Goal: Task Accomplishment & Management: Complete application form

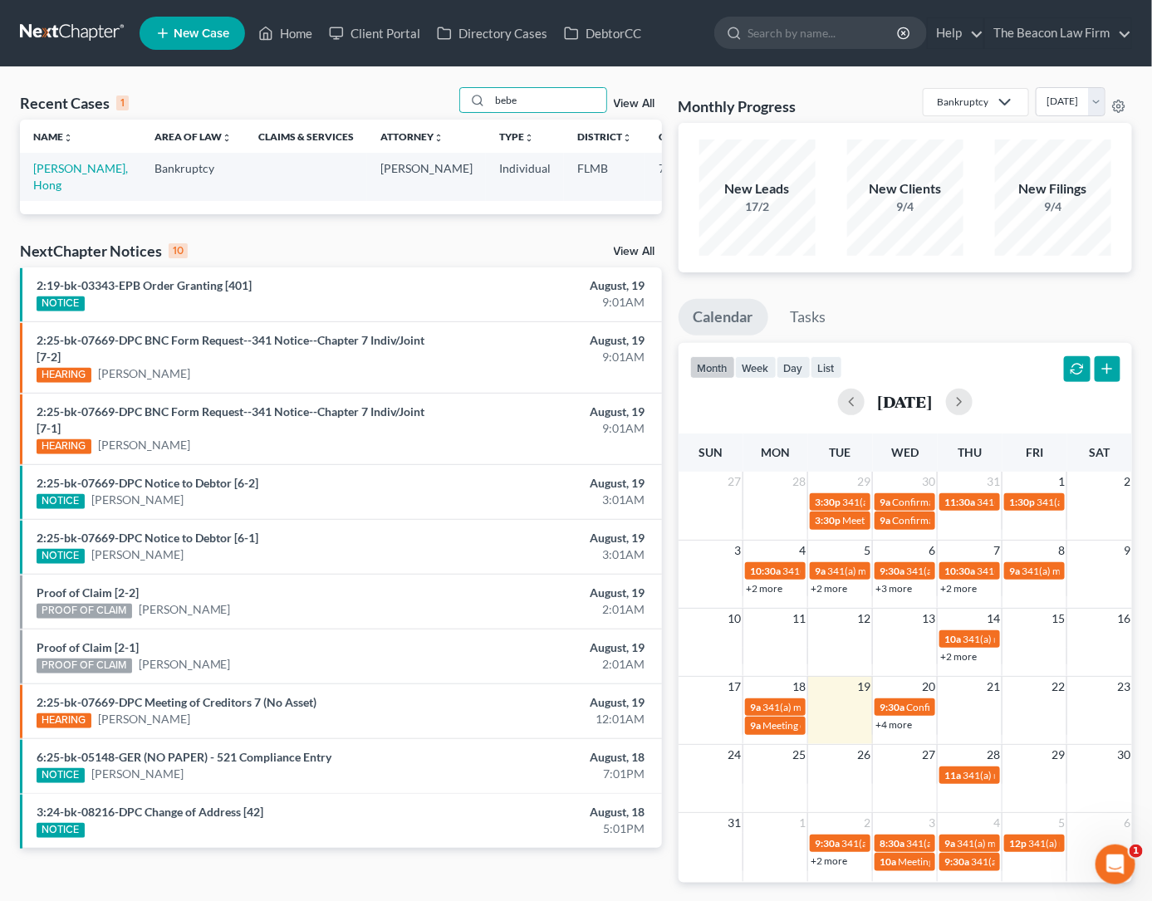
drag, startPoint x: 542, startPoint y: 91, endPoint x: 385, endPoint y: 104, distance: 157.5
click at [385, 104] on div "Recent Cases 1 bebe View All" at bounding box center [341, 103] width 642 height 32
type input "[PERSON_NAME]"
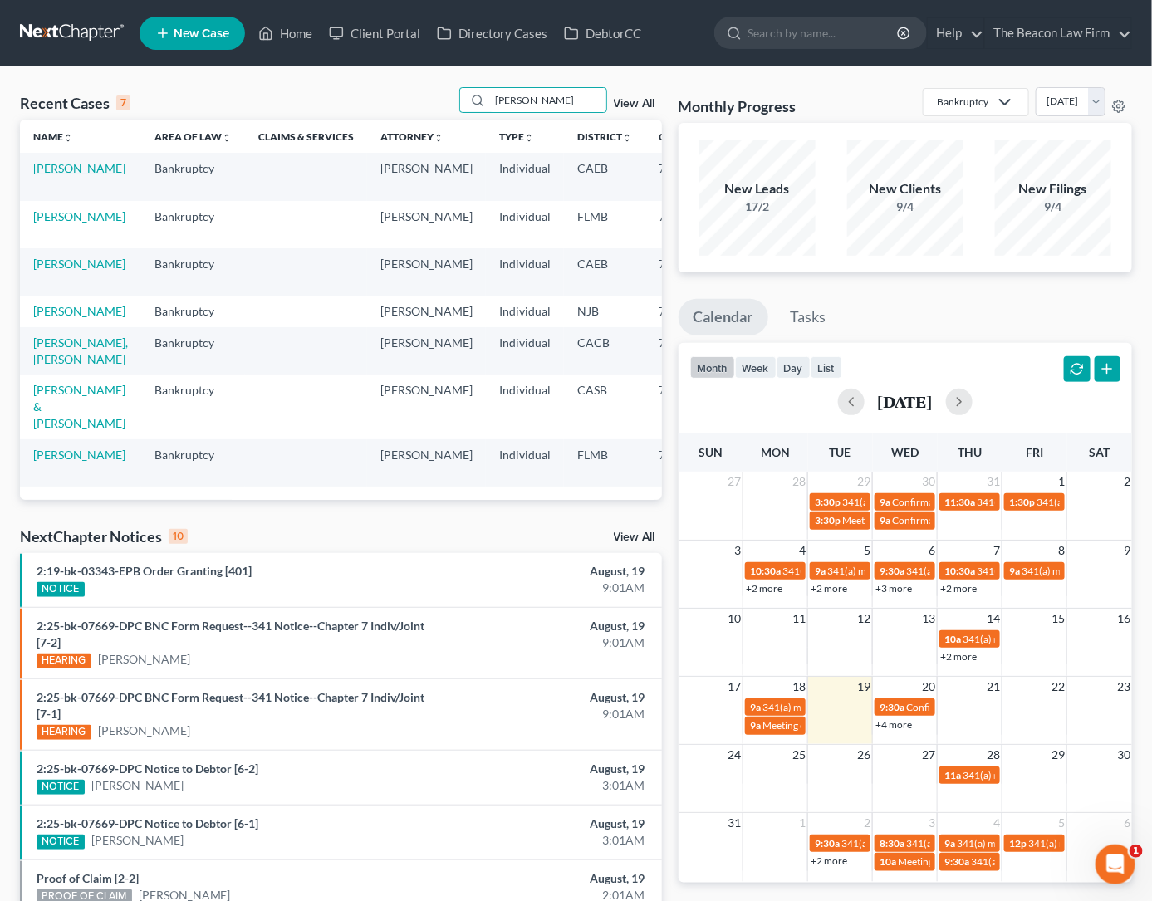
click at [57, 175] on link "[PERSON_NAME]" at bounding box center [79, 168] width 92 height 14
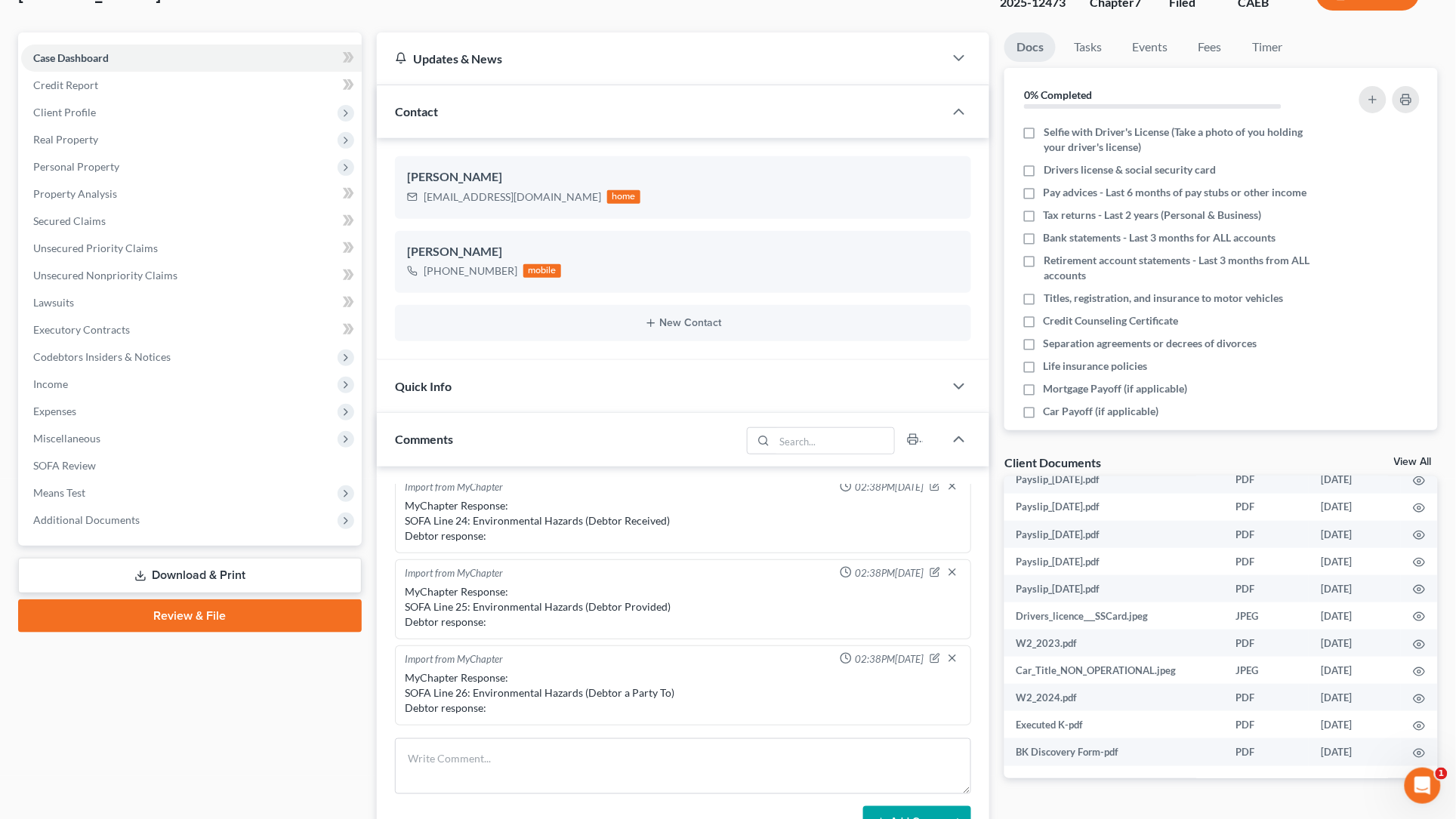
scroll to position [636, 0]
click at [1047, 696] on icon "button" at bounding box center [1420, 702] width 12 height 12
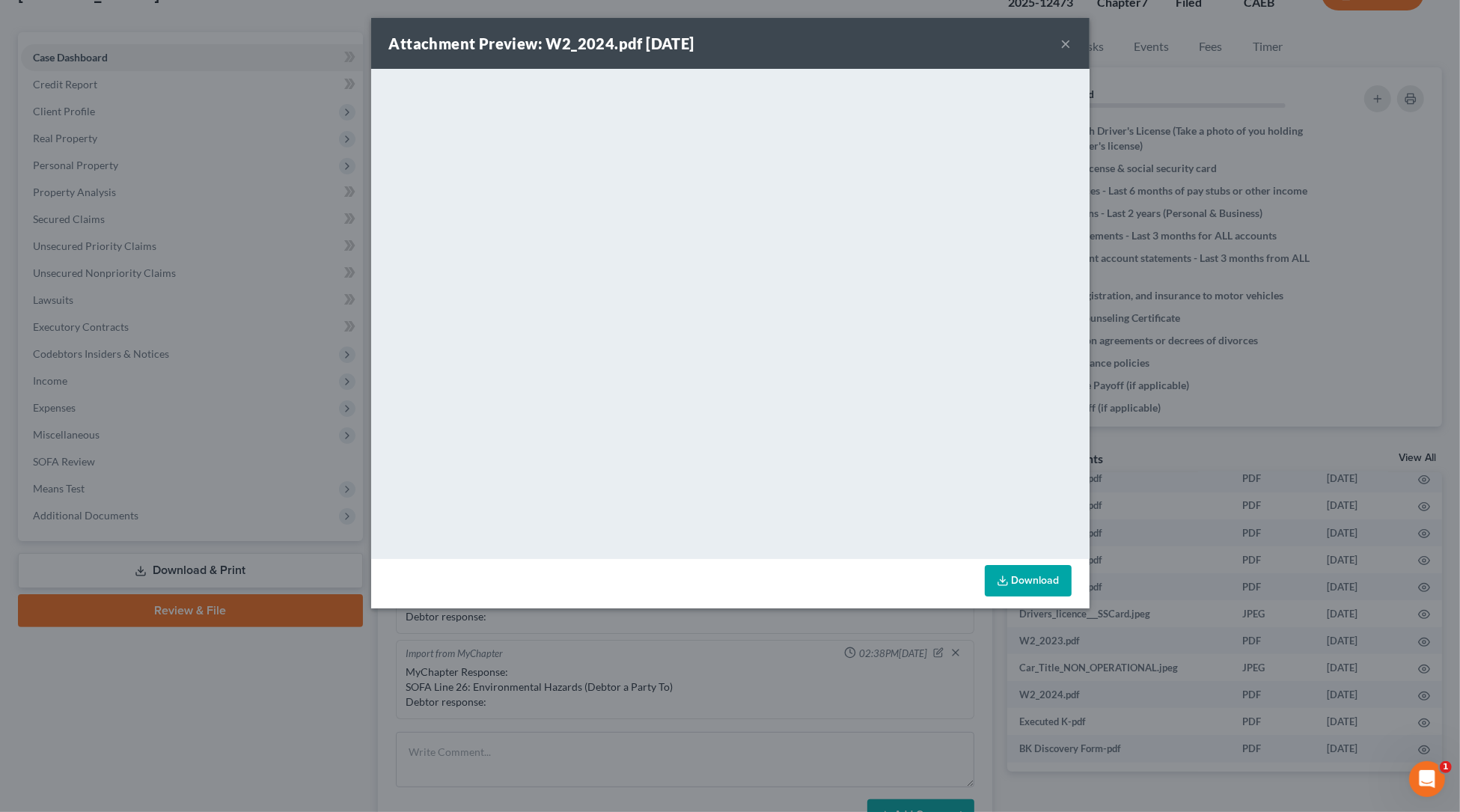
click at [1037, 44] on button "×" at bounding box center [1067, 43] width 11 height 18
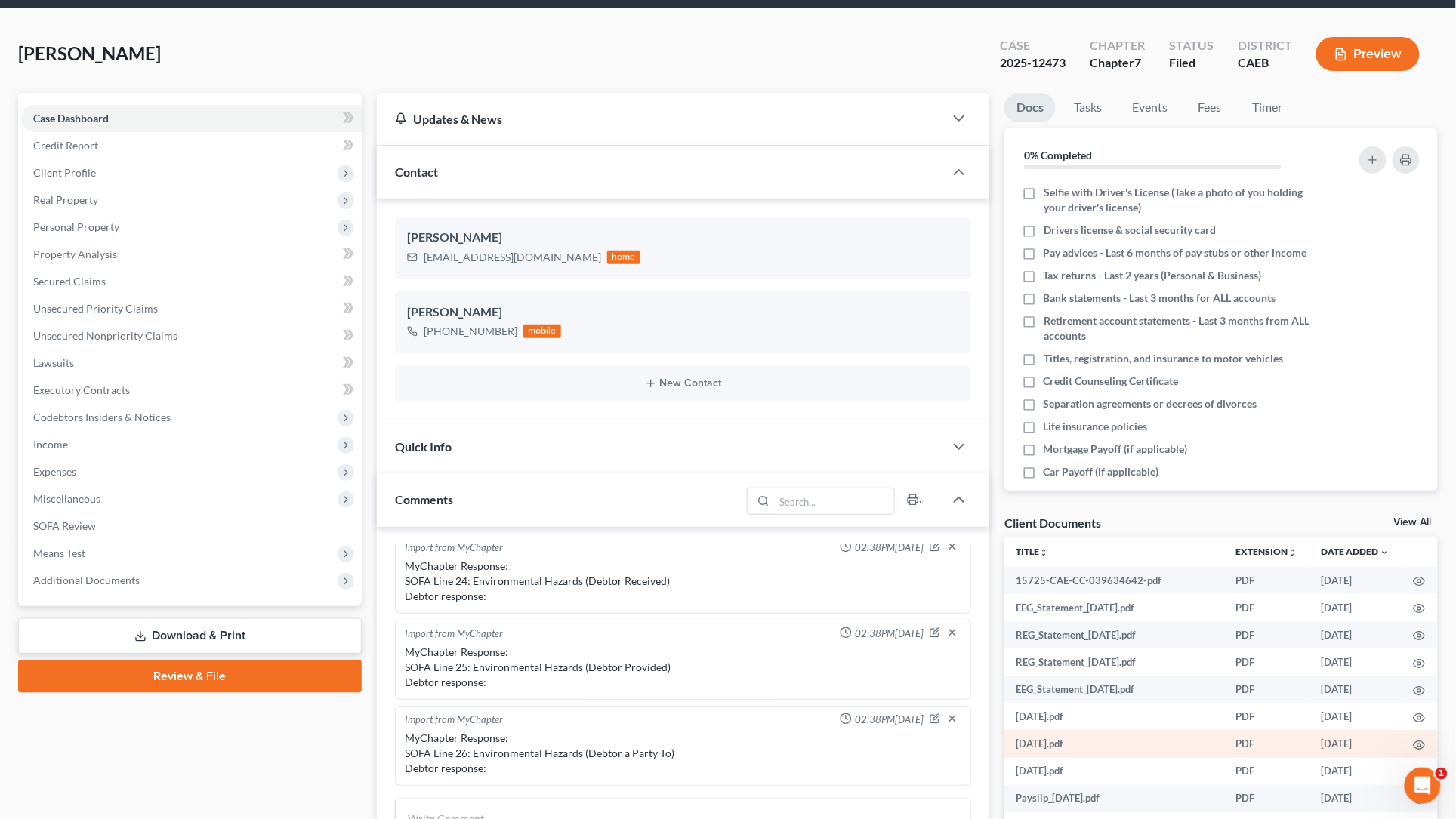
scroll to position [0, 0]
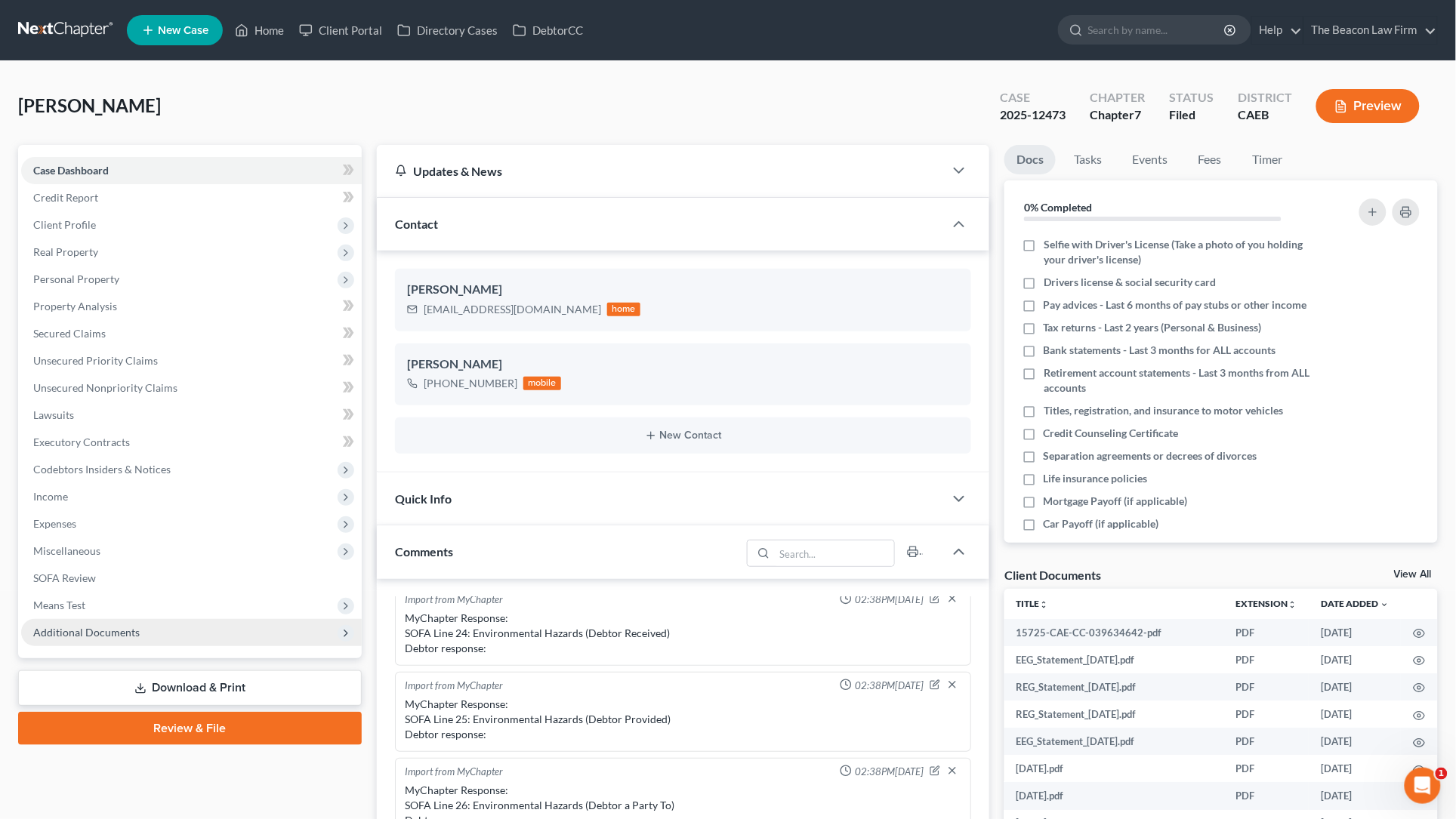
click at [99, 633] on span "Additional Documents" at bounding box center [86, 633] width 106 height 13
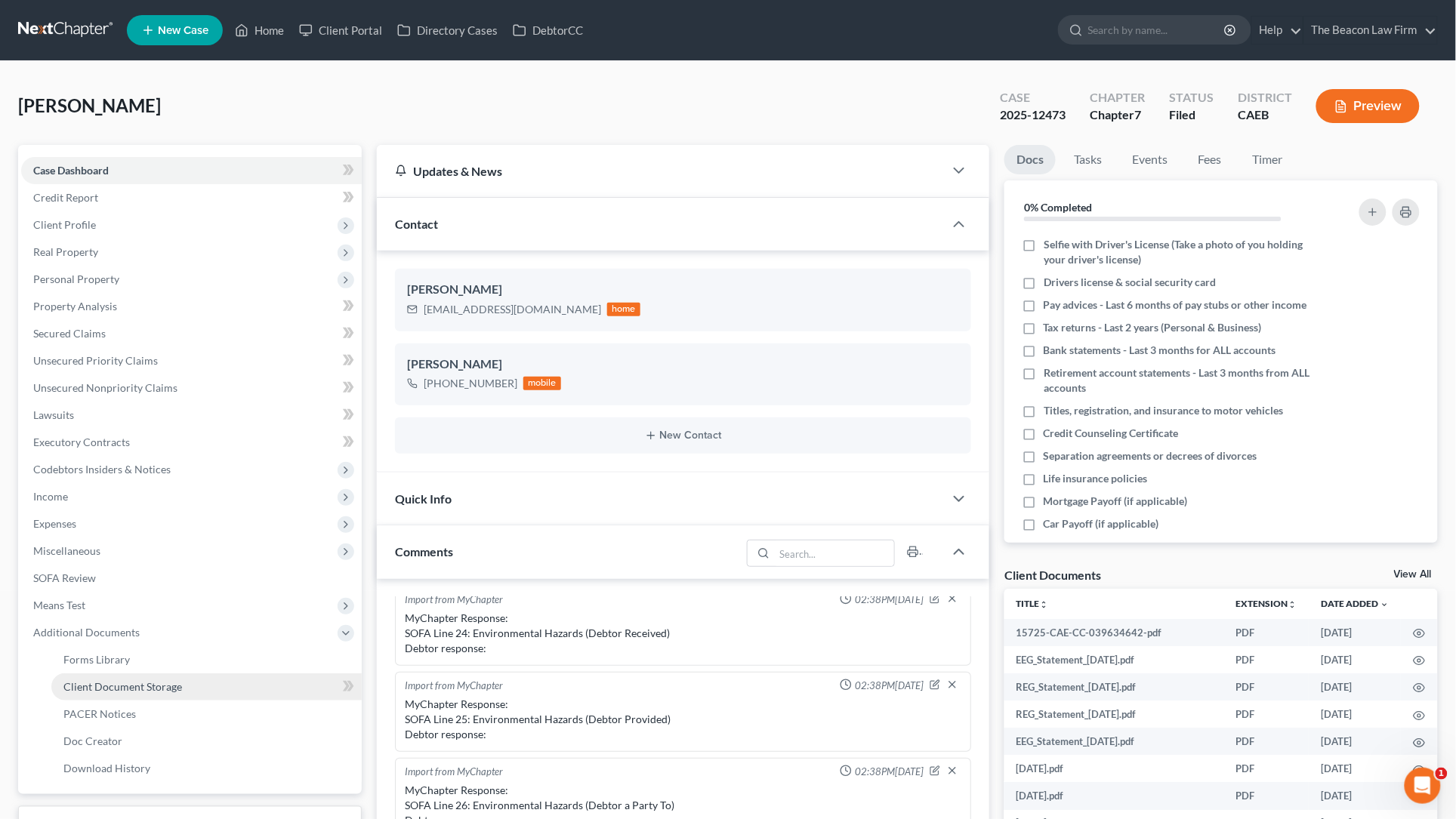
click at [178, 690] on span "Client Document Storage" at bounding box center [123, 686] width 118 height 13
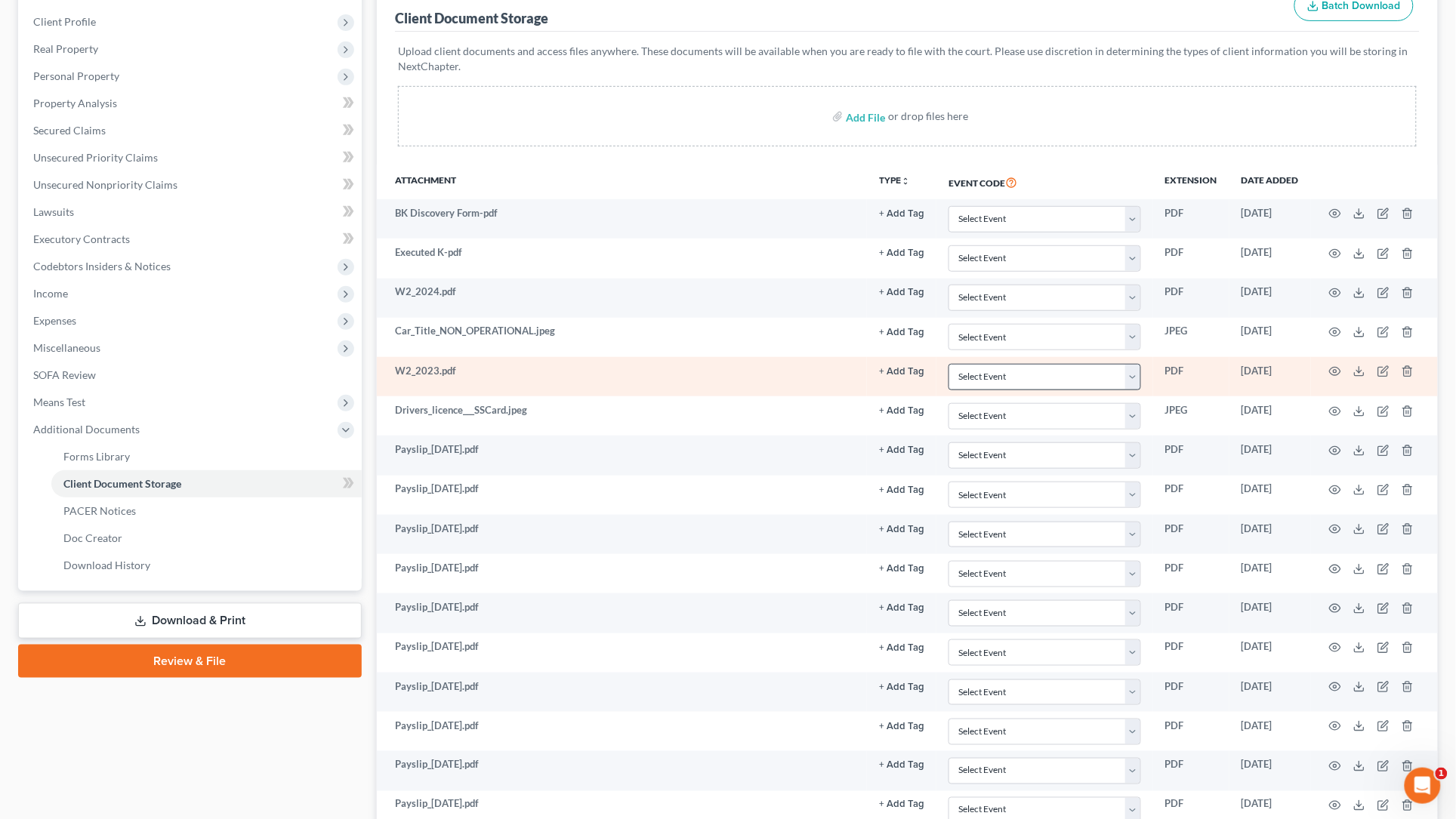
scroll to position [225, 0]
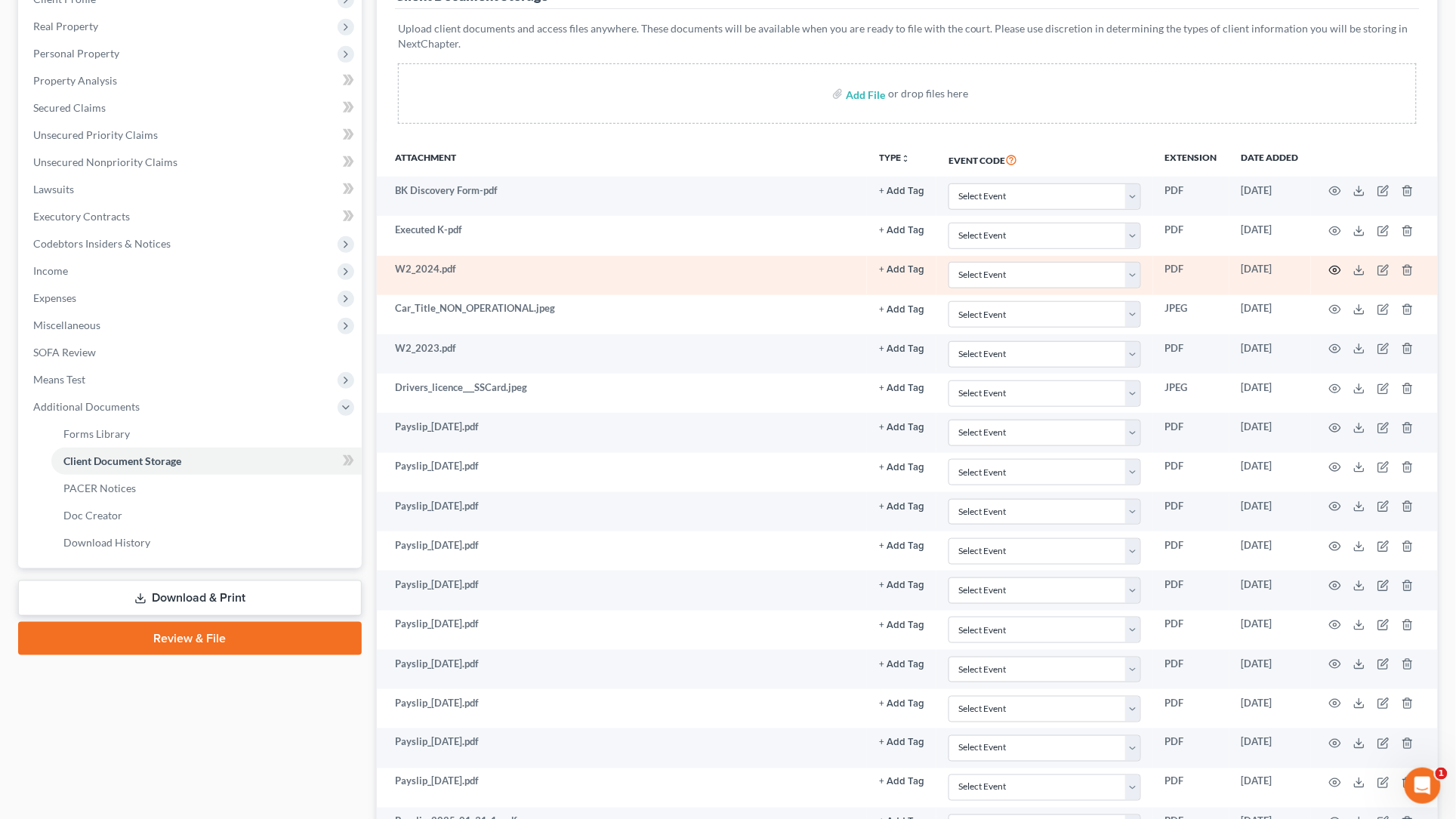
click at [1047, 270] on circle "button" at bounding box center [1335, 270] width 3 height 3
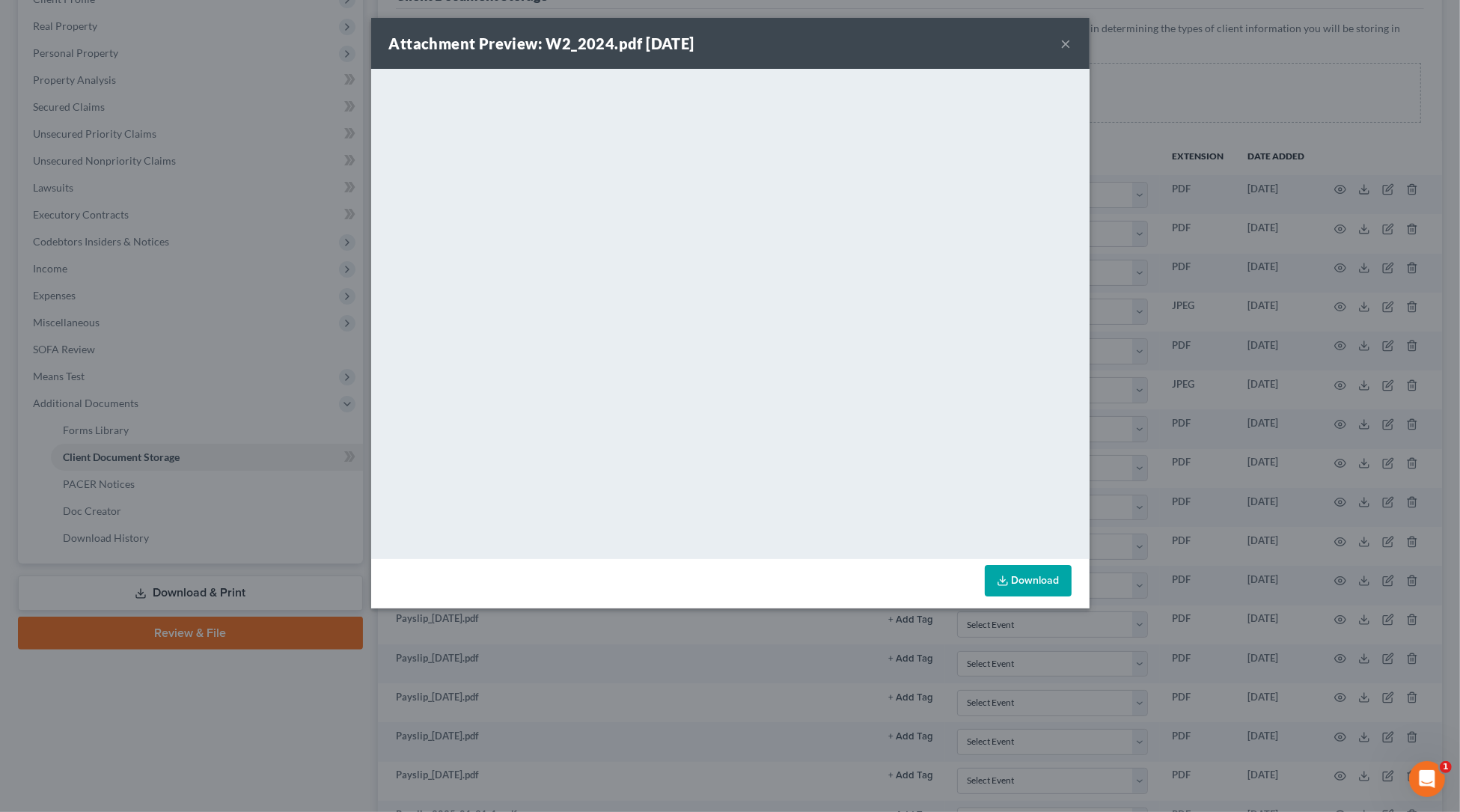
click at [1037, 41] on button "×" at bounding box center [1067, 43] width 11 height 18
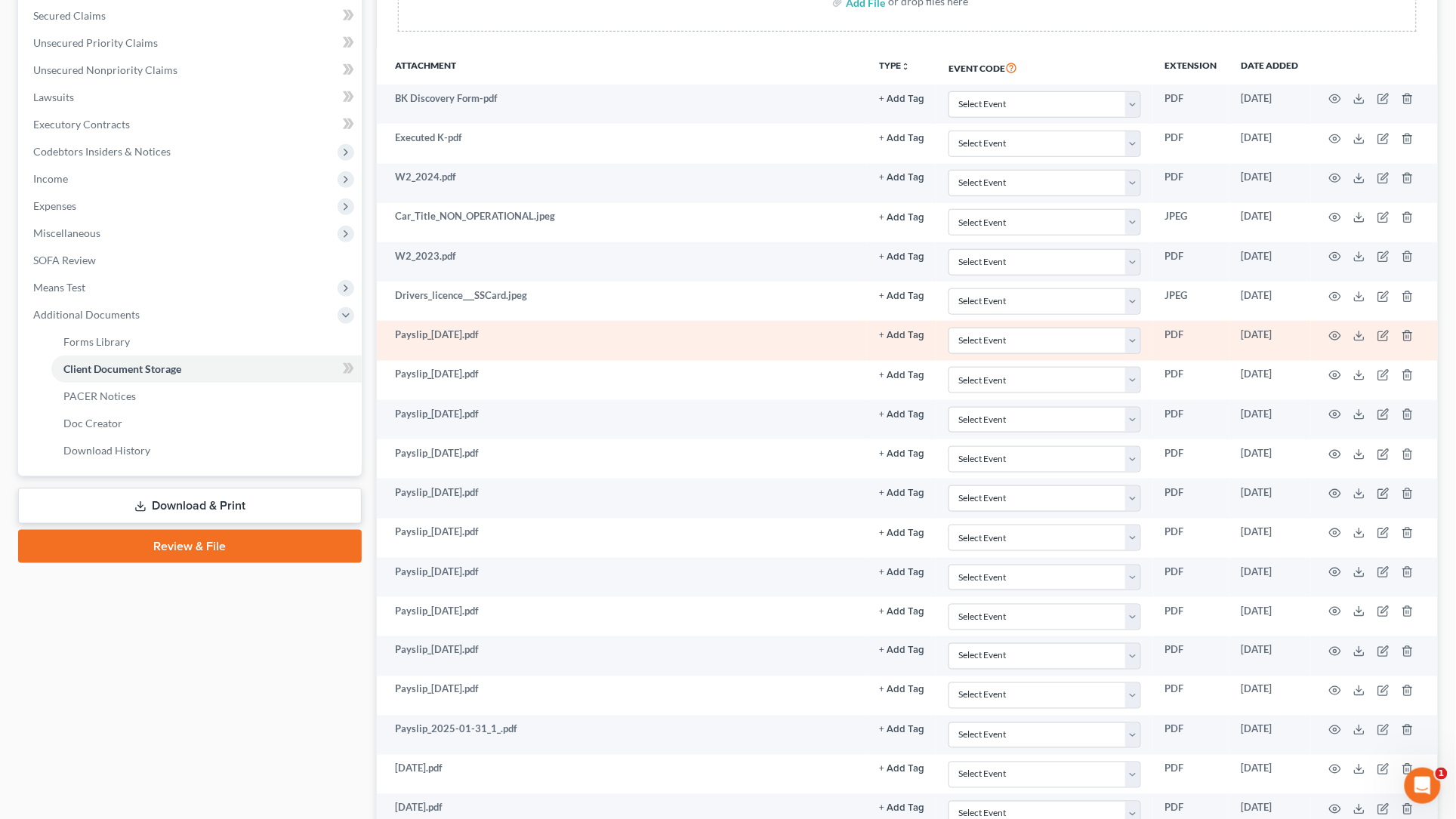
scroll to position [339, 0]
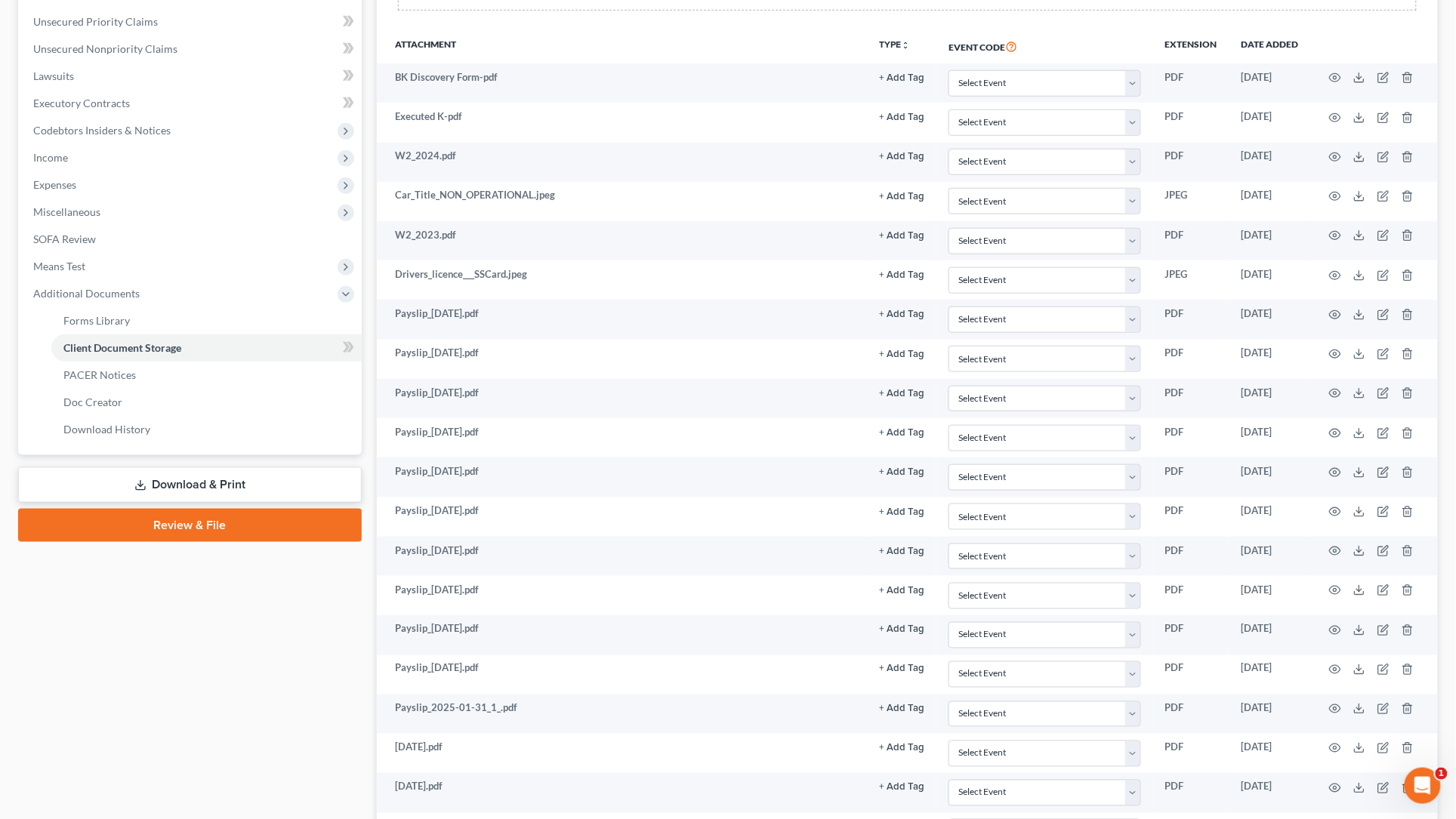
click at [301, 716] on div "Case Dashboard Payments Invoices Payments Payments Credit Report Client Profile" at bounding box center [190, 616] width 359 height 1620
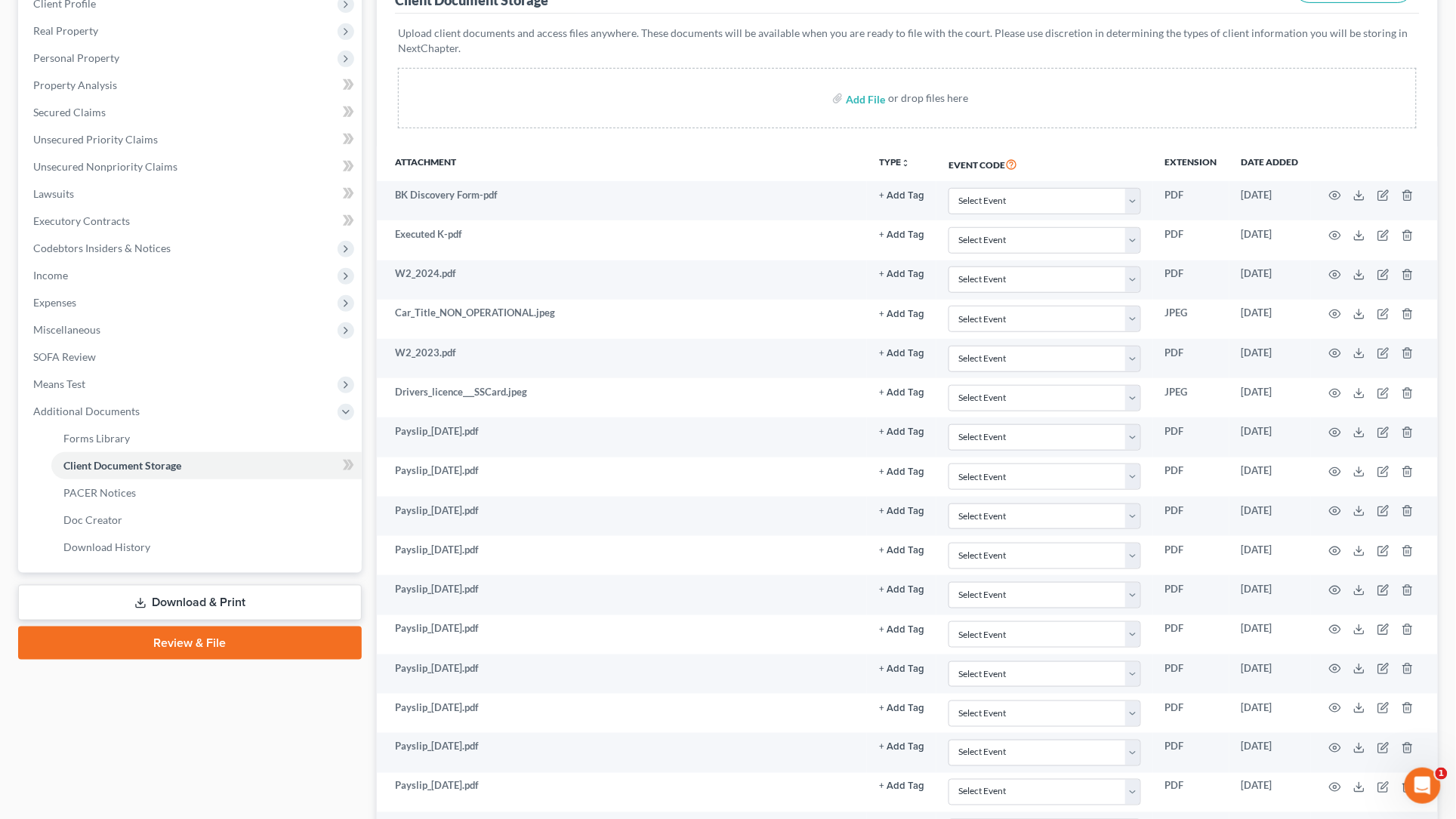
scroll to position [0, 0]
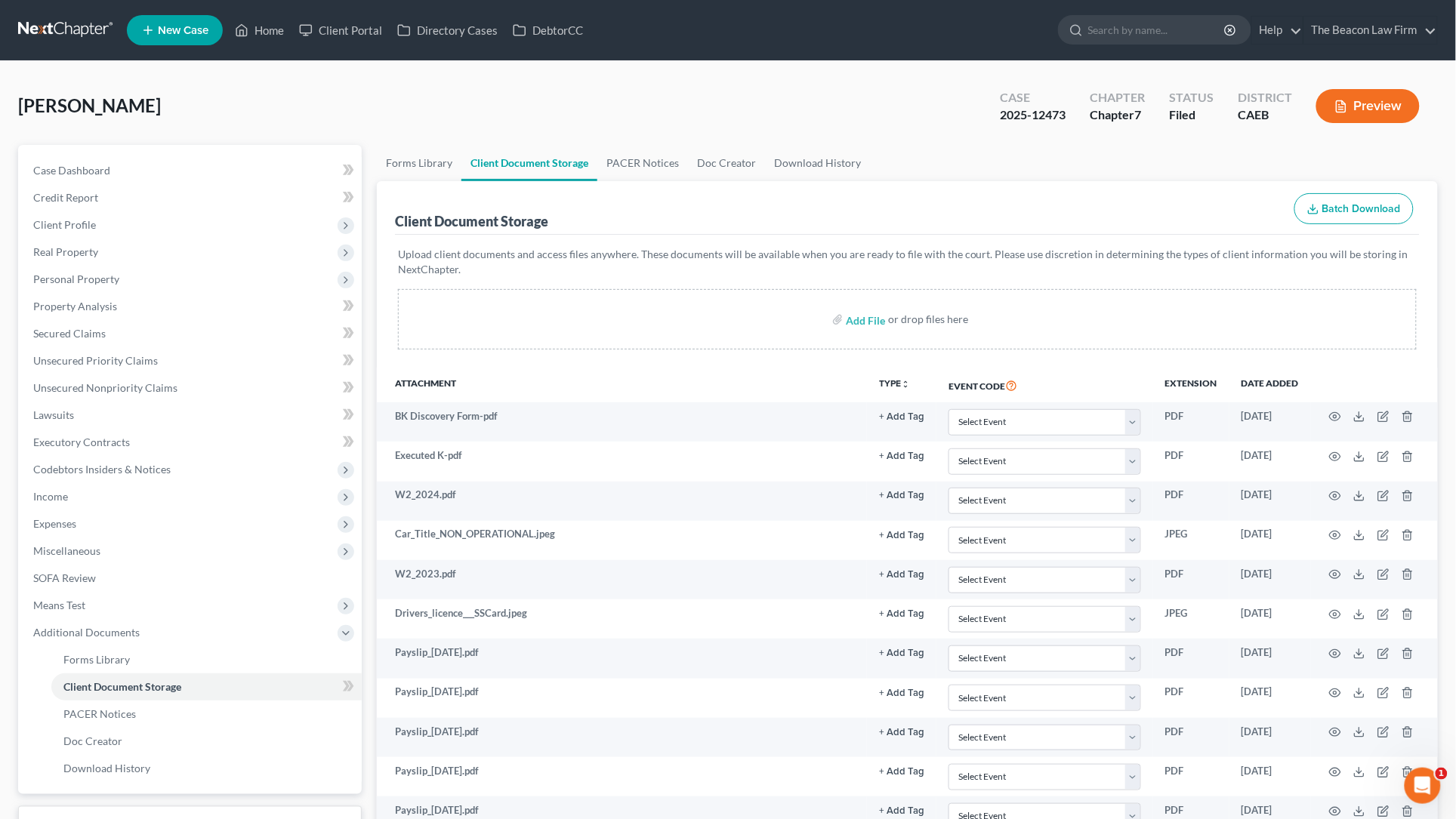
click at [78, 30] on link at bounding box center [66, 30] width 96 height 27
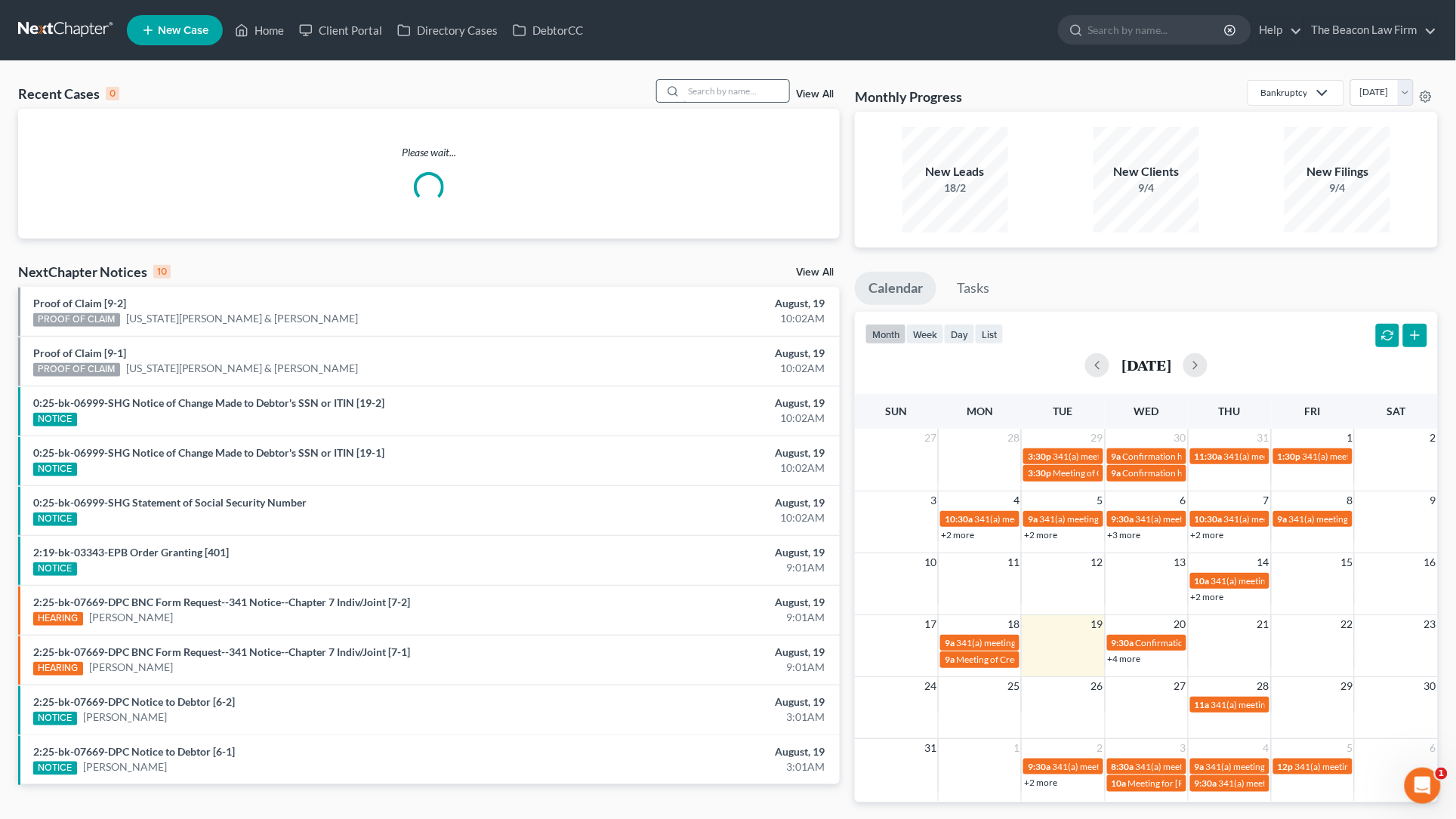
click at [709, 91] on input "search" at bounding box center [737, 91] width 105 height 22
type input "[PERSON_NAME]"
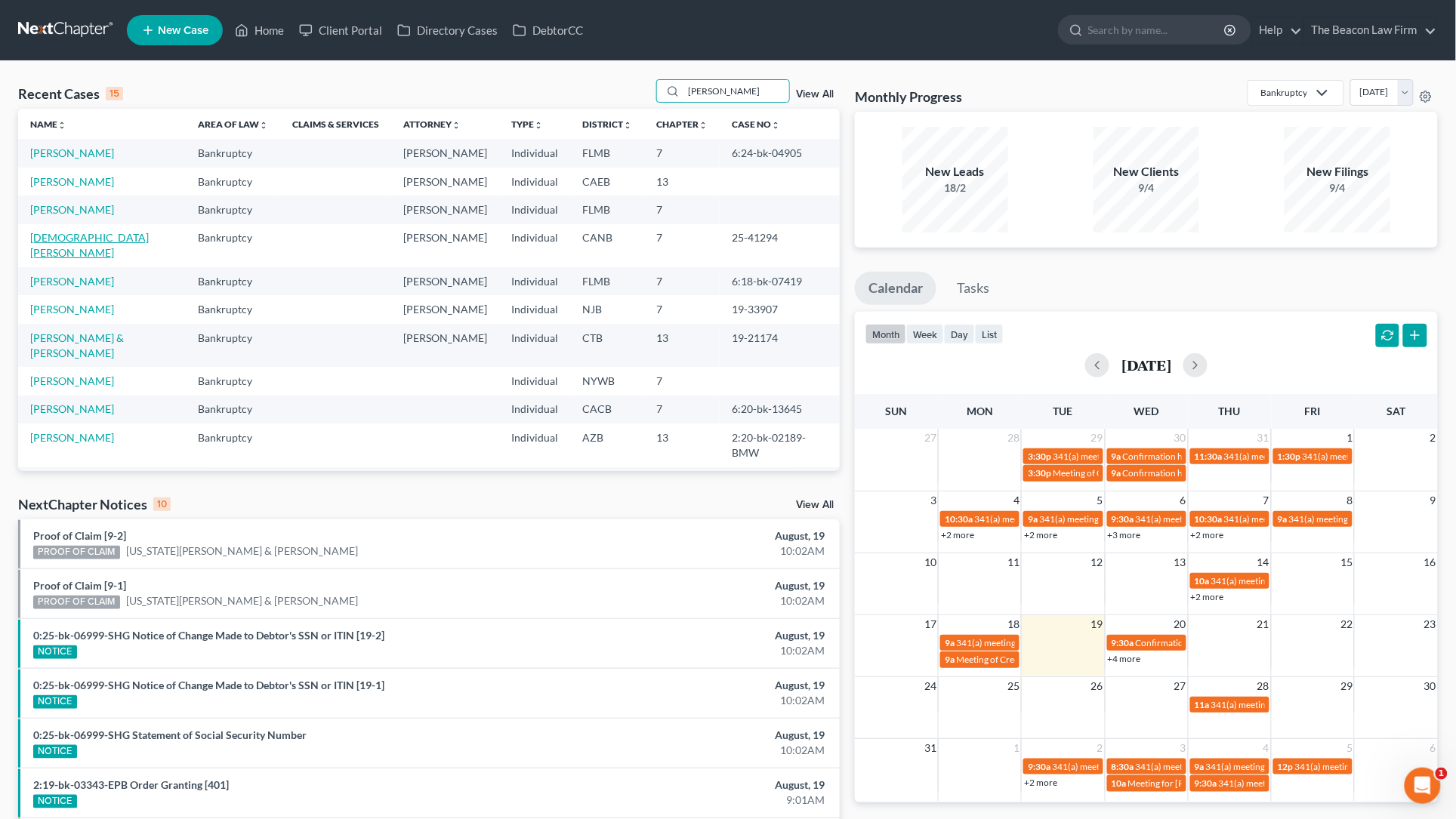
click at [70, 237] on link "[DEMOGRAPHIC_DATA][PERSON_NAME]" at bounding box center [89, 245] width 118 height 28
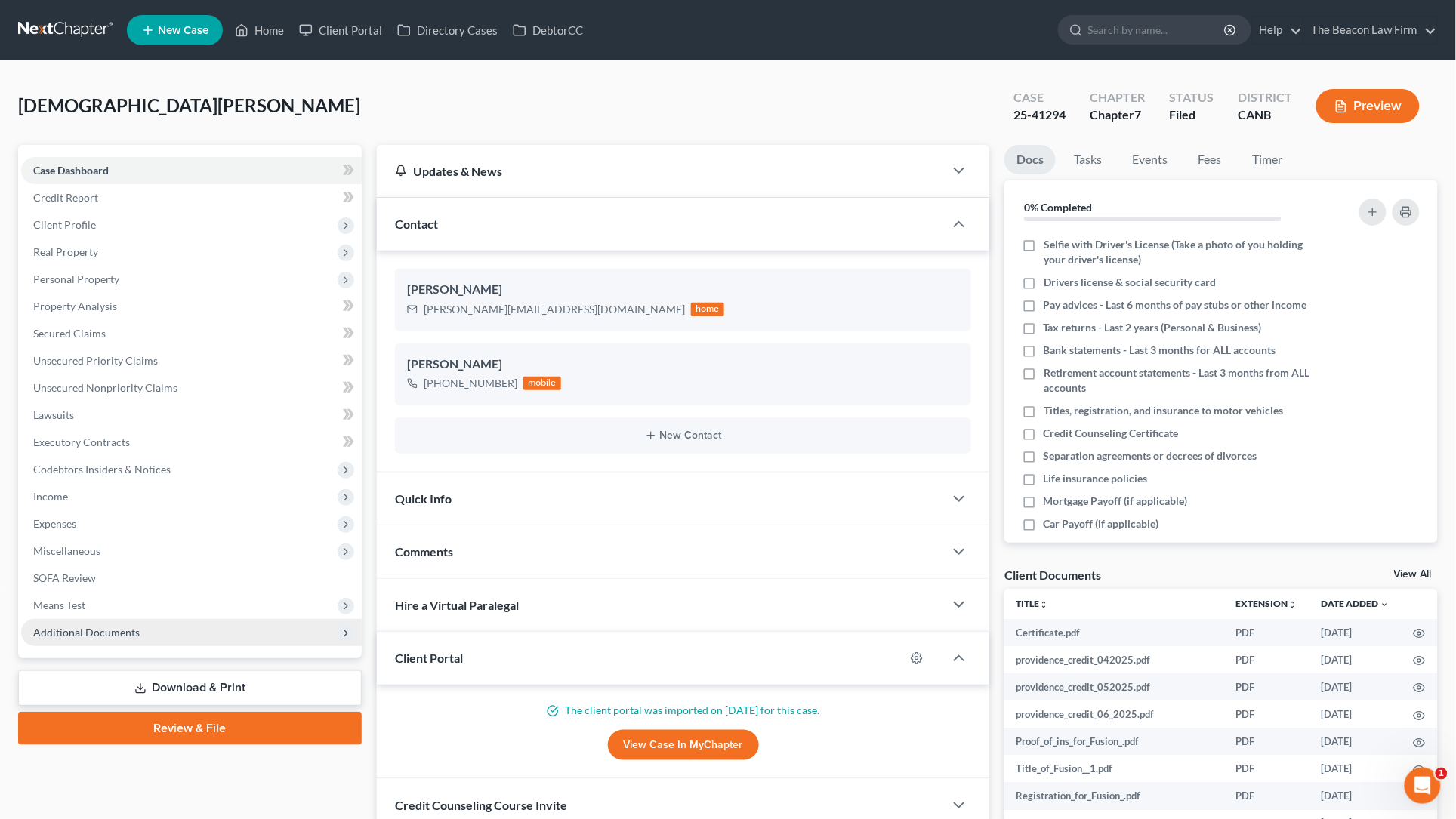
click at [112, 626] on span "Additional Documents" at bounding box center [86, 633] width 106 height 13
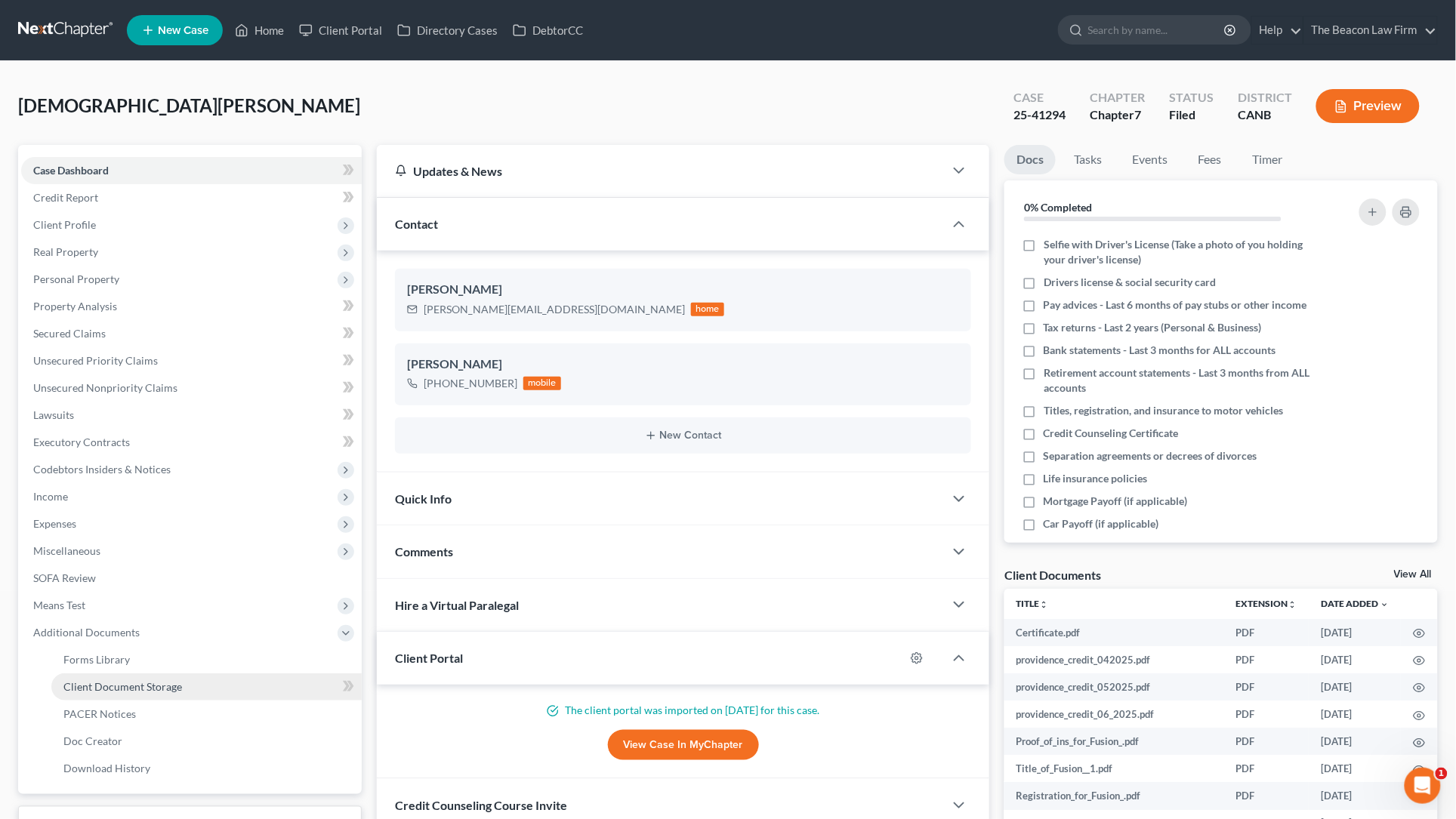
click at [134, 684] on span "Client Document Storage" at bounding box center [123, 686] width 118 height 13
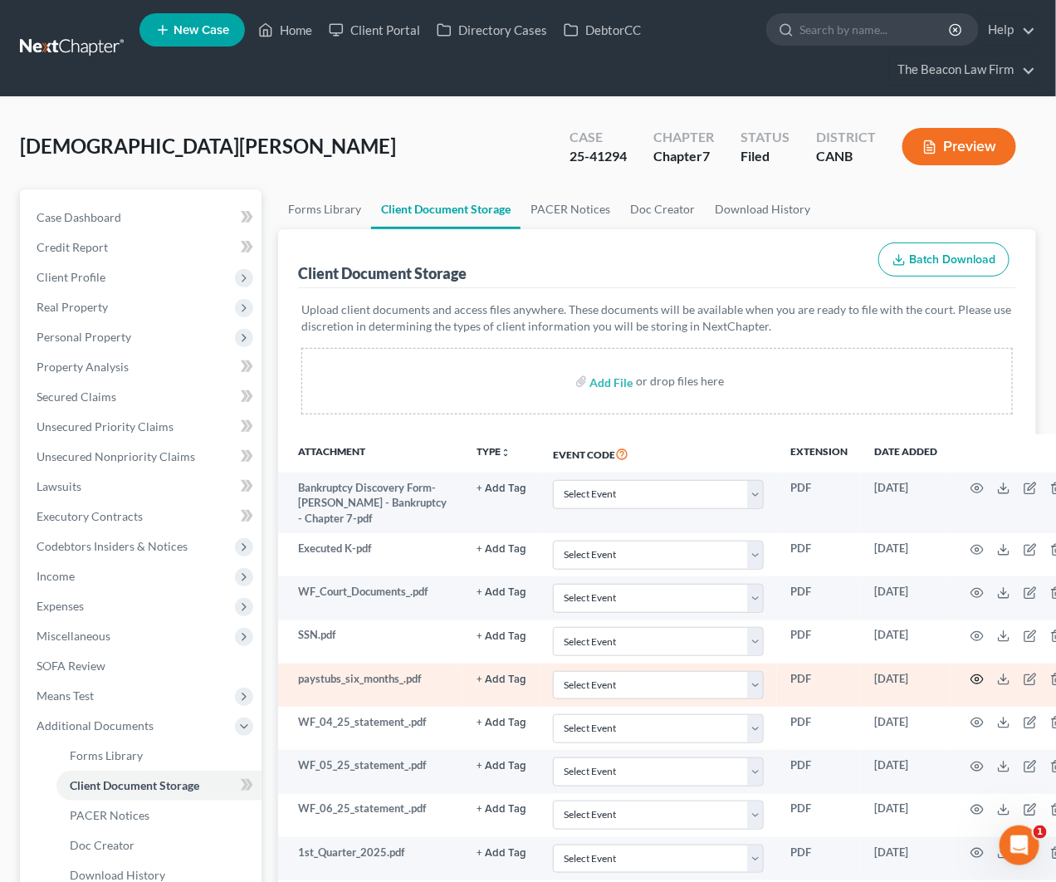
click at [973, 678] on icon "button" at bounding box center [978, 679] width 12 height 9
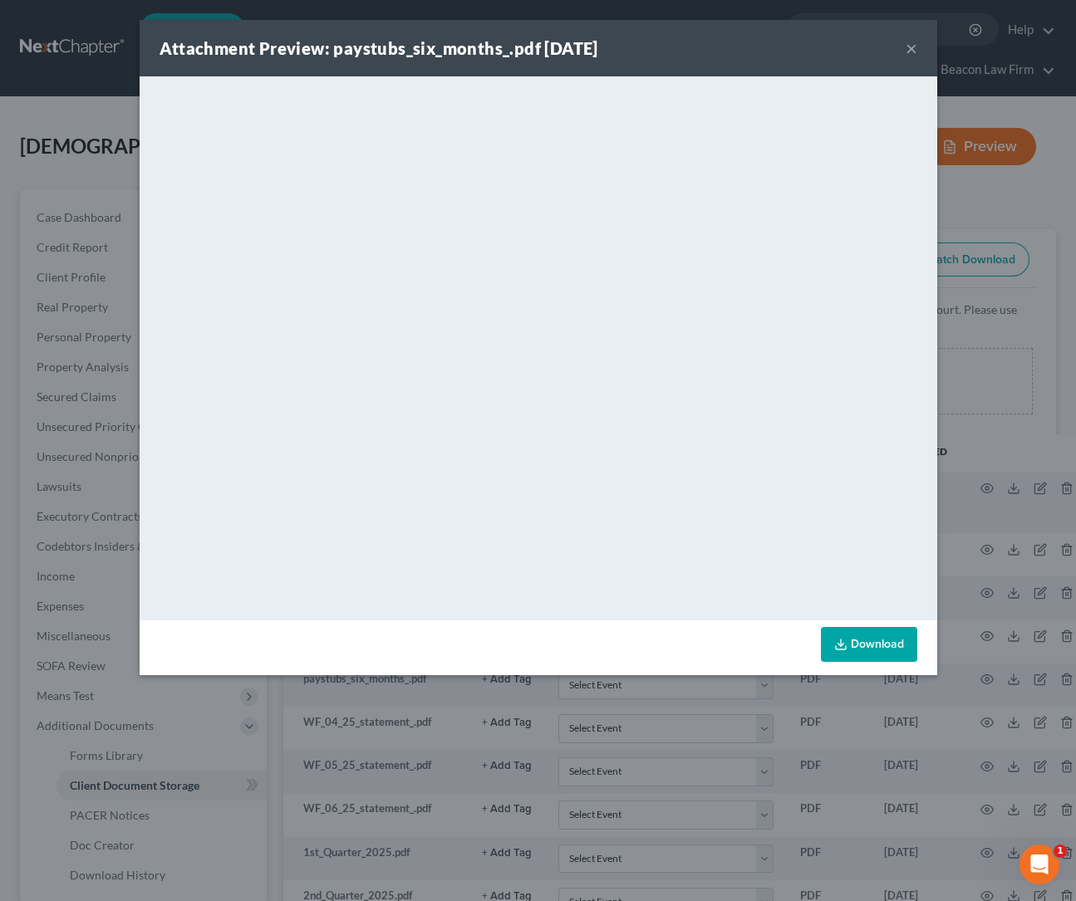
click at [908, 47] on button "×" at bounding box center [911, 48] width 12 height 20
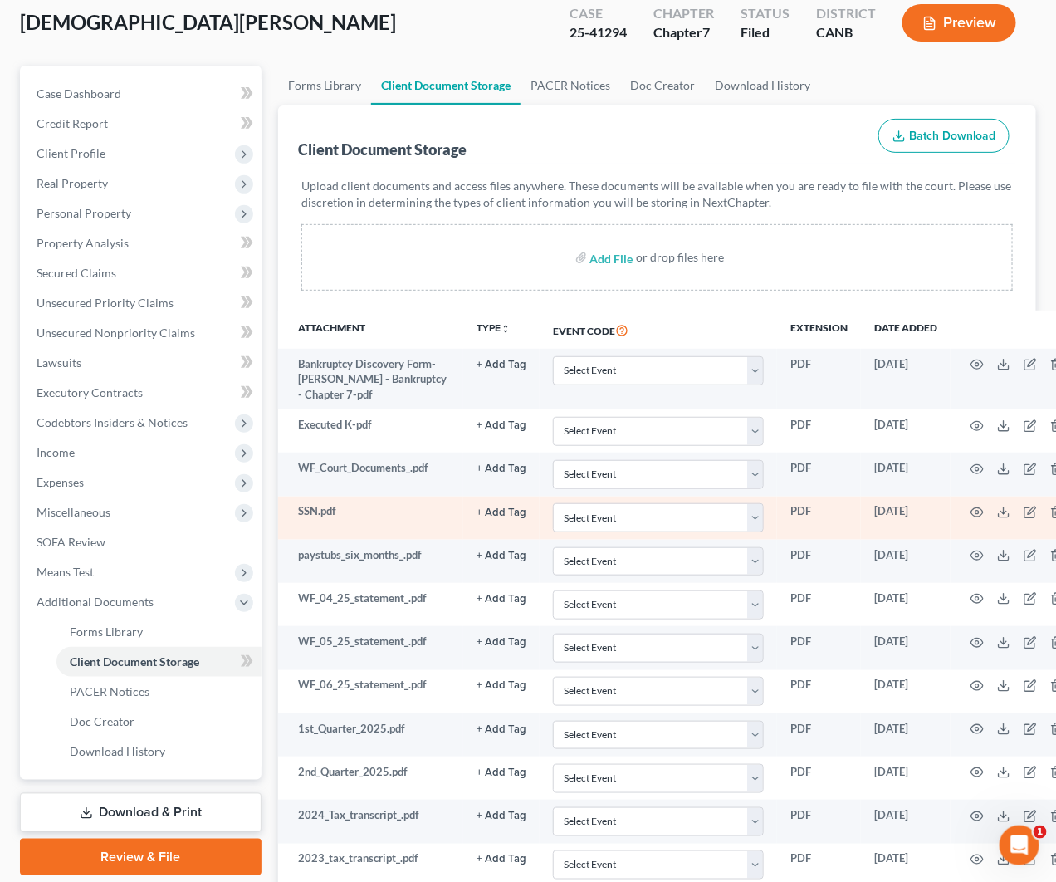
scroll to position [248, 0]
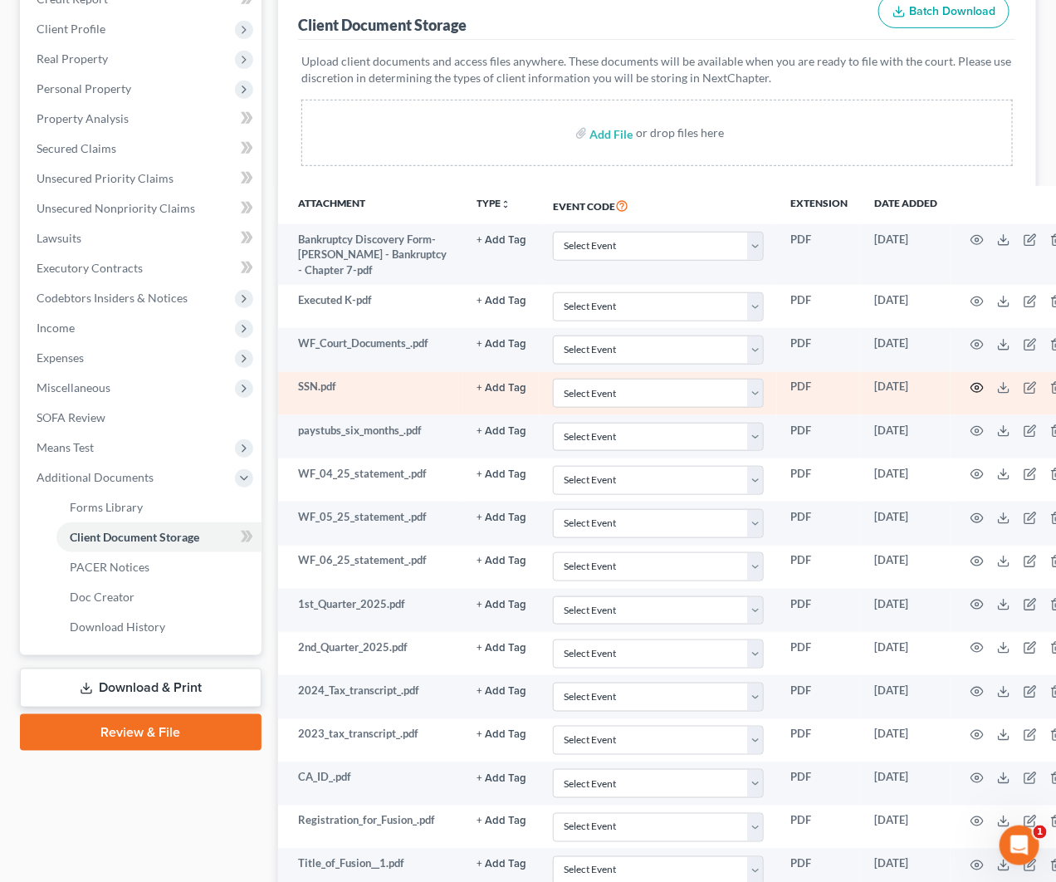
click at [978, 387] on icon "button" at bounding box center [977, 387] width 13 height 13
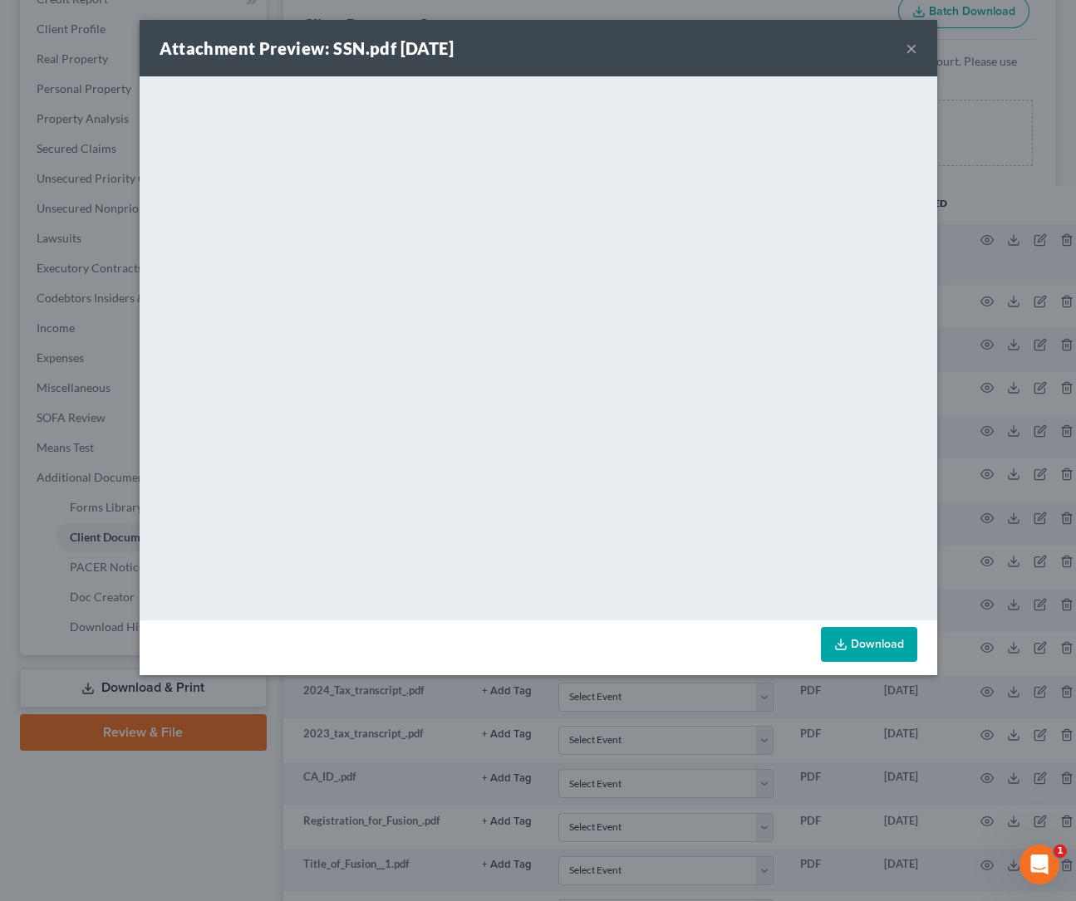
click at [905, 47] on button "×" at bounding box center [911, 48] width 12 height 20
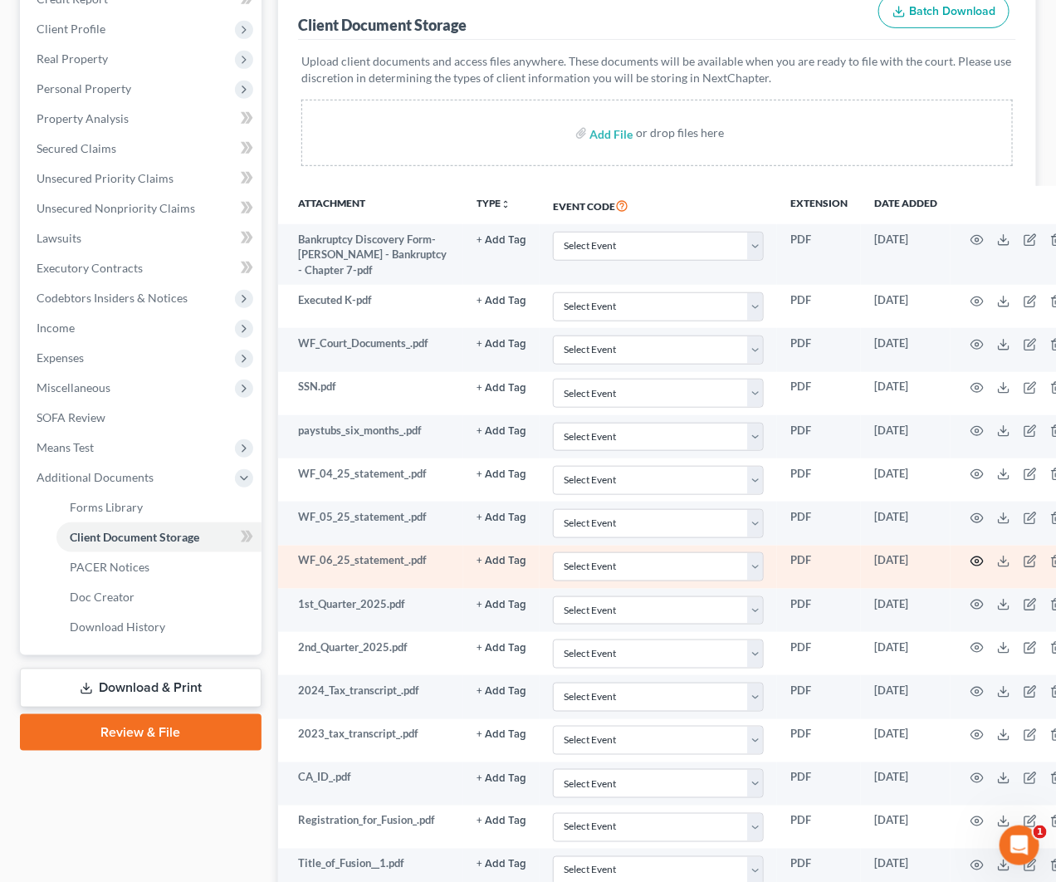
click at [978, 561] on icon "button" at bounding box center [977, 561] width 13 height 13
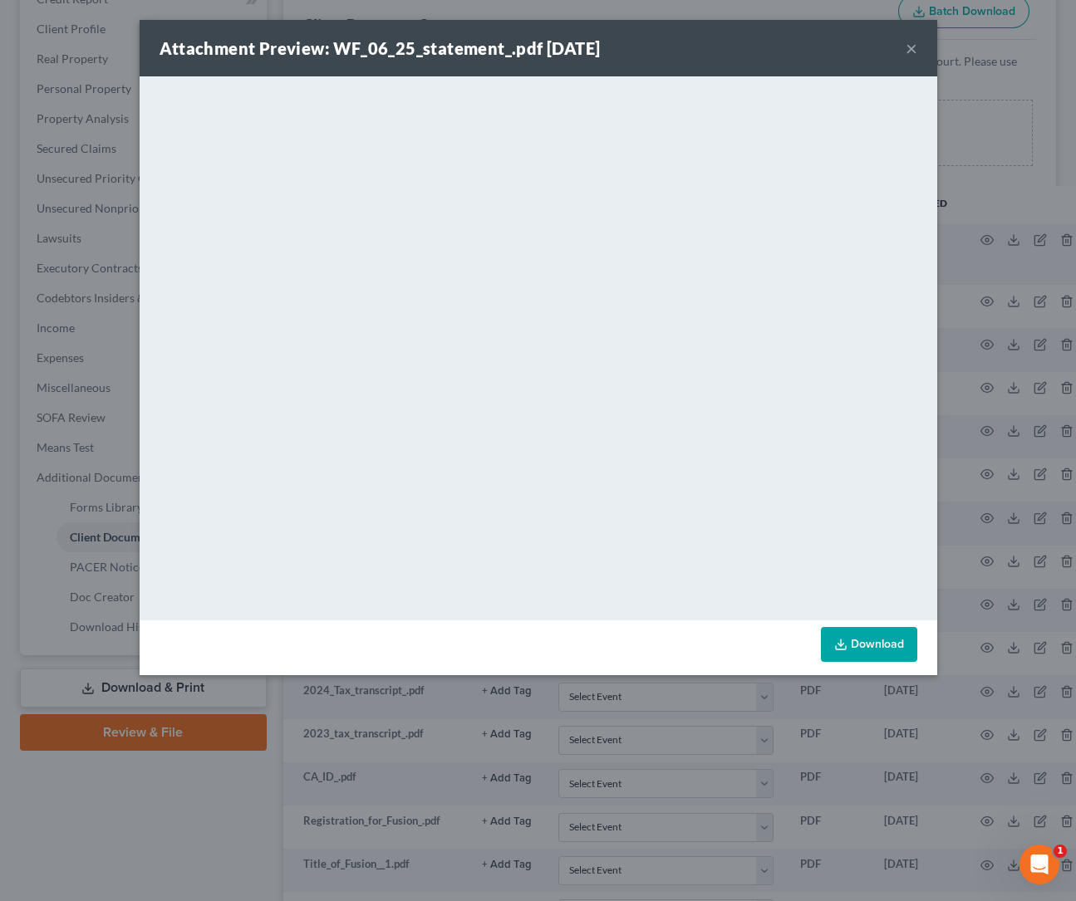
click at [906, 48] on button "×" at bounding box center [911, 48] width 12 height 20
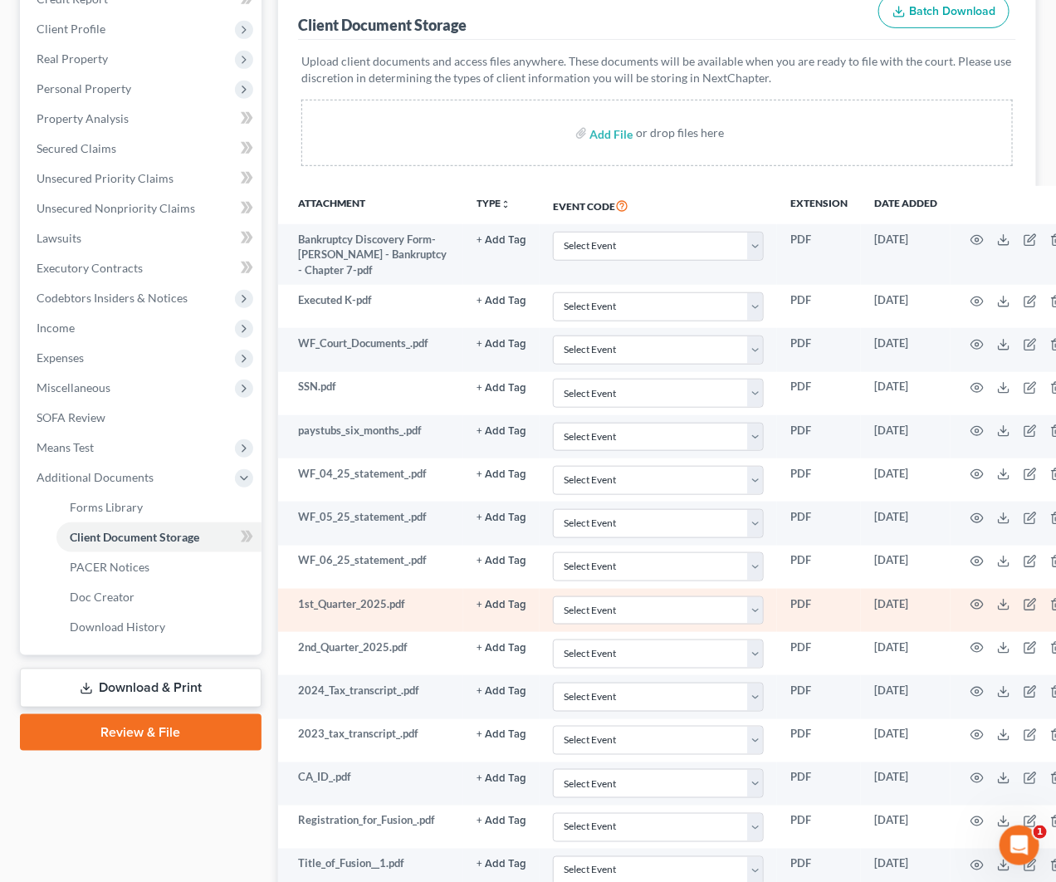
scroll to position [373, 0]
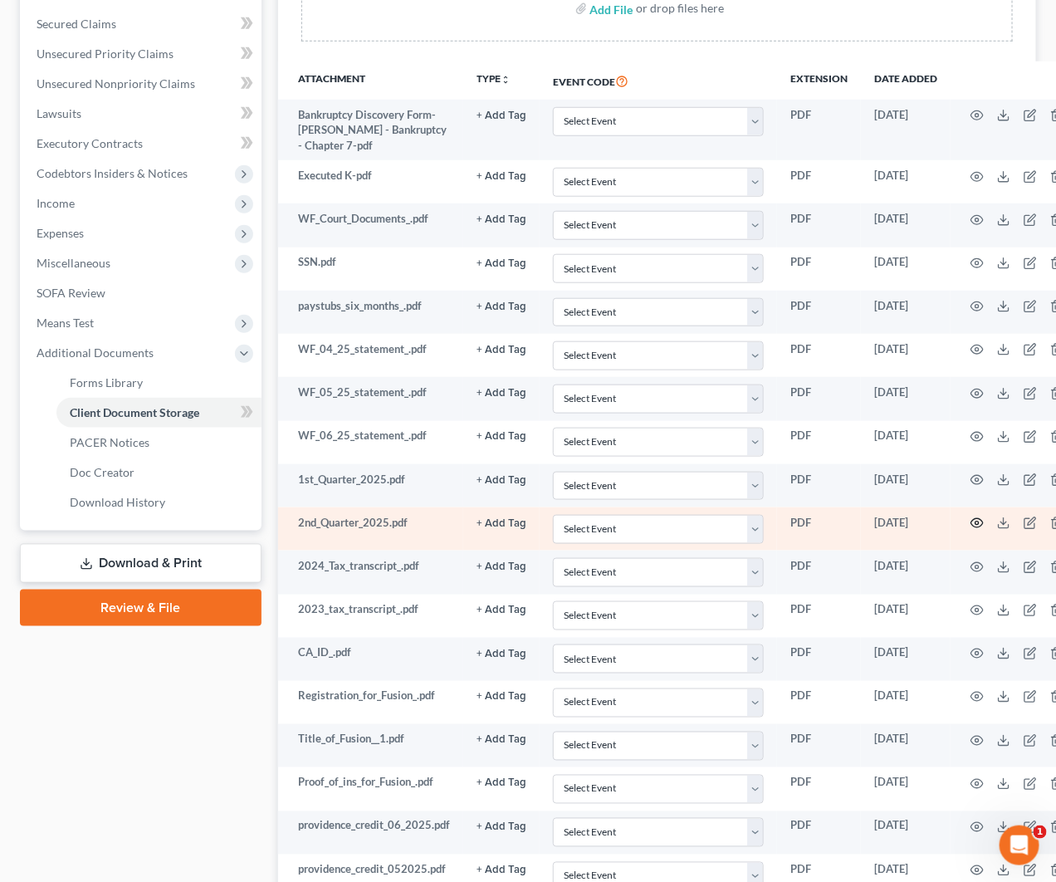
click at [976, 525] on circle "button" at bounding box center [977, 523] width 3 height 3
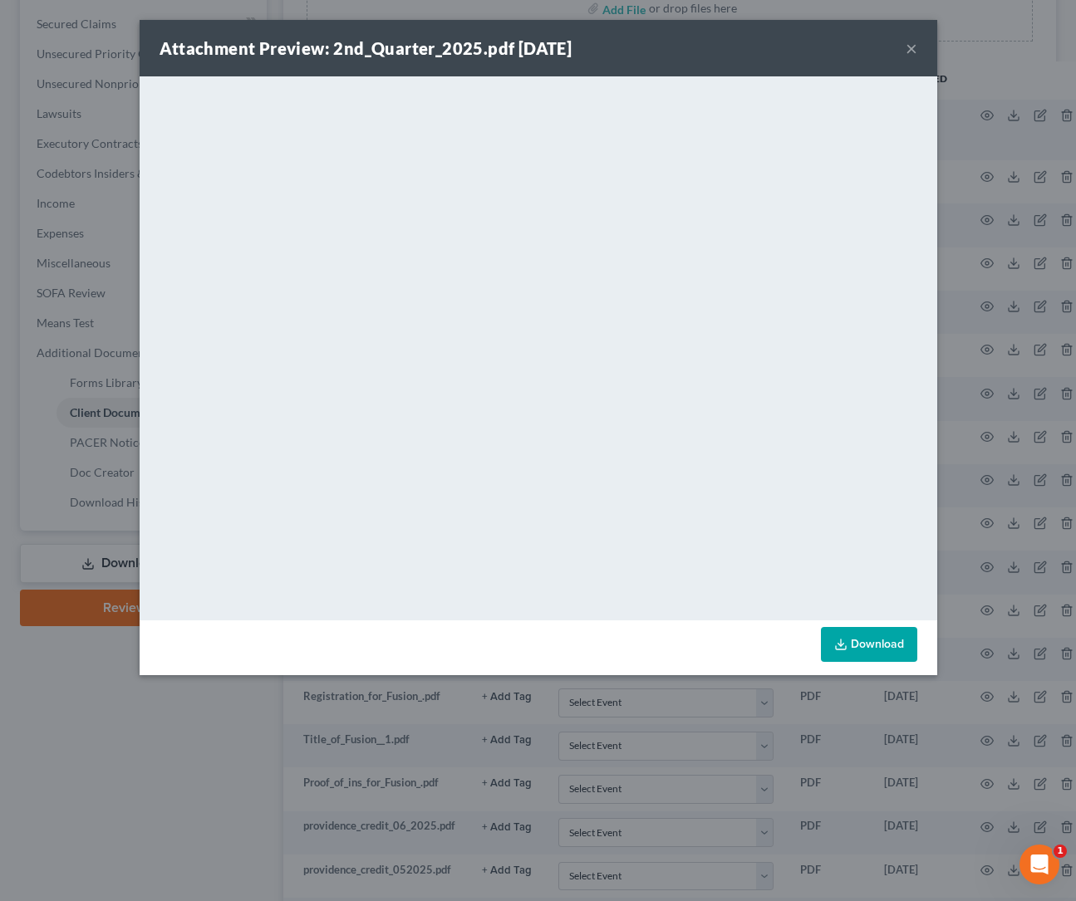
click at [907, 42] on button "×" at bounding box center [911, 48] width 12 height 20
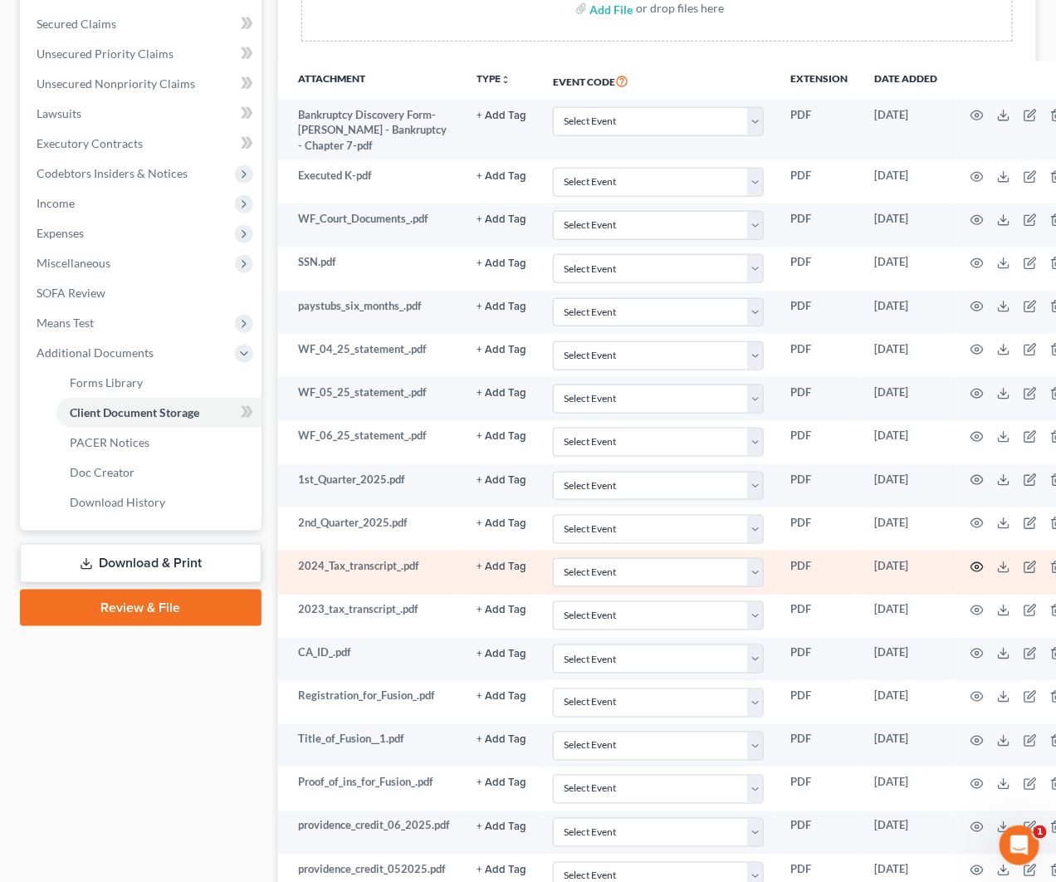
click at [977, 568] on circle "button" at bounding box center [977, 567] width 3 height 3
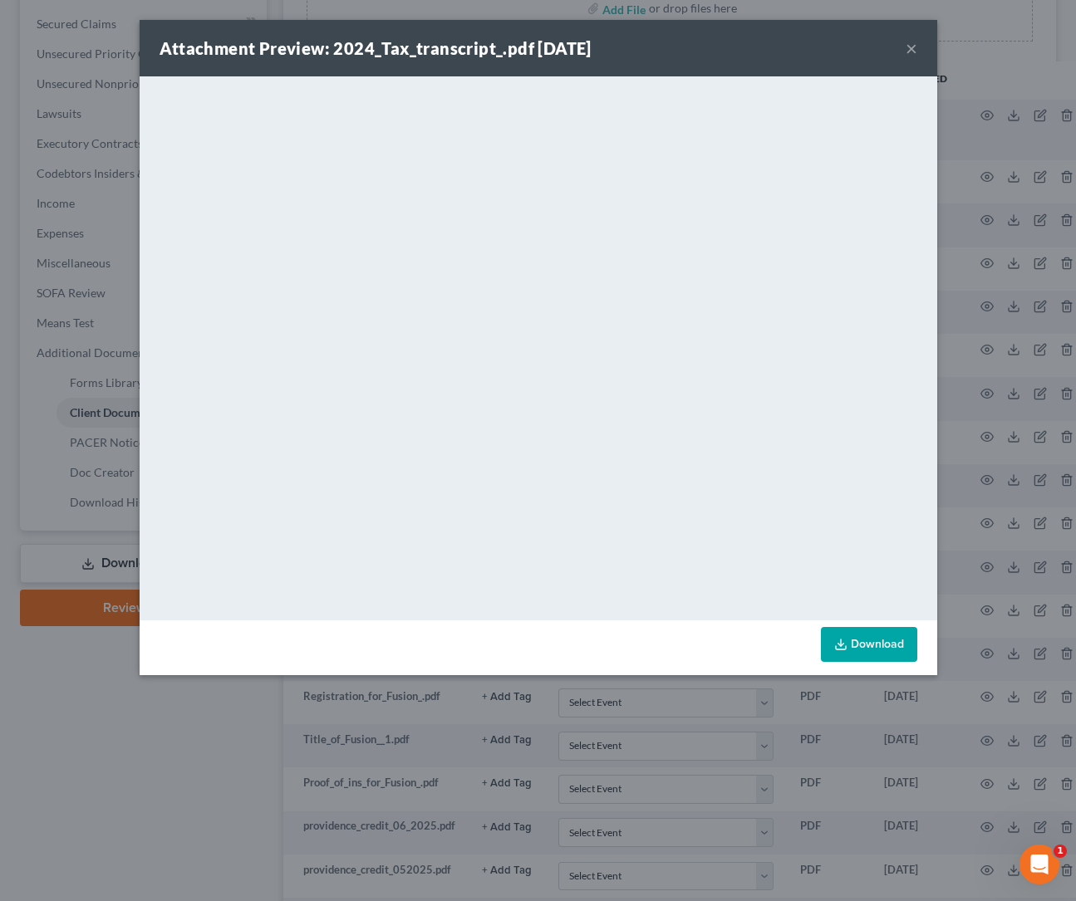
click at [908, 53] on button "×" at bounding box center [911, 48] width 12 height 20
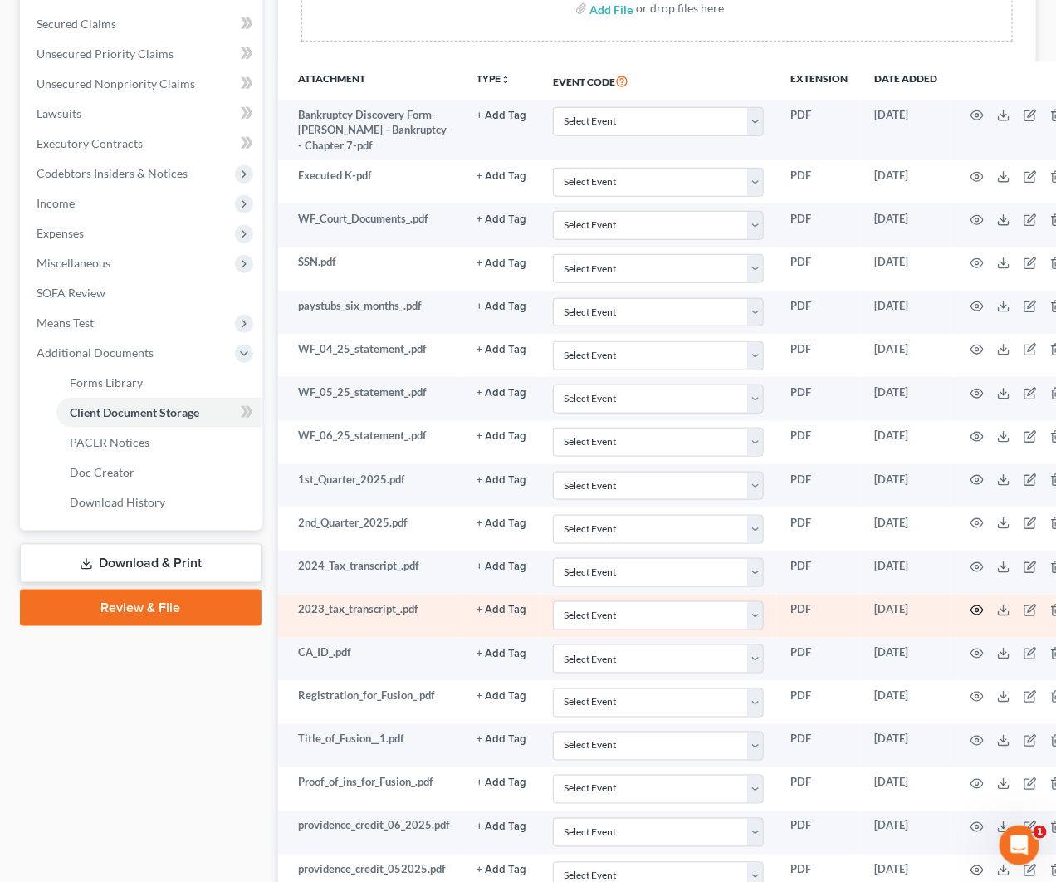
click at [979, 613] on icon "button" at bounding box center [977, 610] width 13 height 13
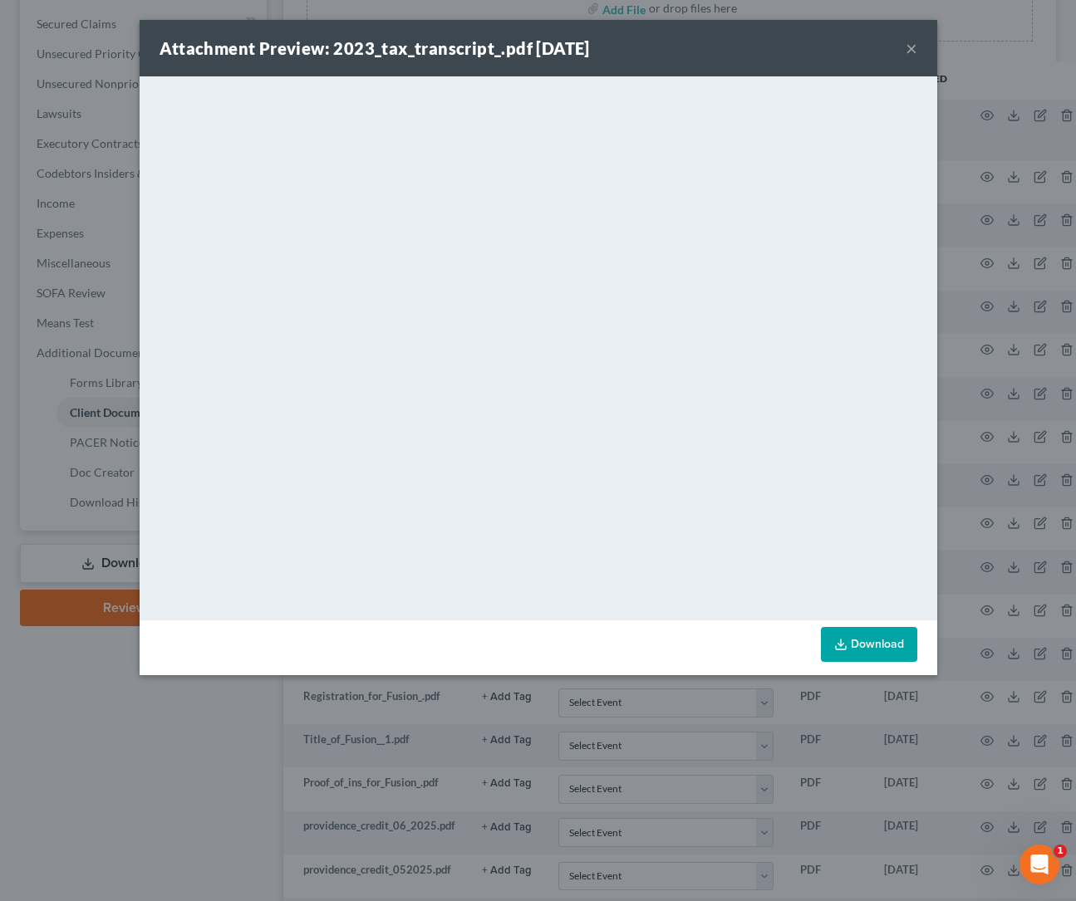
click at [906, 50] on button "×" at bounding box center [911, 48] width 12 height 20
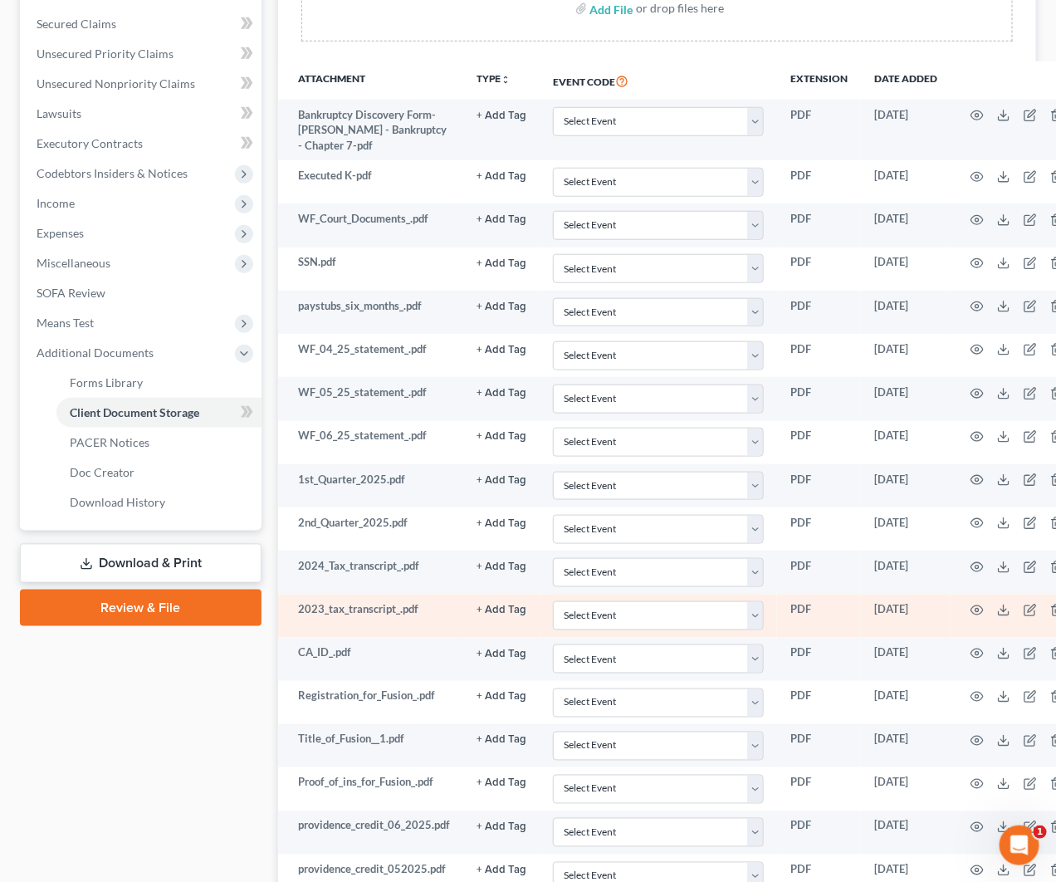
scroll to position [498, 0]
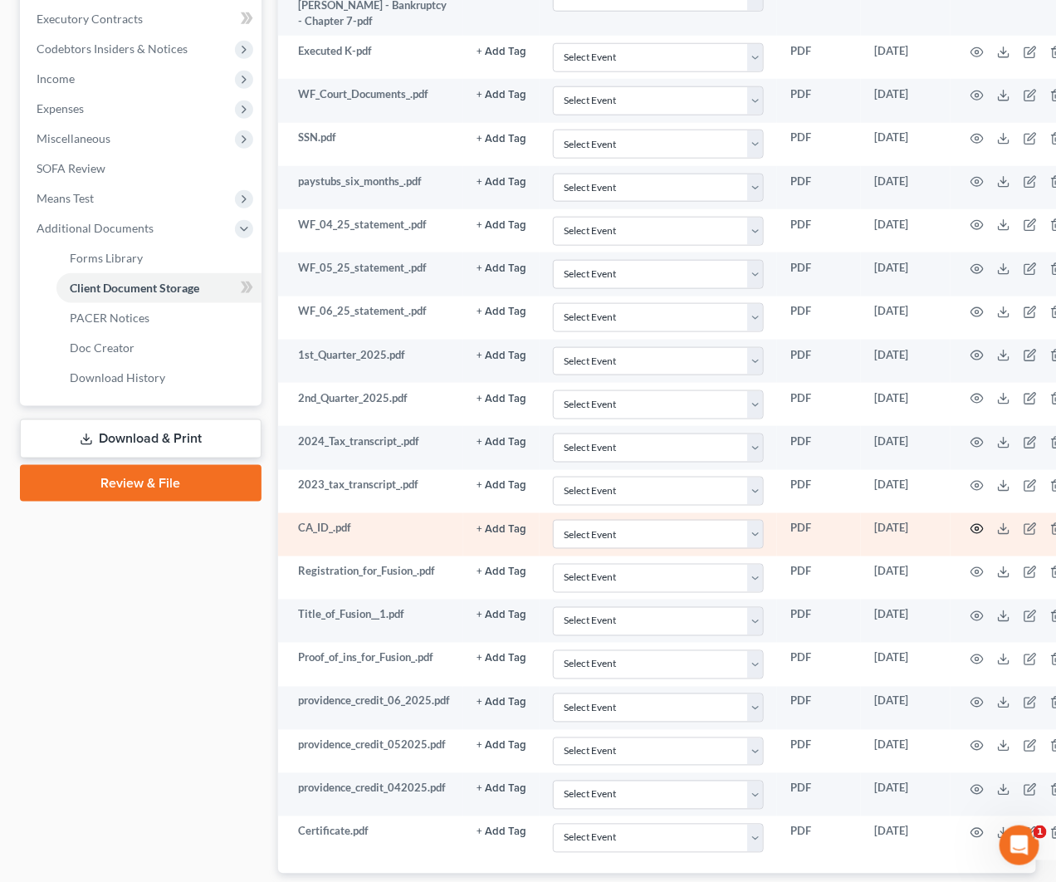
click at [976, 531] on circle "button" at bounding box center [977, 528] width 3 height 3
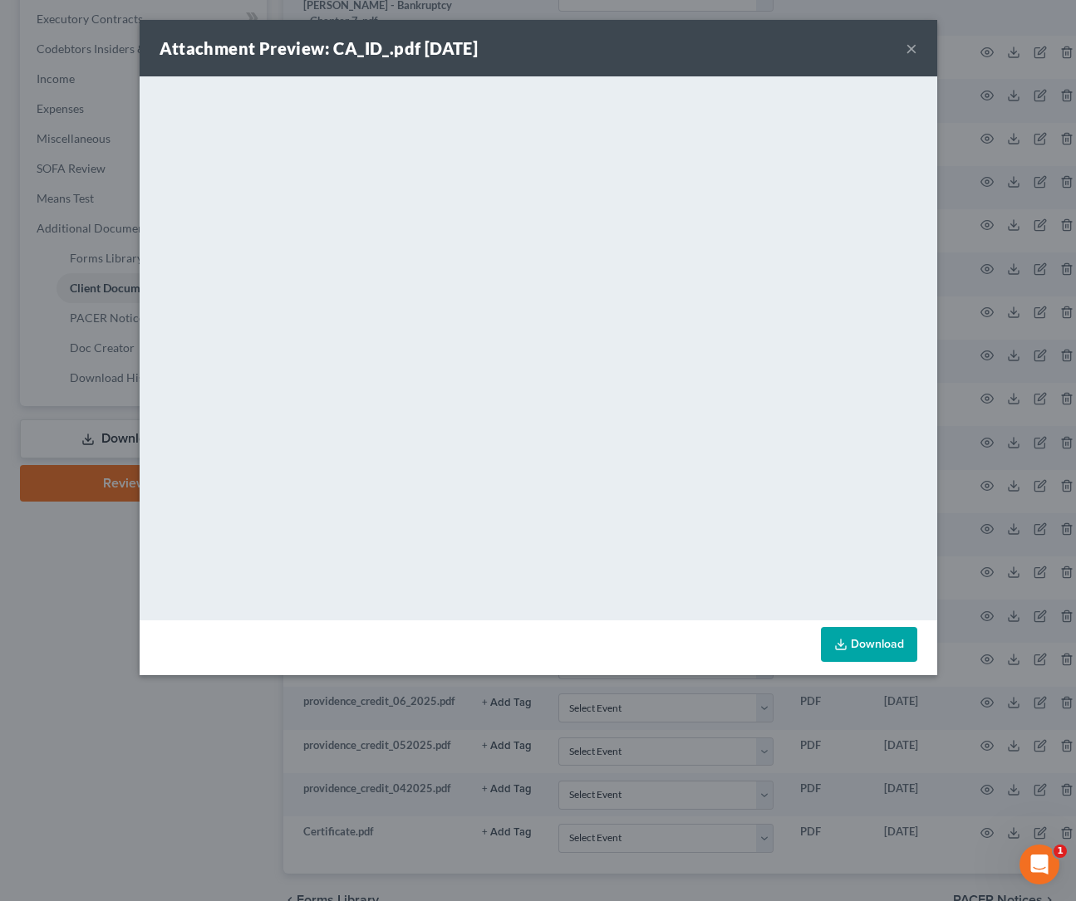
click at [907, 50] on button "×" at bounding box center [911, 48] width 12 height 20
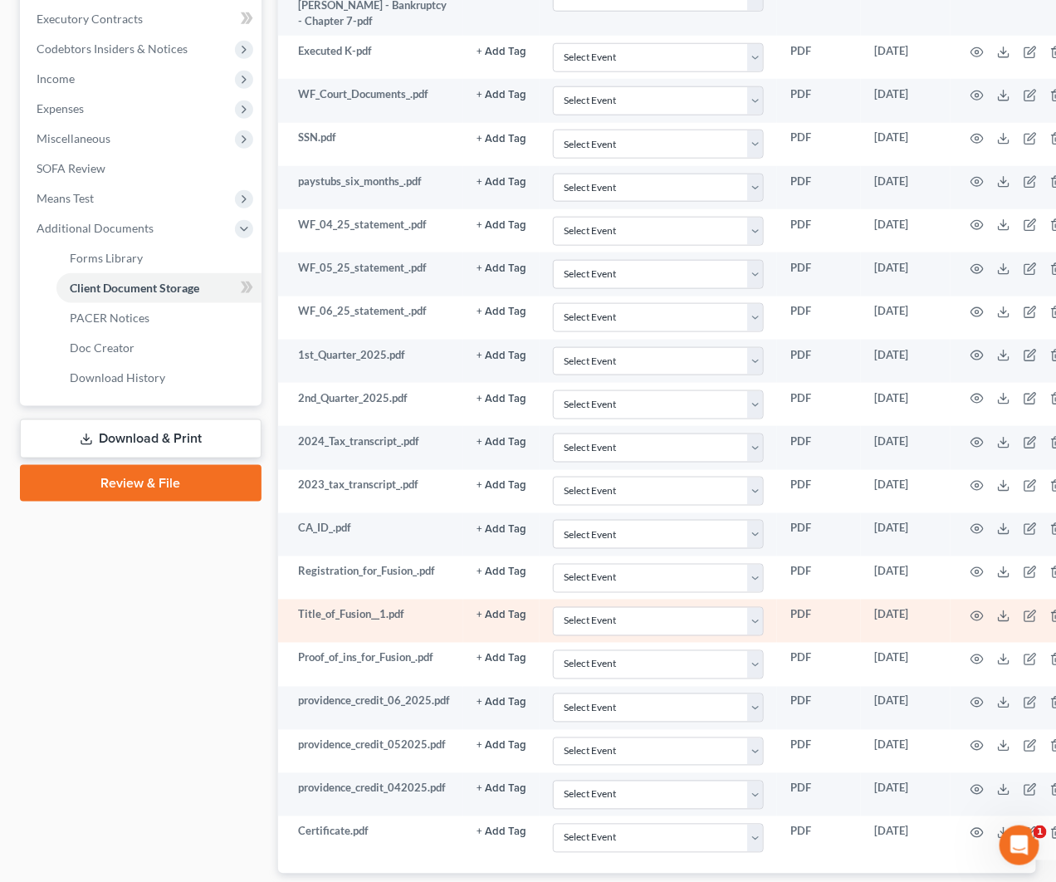
scroll to position [612, 0]
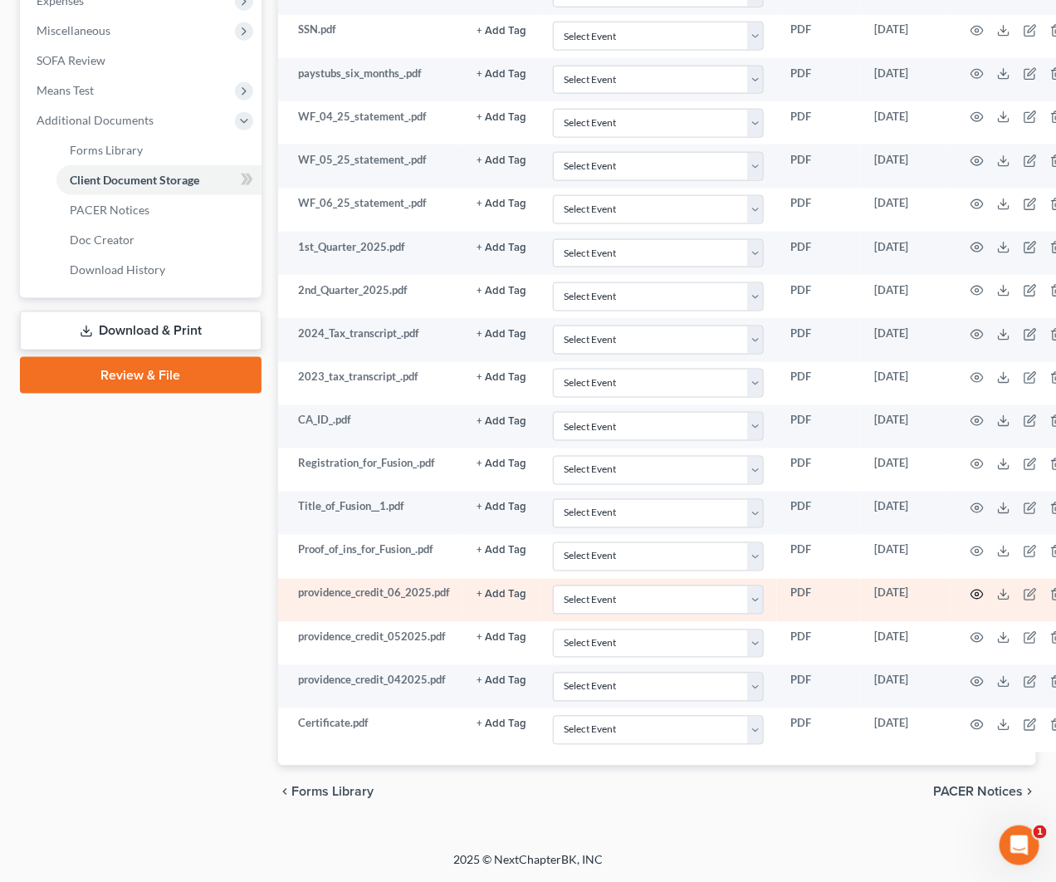
click at [978, 590] on icon "button" at bounding box center [977, 594] width 13 height 13
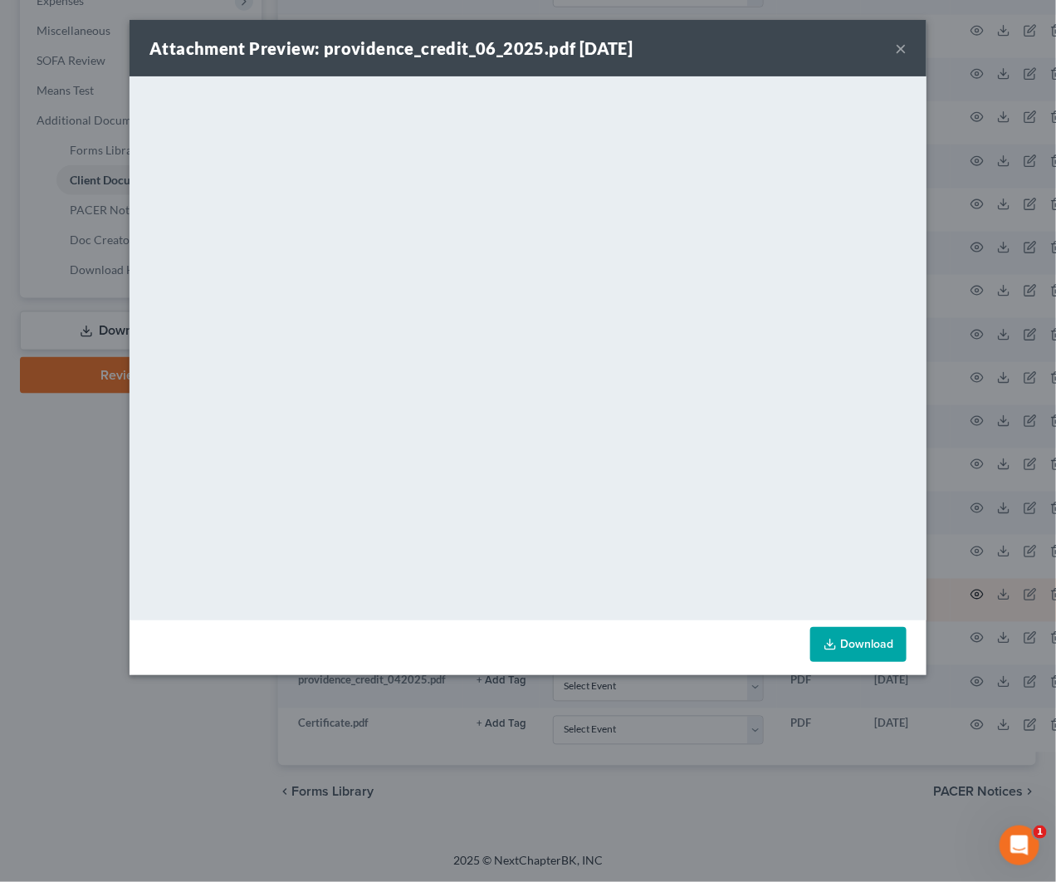
scroll to position [593, 0]
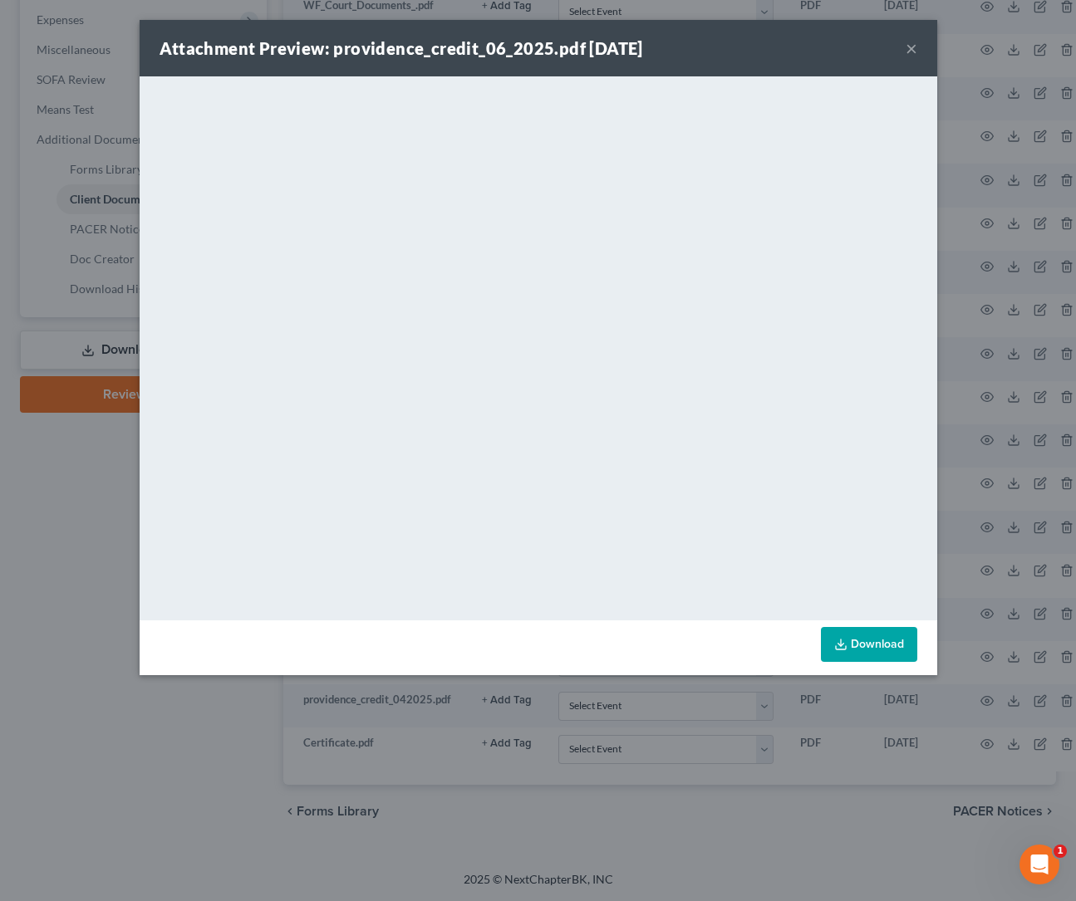
click at [906, 46] on button "×" at bounding box center [911, 48] width 12 height 20
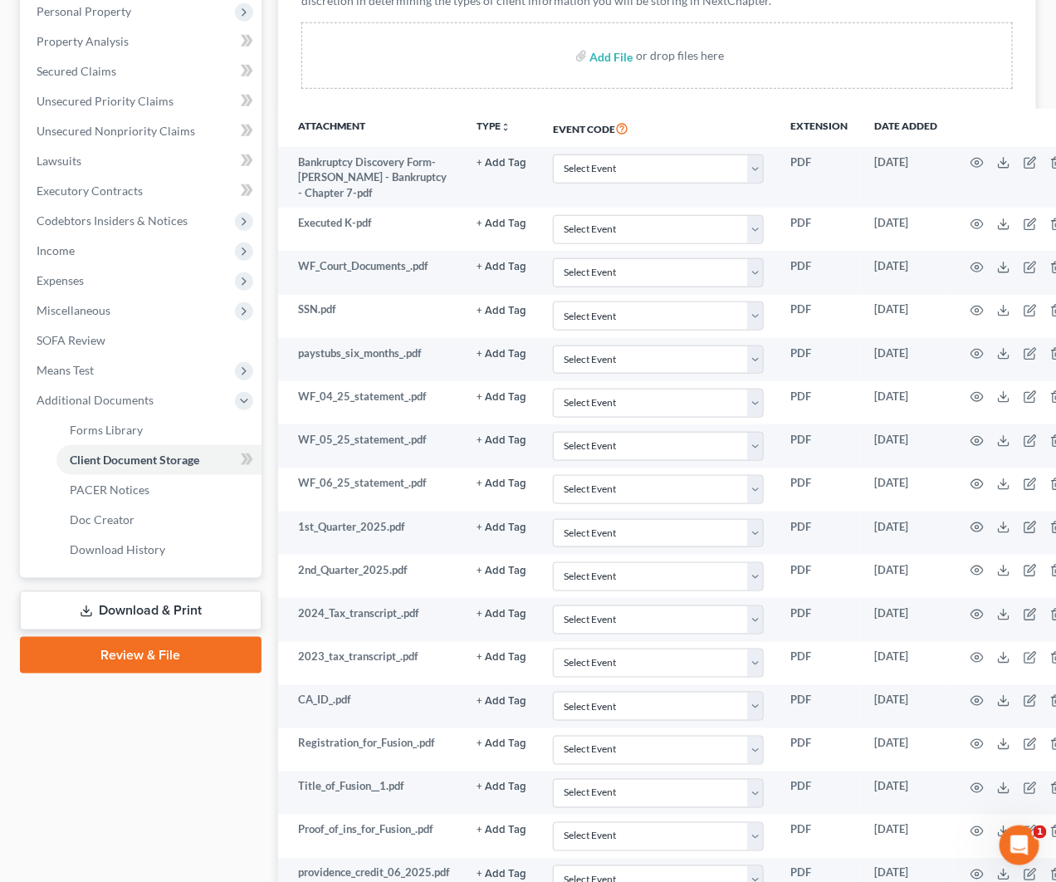
scroll to position [0, 0]
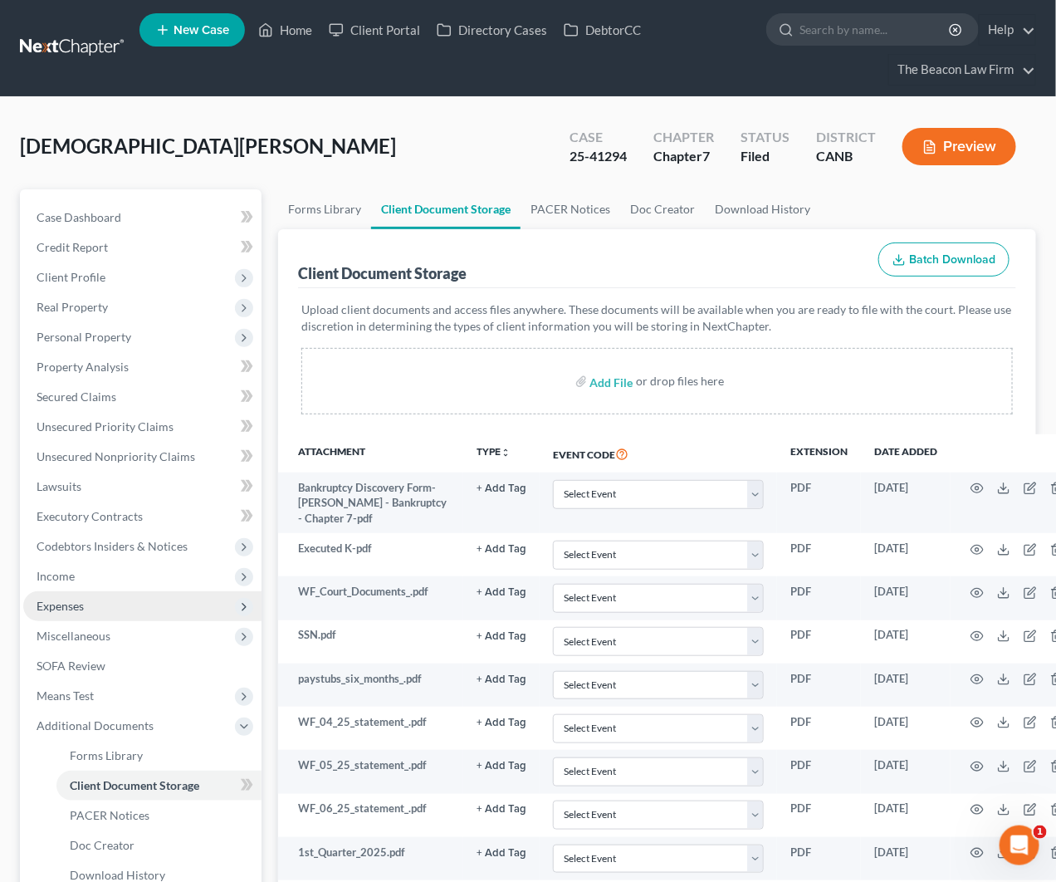
click at [81, 609] on span "Expenses" at bounding box center [60, 606] width 47 height 14
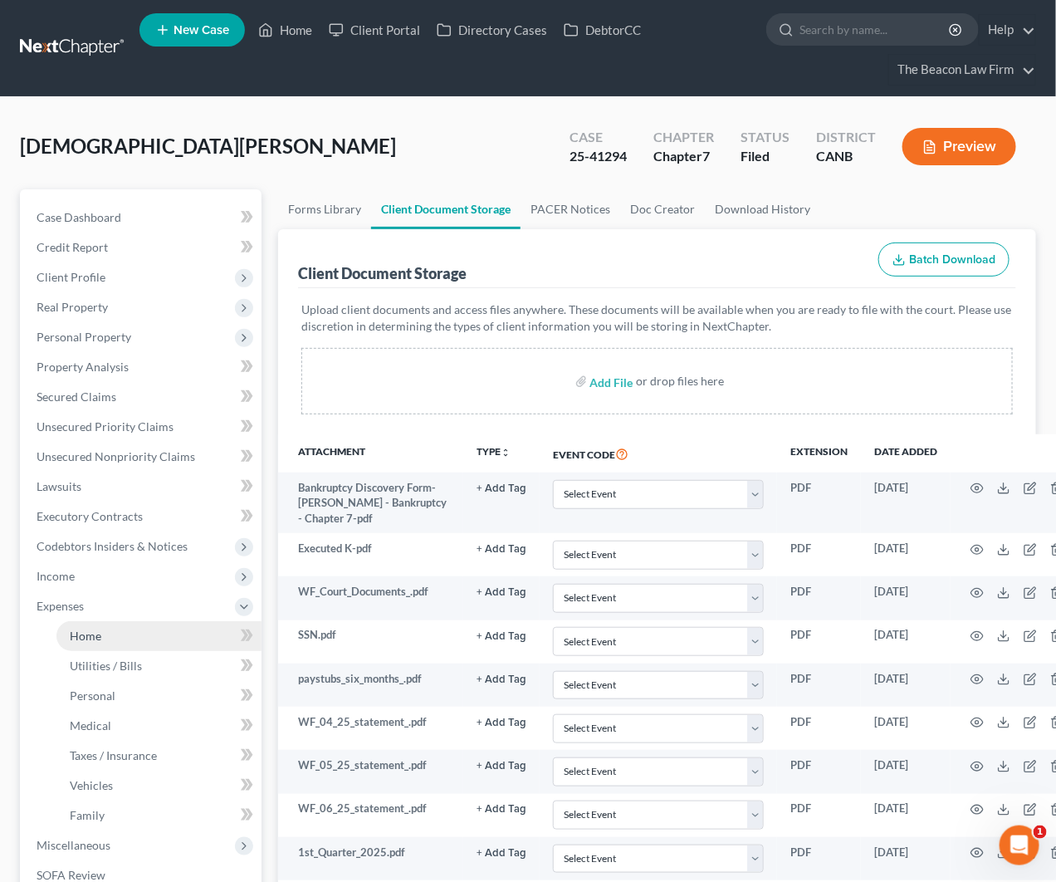
scroll to position [248, 0]
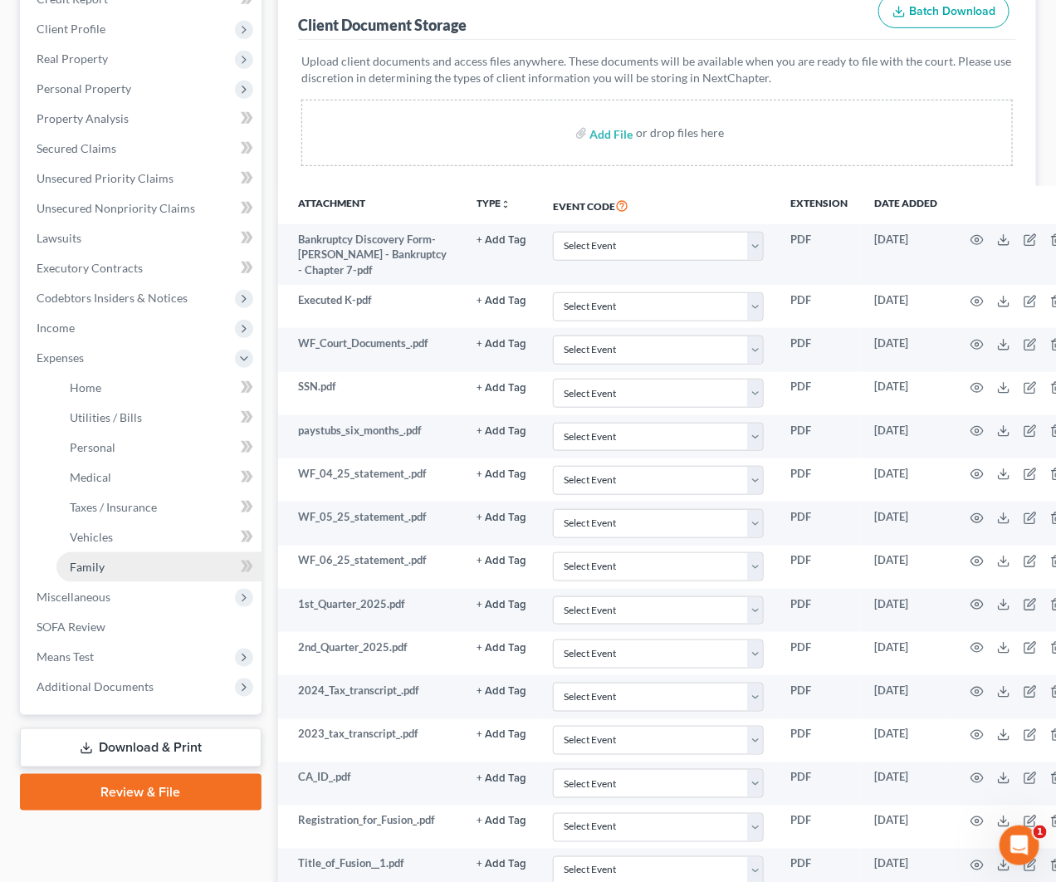
click at [101, 571] on span "Family" at bounding box center [87, 567] width 35 height 14
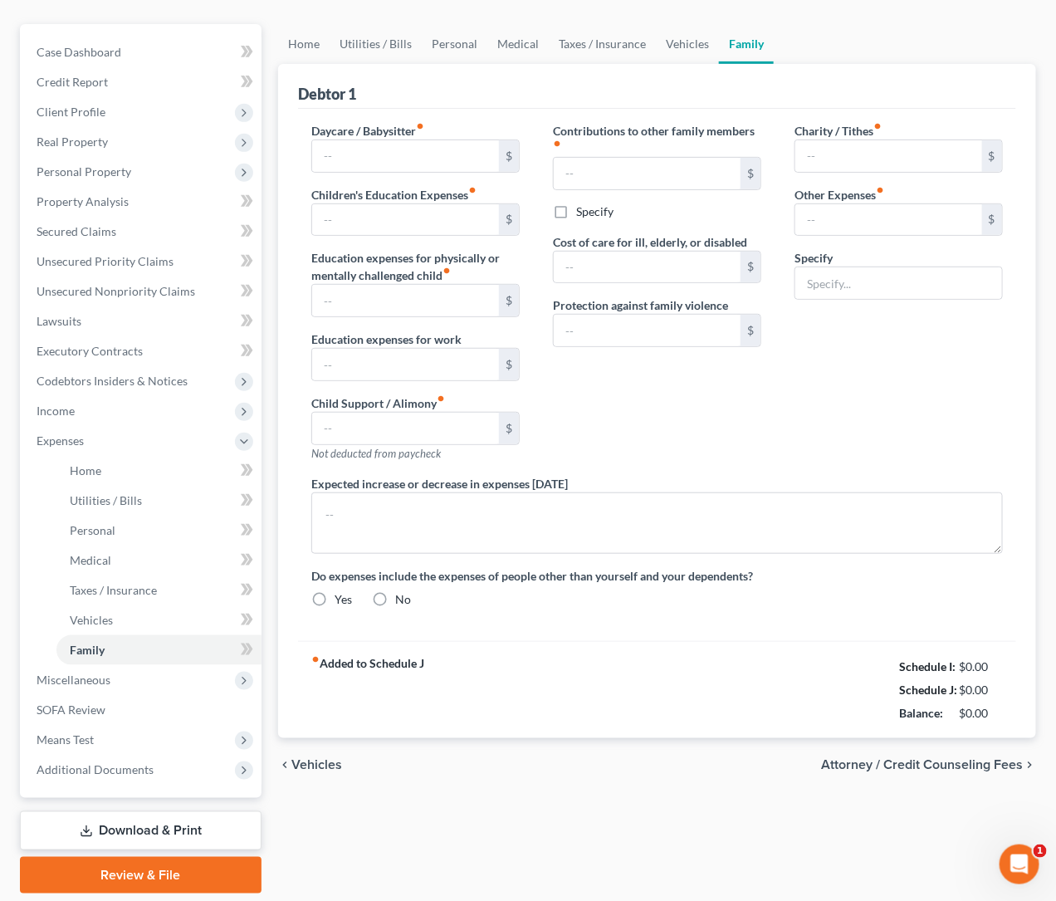
type input "0.00"
type input "60.00"
type input "0.00"
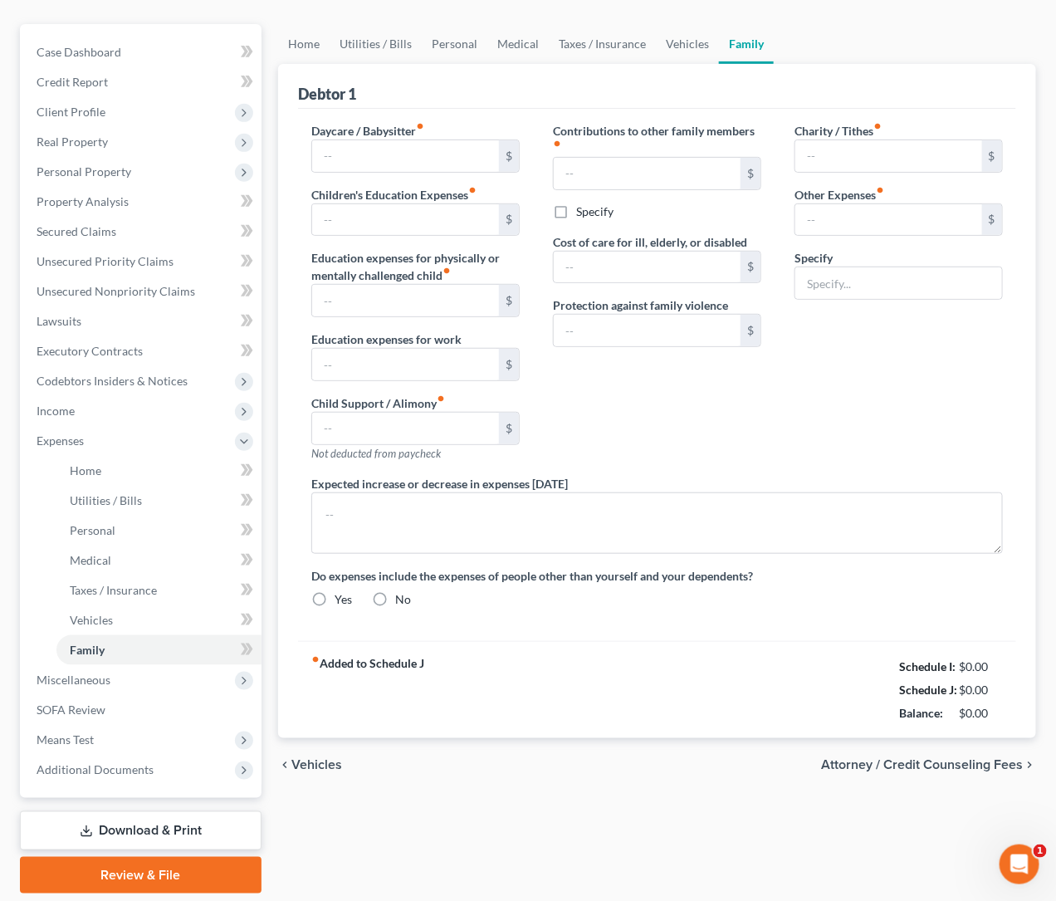
type input "0.00"
type input "20.00"
radio input "true"
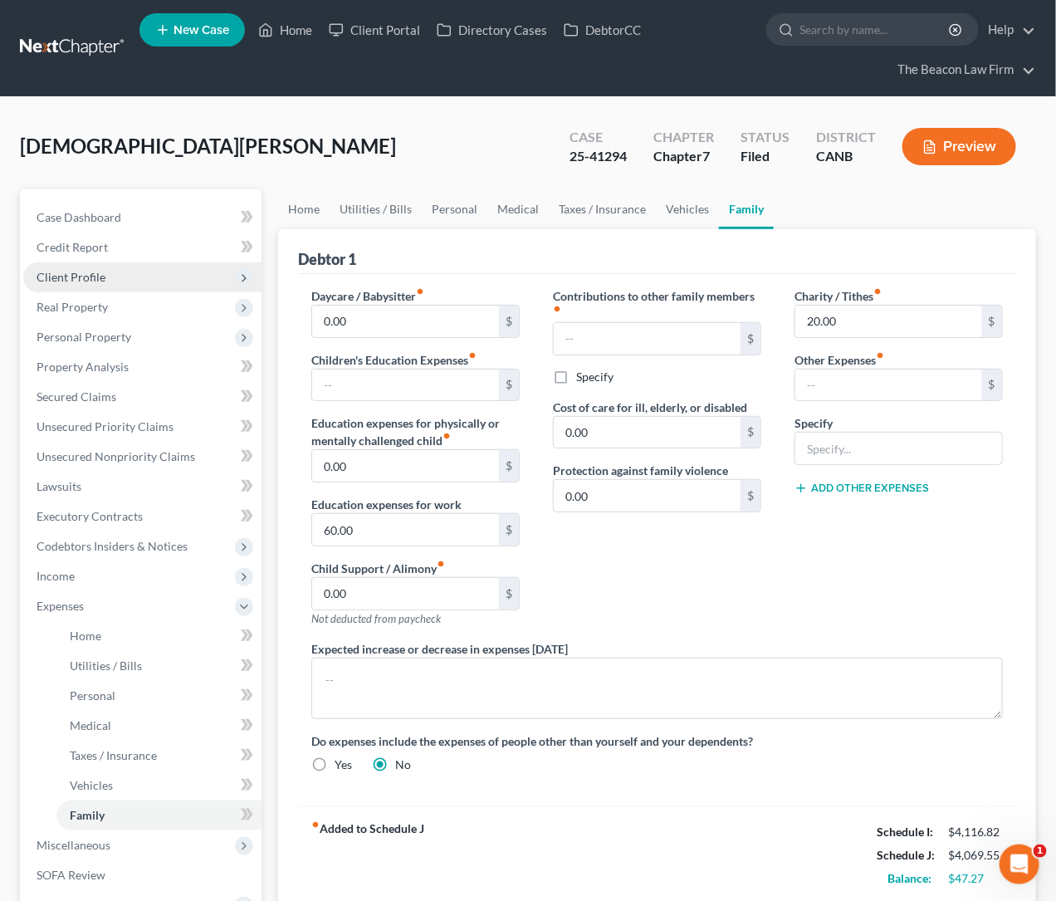
click at [86, 271] on span "Client Profile" at bounding box center [71, 277] width 69 height 14
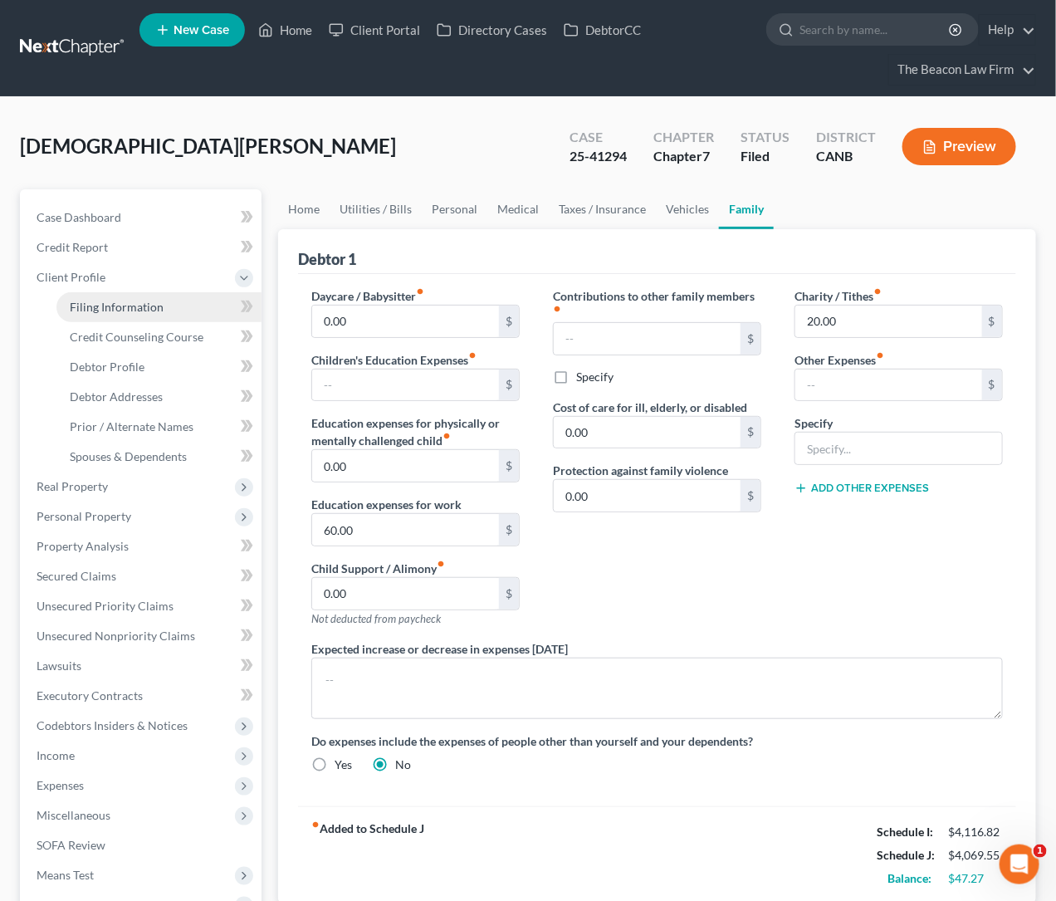
click at [120, 296] on link "Filing Information" at bounding box center [158, 307] width 205 height 30
select select "1"
select select "0"
select select "4"
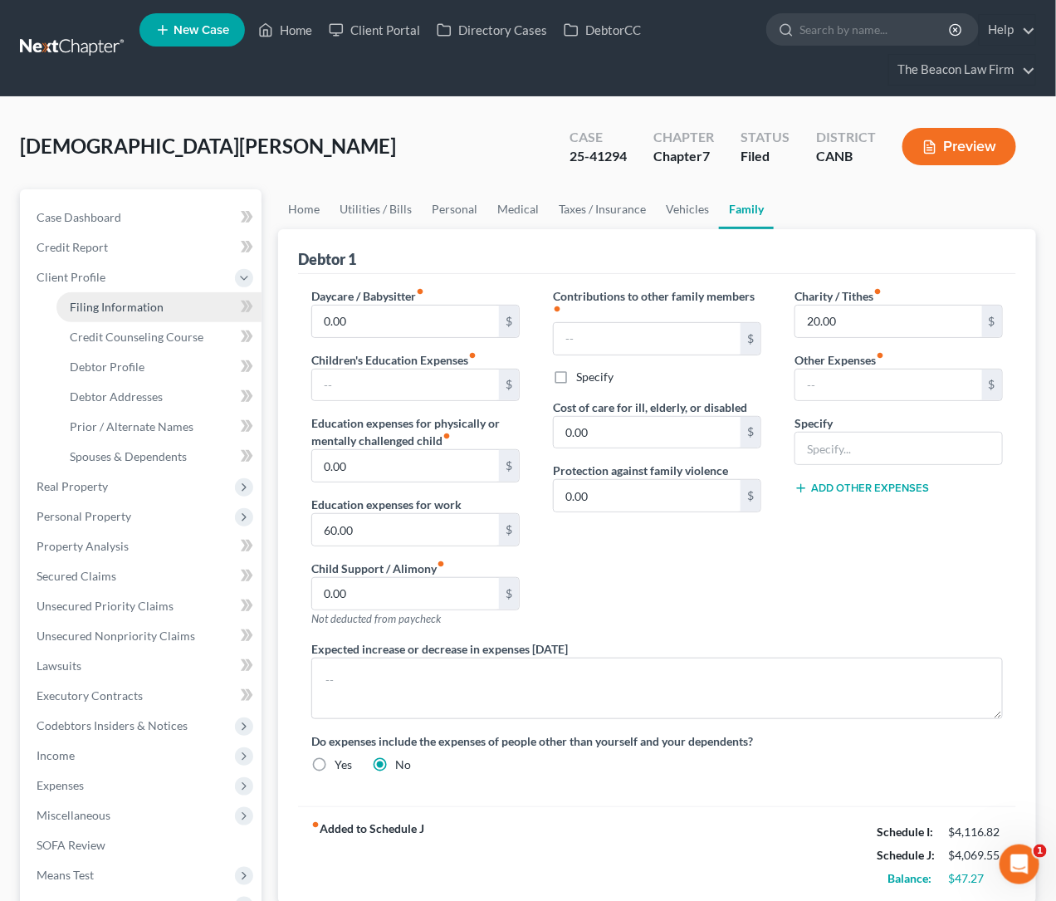
select select "0"
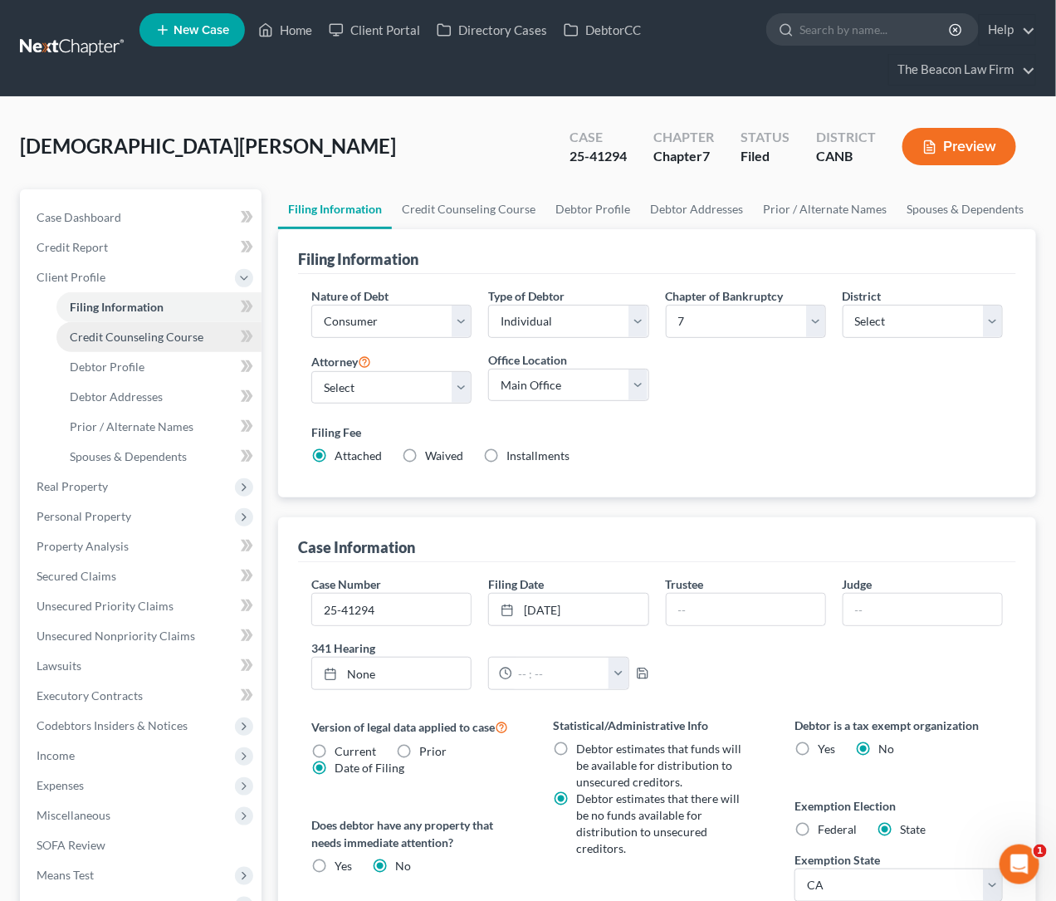
scroll to position [124, 0]
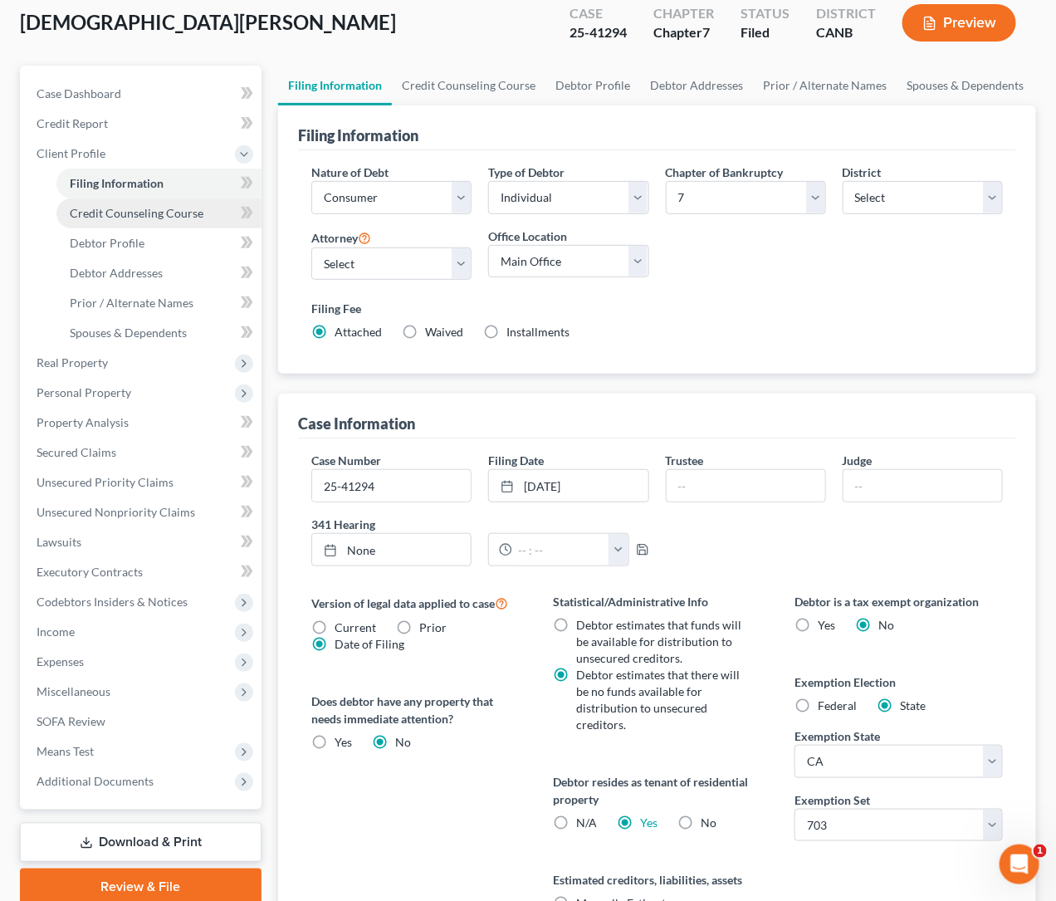
click at [144, 208] on span "Credit Counseling Course" at bounding box center [137, 213] width 134 height 14
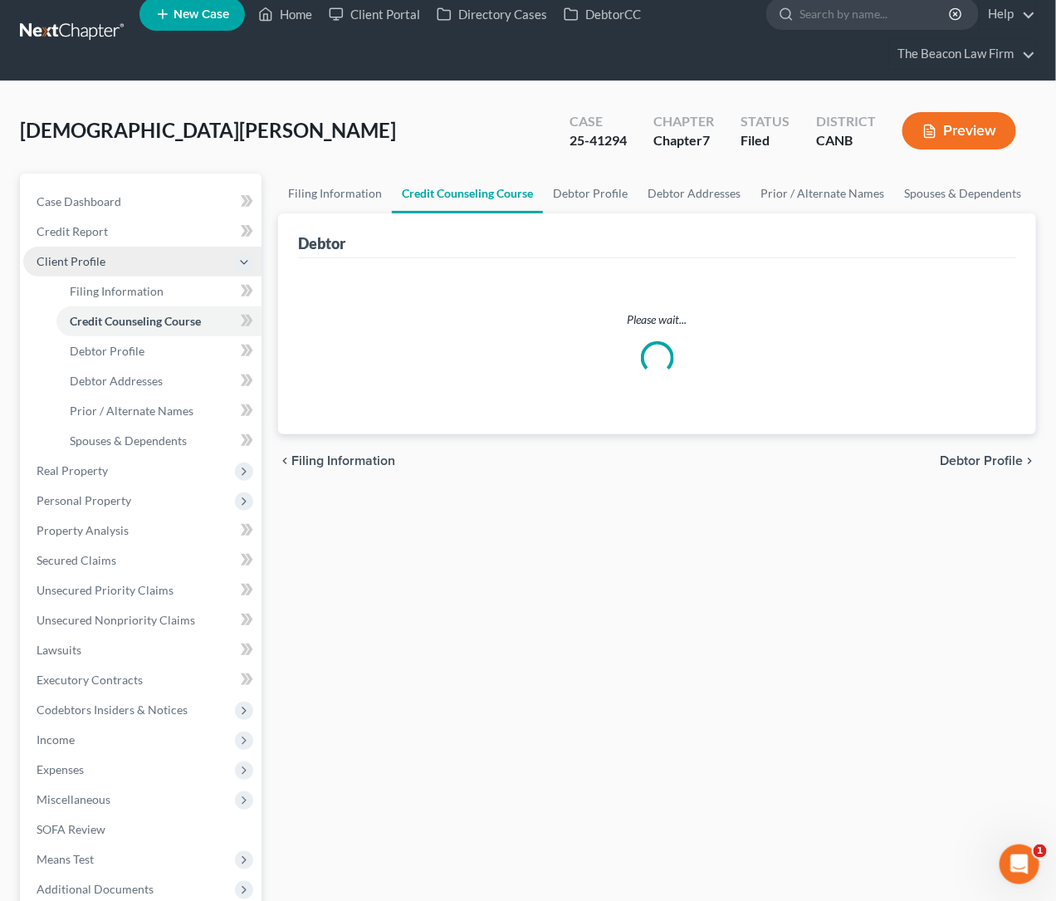
scroll to position [124, 0]
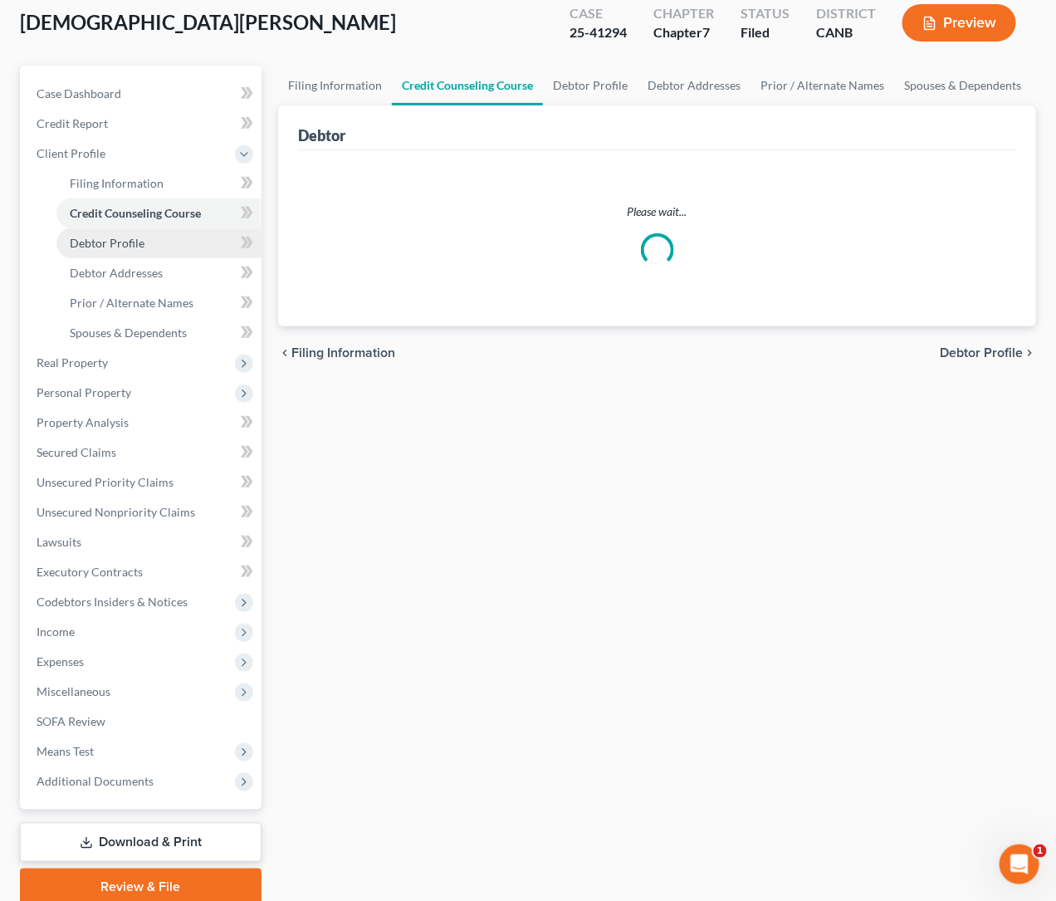
click at [120, 238] on span "Debtor Profile" at bounding box center [107, 243] width 75 height 14
select select "0"
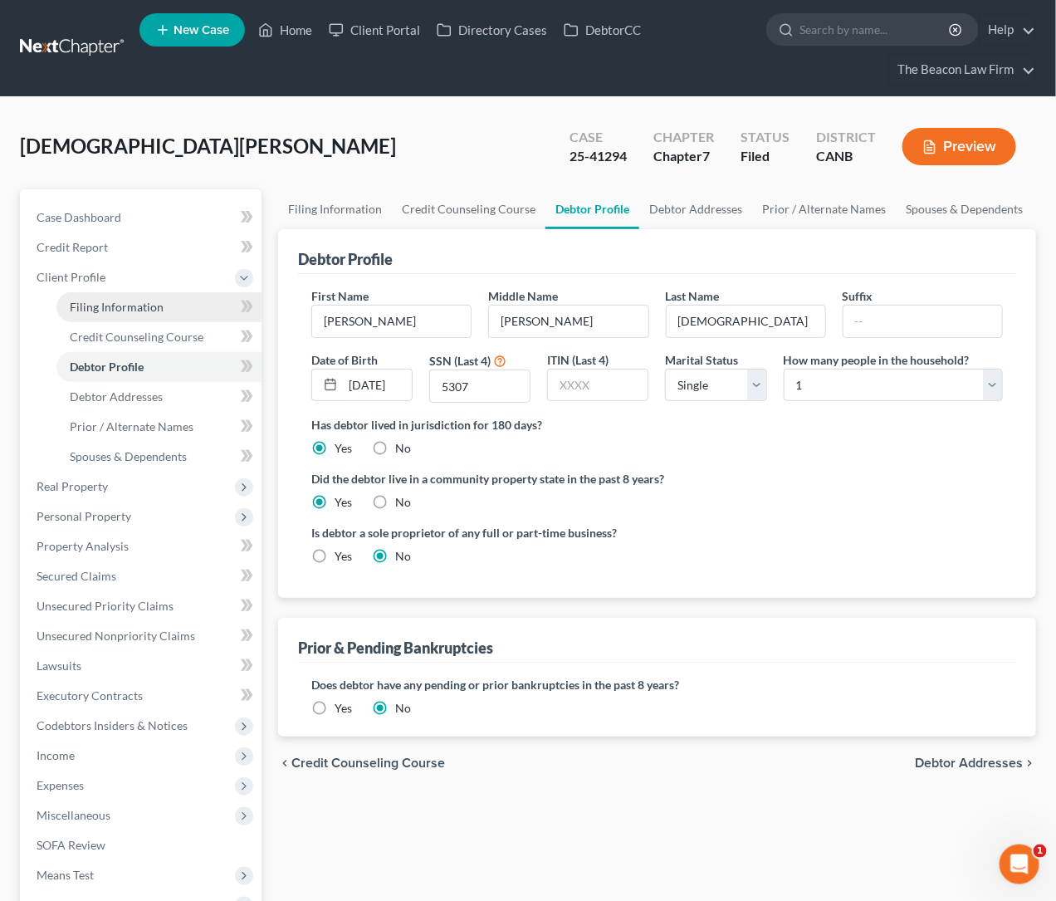
scroll to position [124, 0]
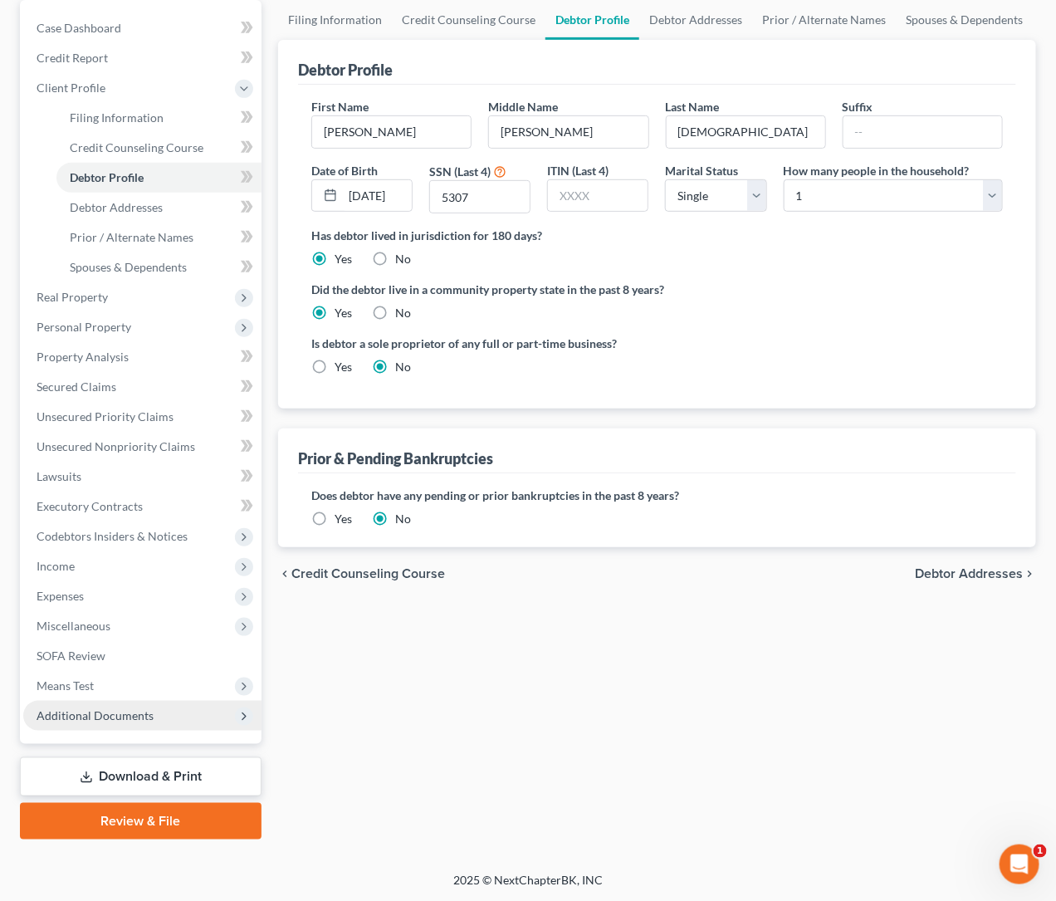
click at [138, 708] on span "Additional Documents" at bounding box center [95, 715] width 117 height 14
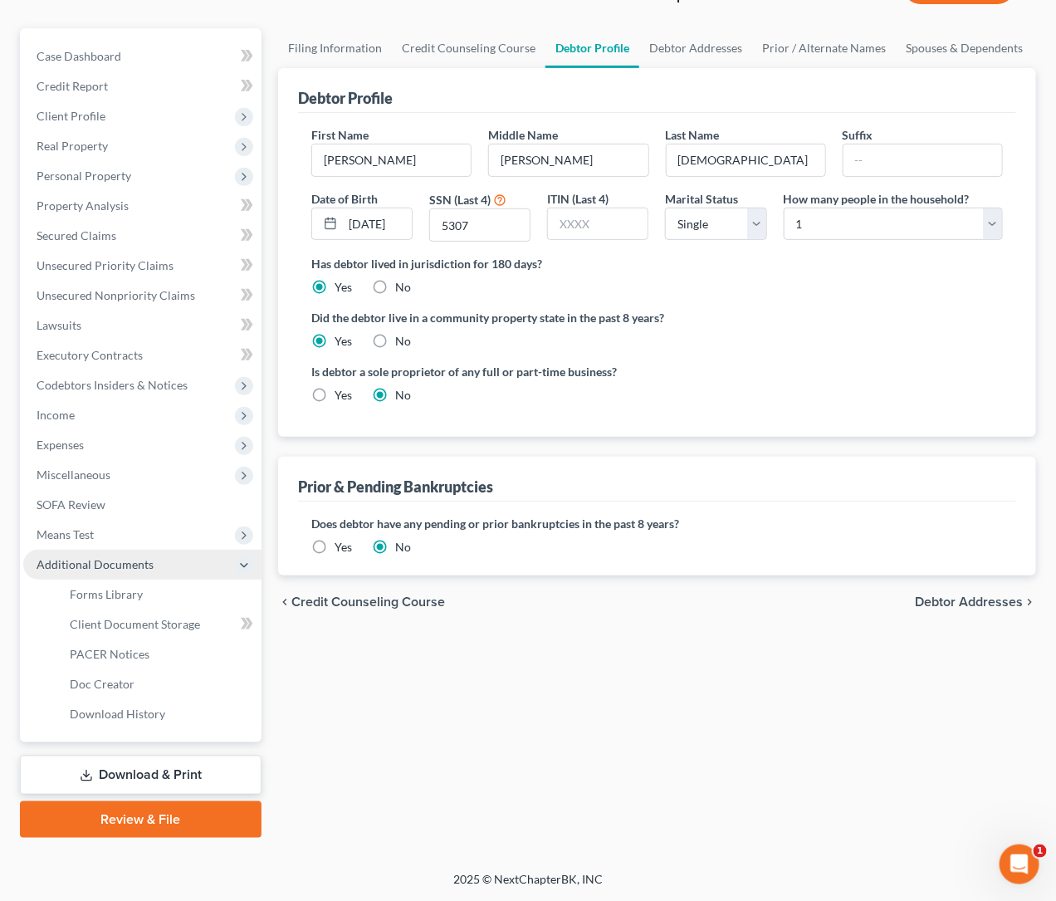
scroll to position [159, 0]
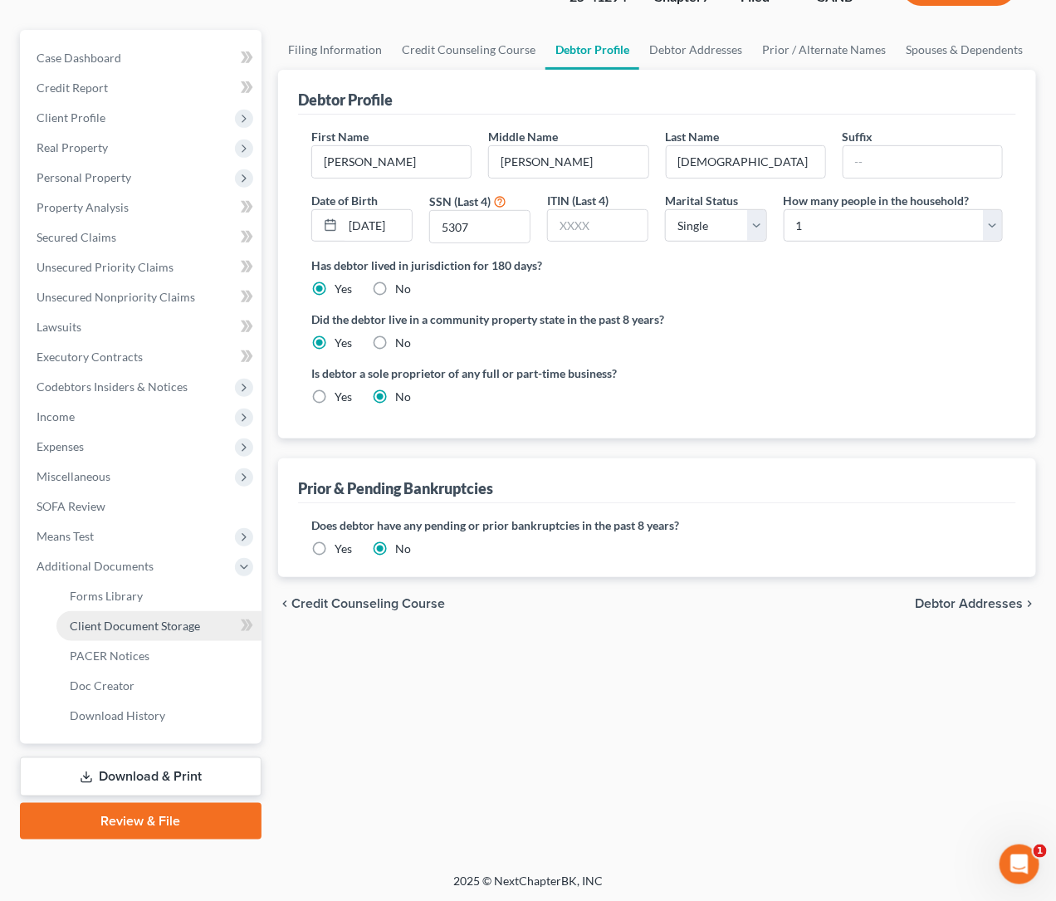
click at [184, 621] on span "Client Document Storage" at bounding box center [135, 626] width 130 height 14
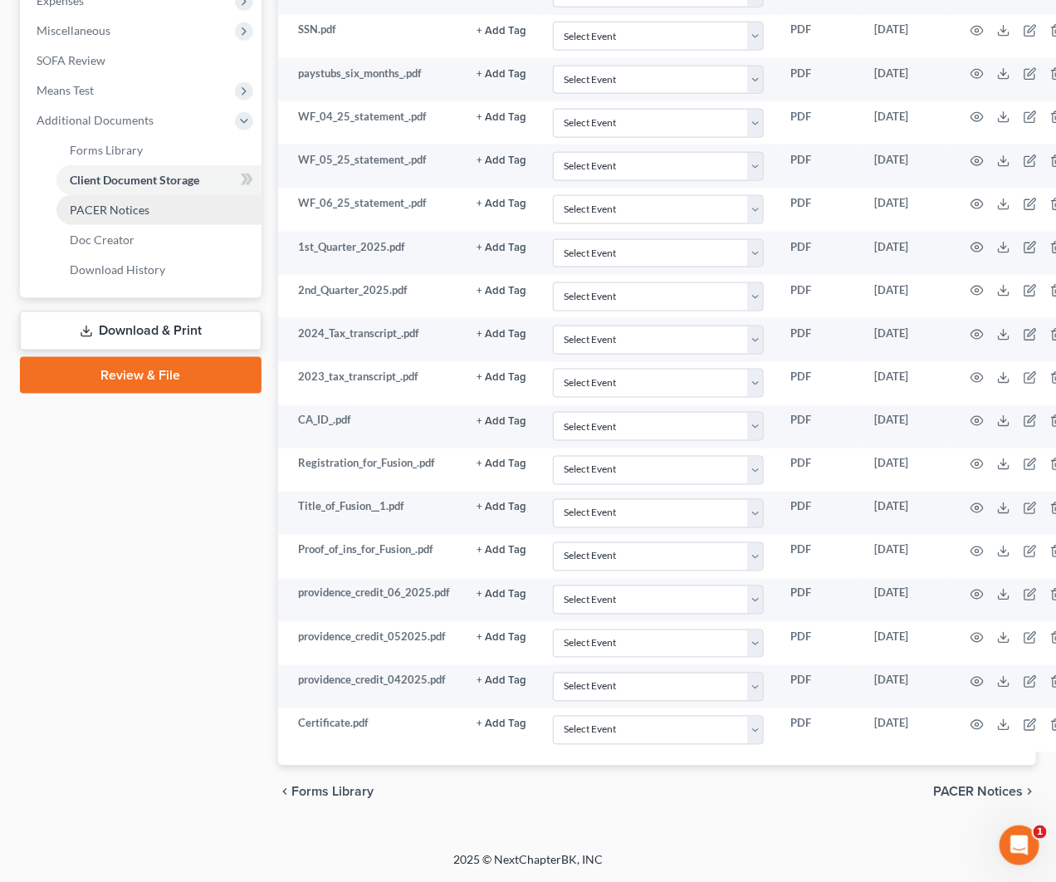
scroll to position [238, 0]
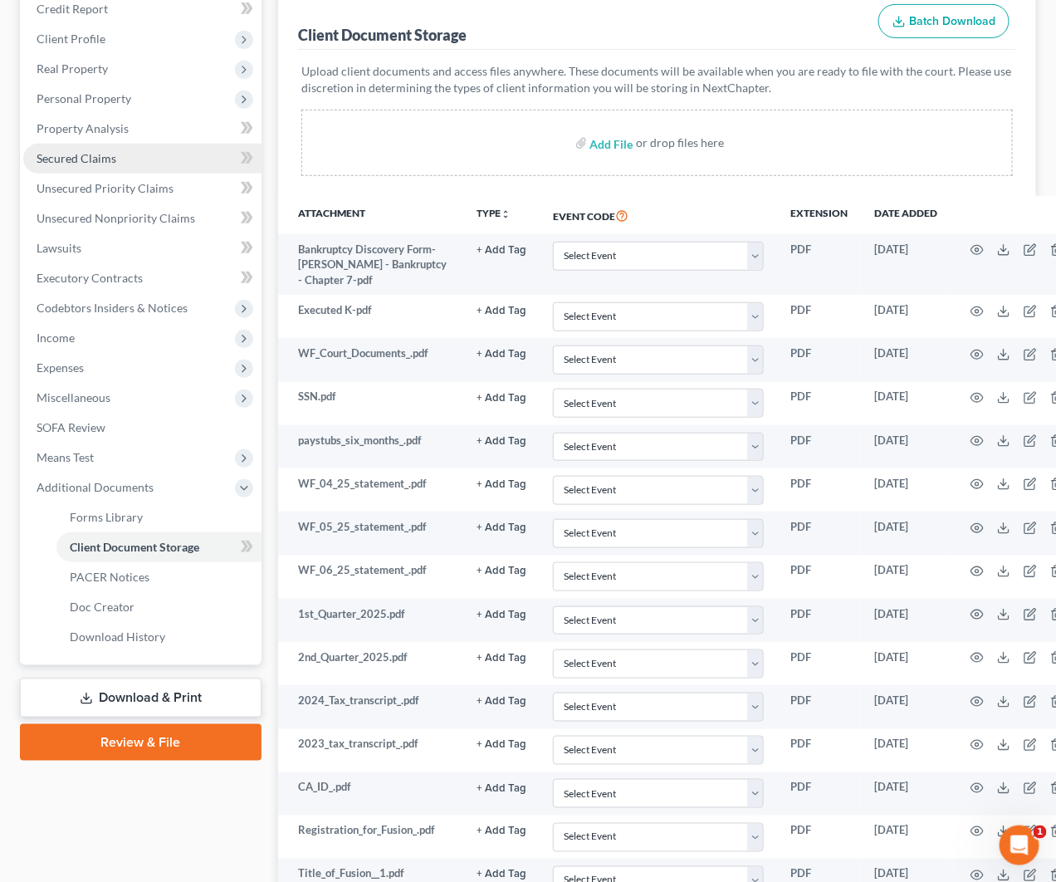
click at [86, 145] on link "Secured Claims" at bounding box center [142, 159] width 238 height 30
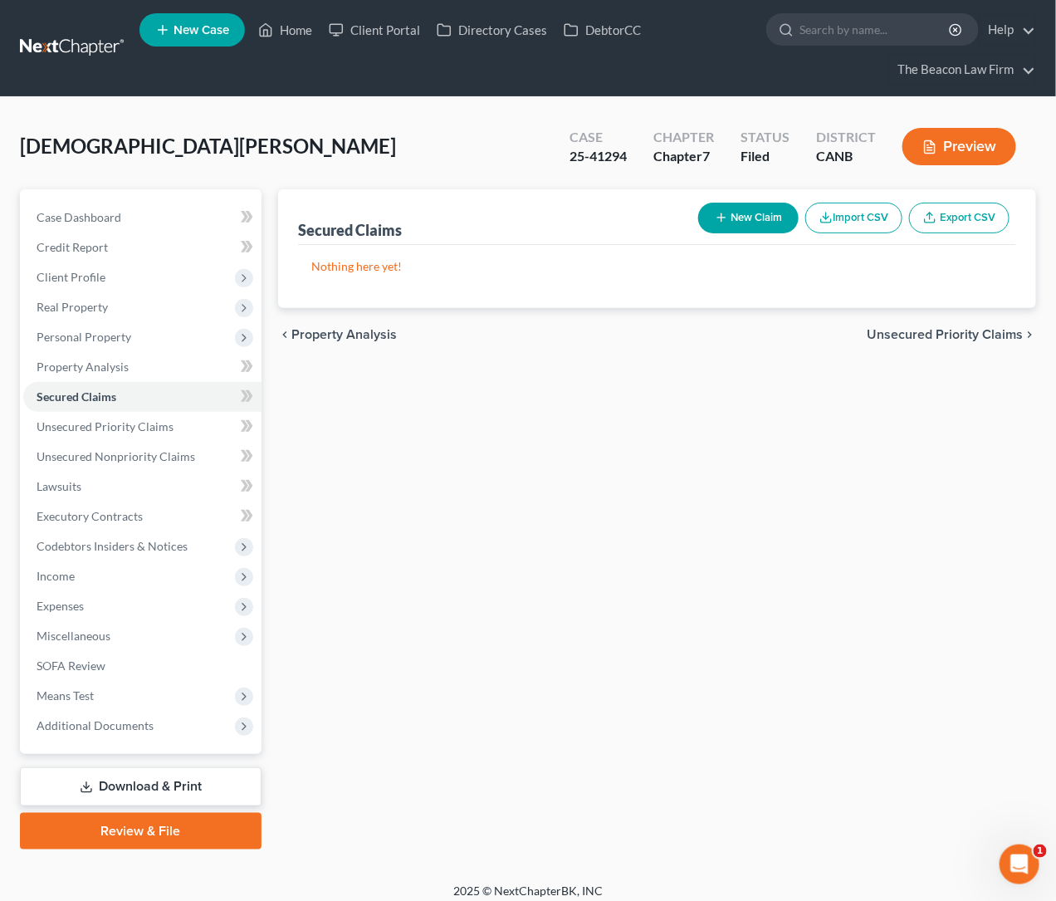
click at [88, 36] on link at bounding box center [73, 48] width 106 height 30
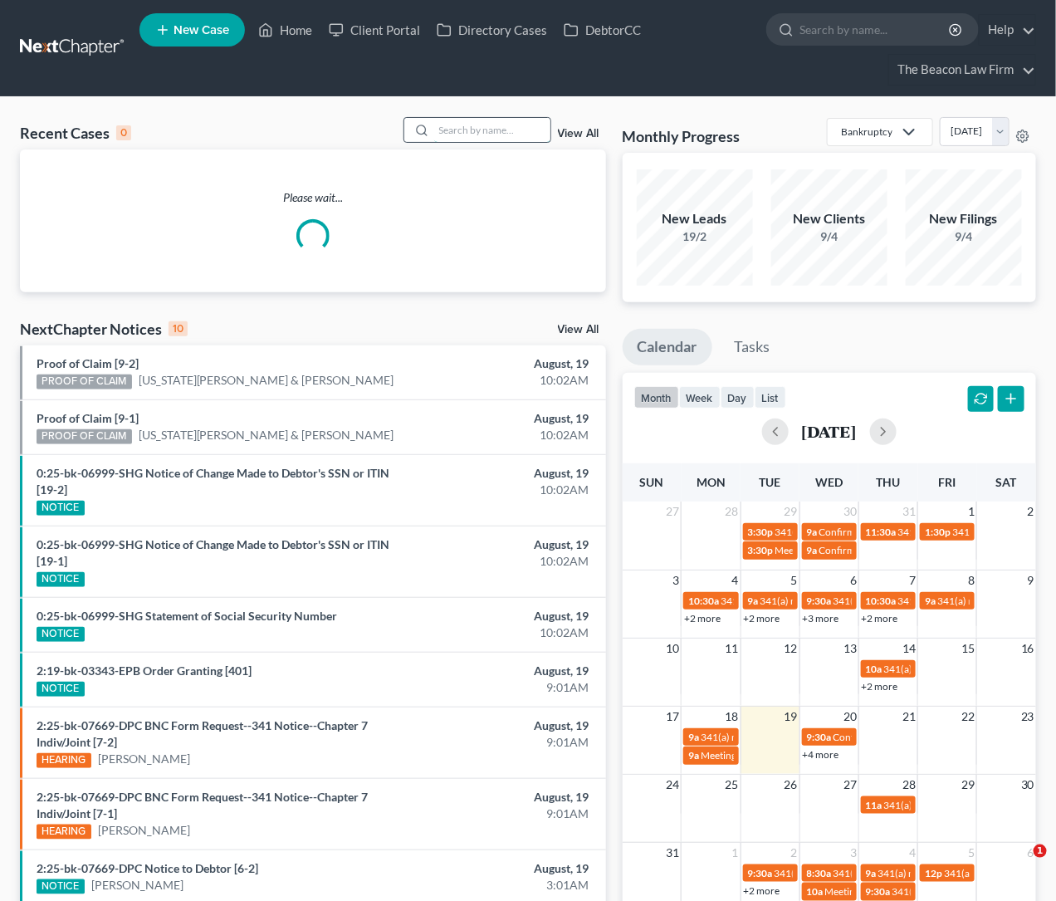
click at [497, 134] on input "search" at bounding box center [492, 130] width 116 height 24
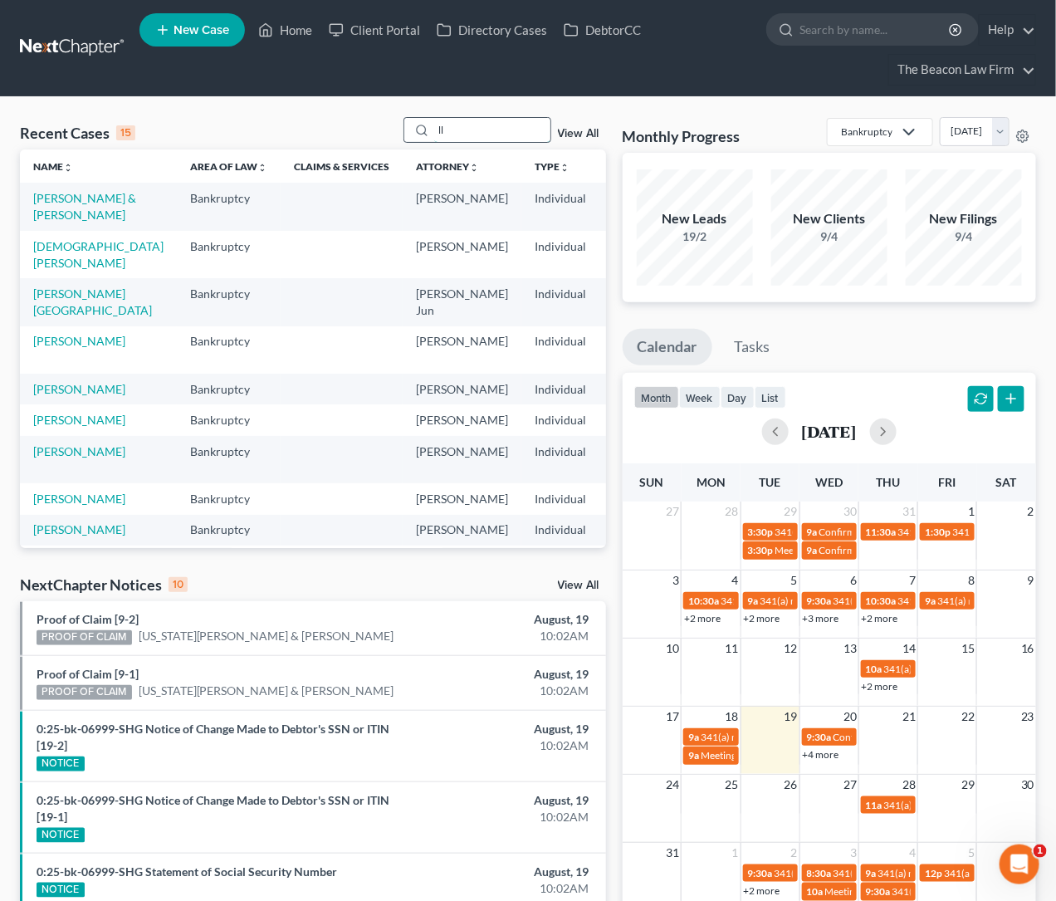
type input "l"
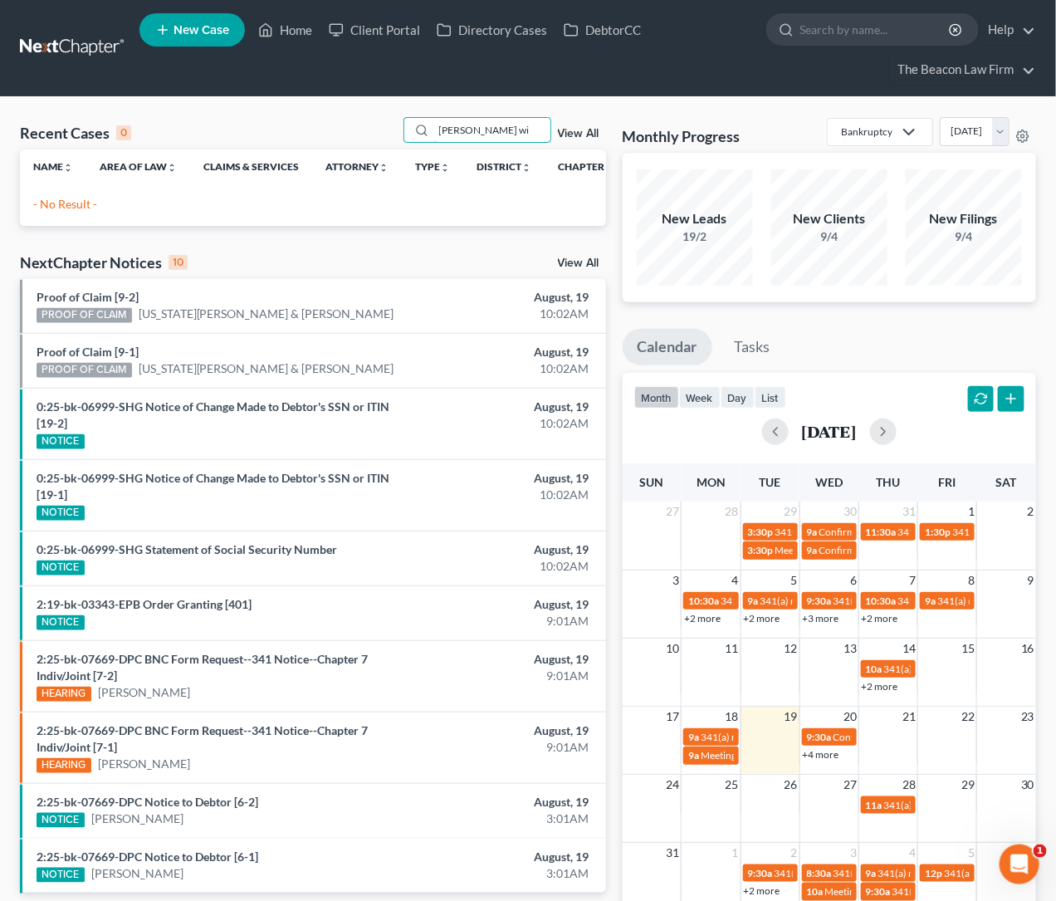
drag, startPoint x: 463, startPoint y: 129, endPoint x: 384, endPoint y: 130, distance: 78.9
click at [384, 130] on div "Recent Cases 0 luz wi View All" at bounding box center [313, 133] width 586 height 32
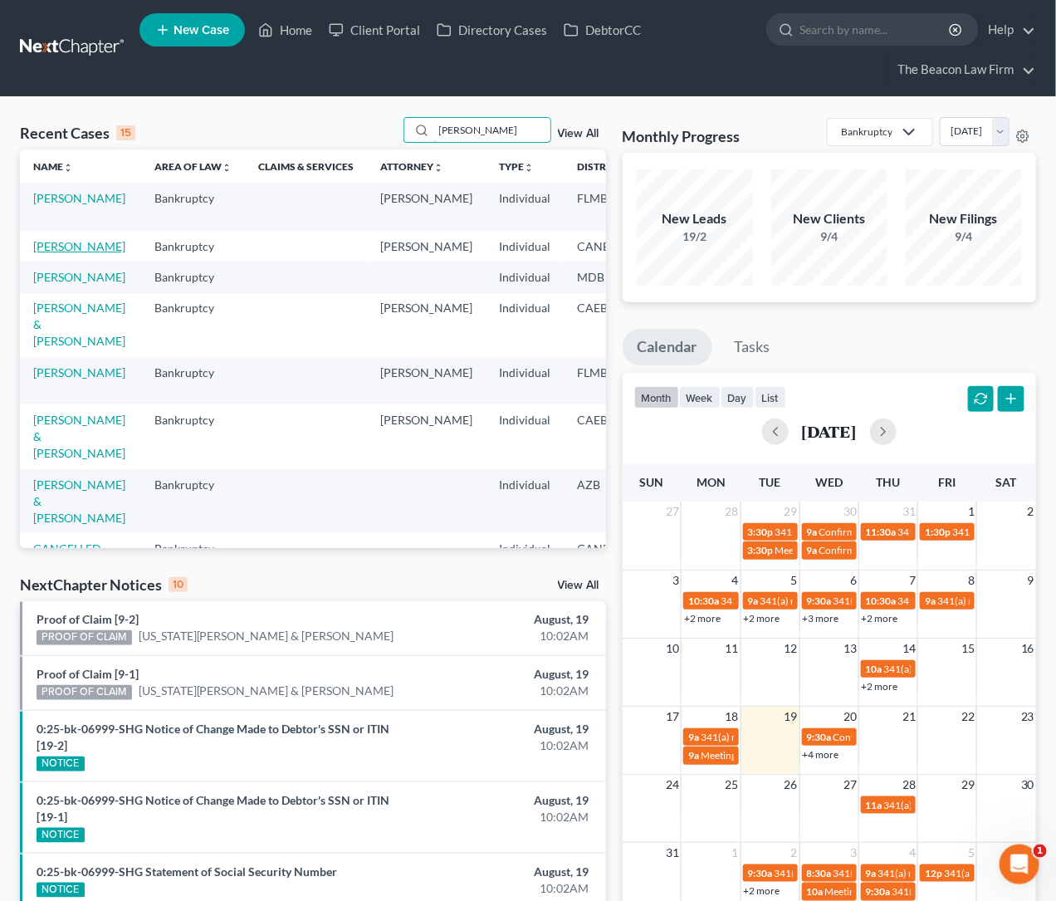
type input "williams"
click at [62, 241] on link "Williams, Luz" at bounding box center [79, 246] width 92 height 14
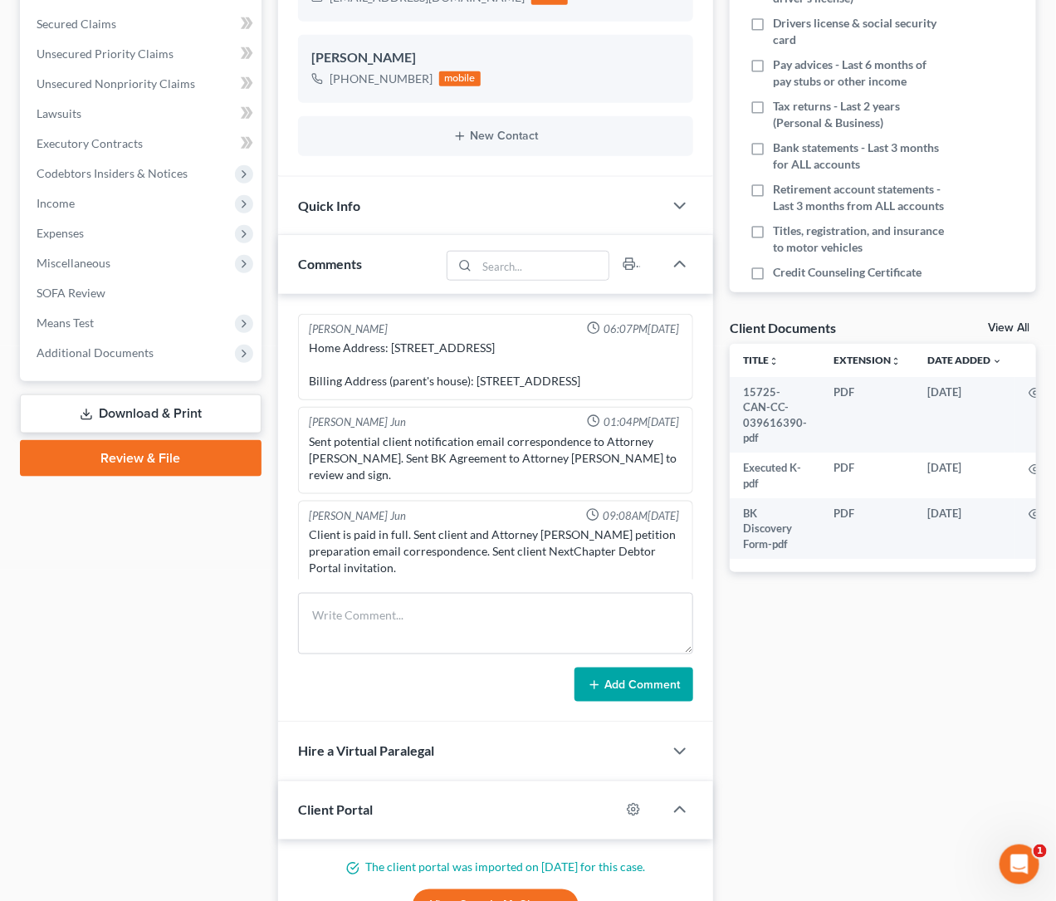
scroll to position [596, 0]
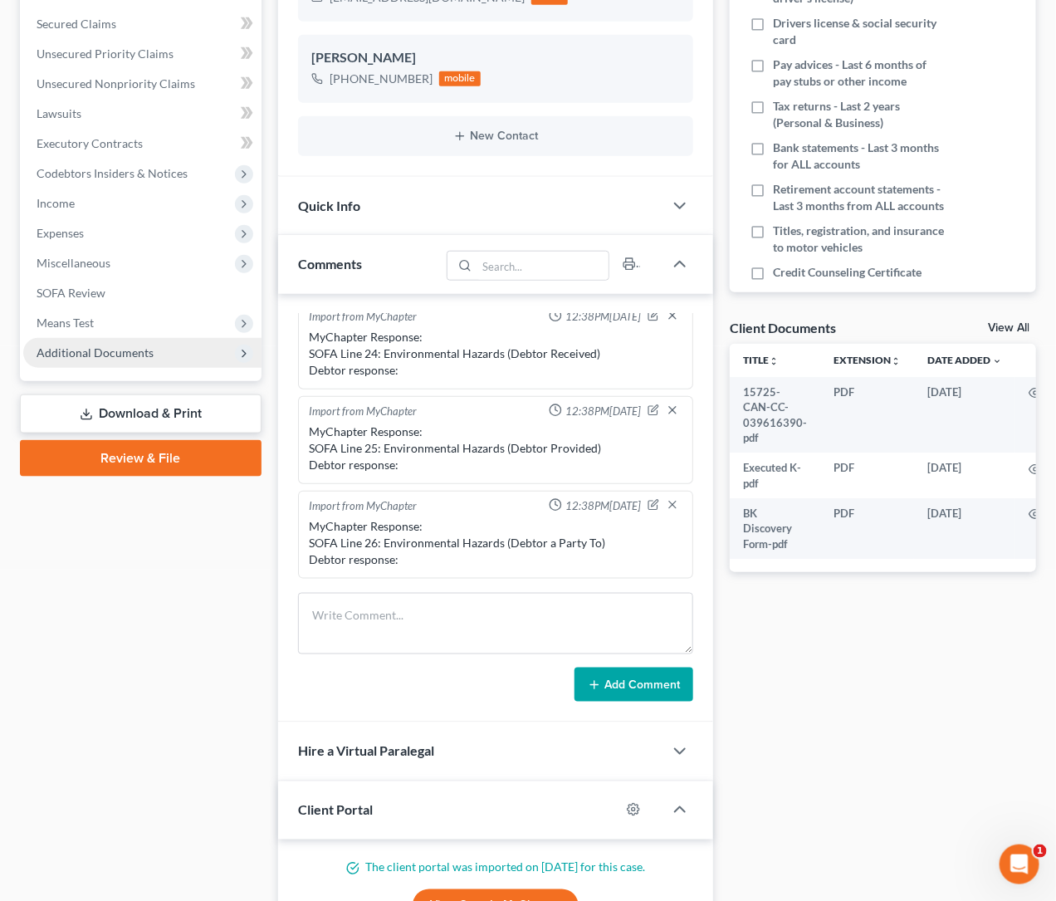
click at [120, 340] on span "Additional Documents" at bounding box center [142, 353] width 238 height 30
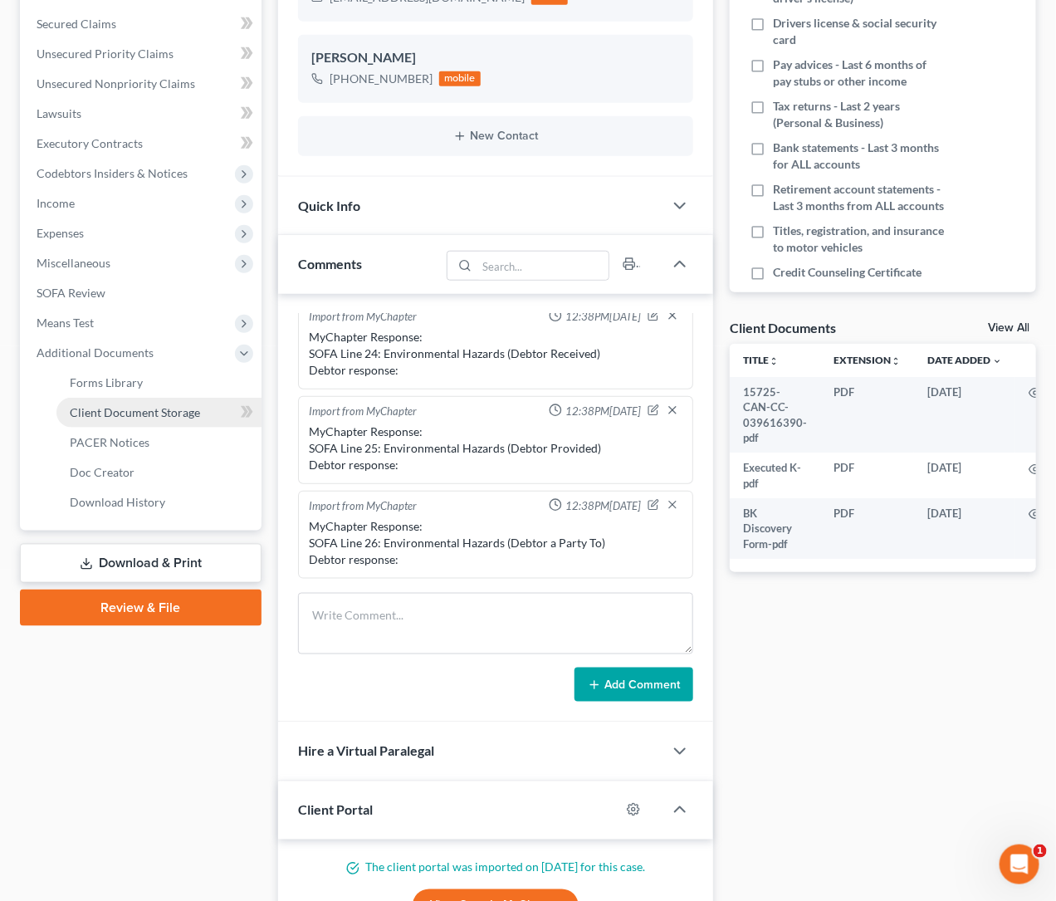
click at [181, 414] on span "Client Document Storage" at bounding box center [135, 412] width 130 height 14
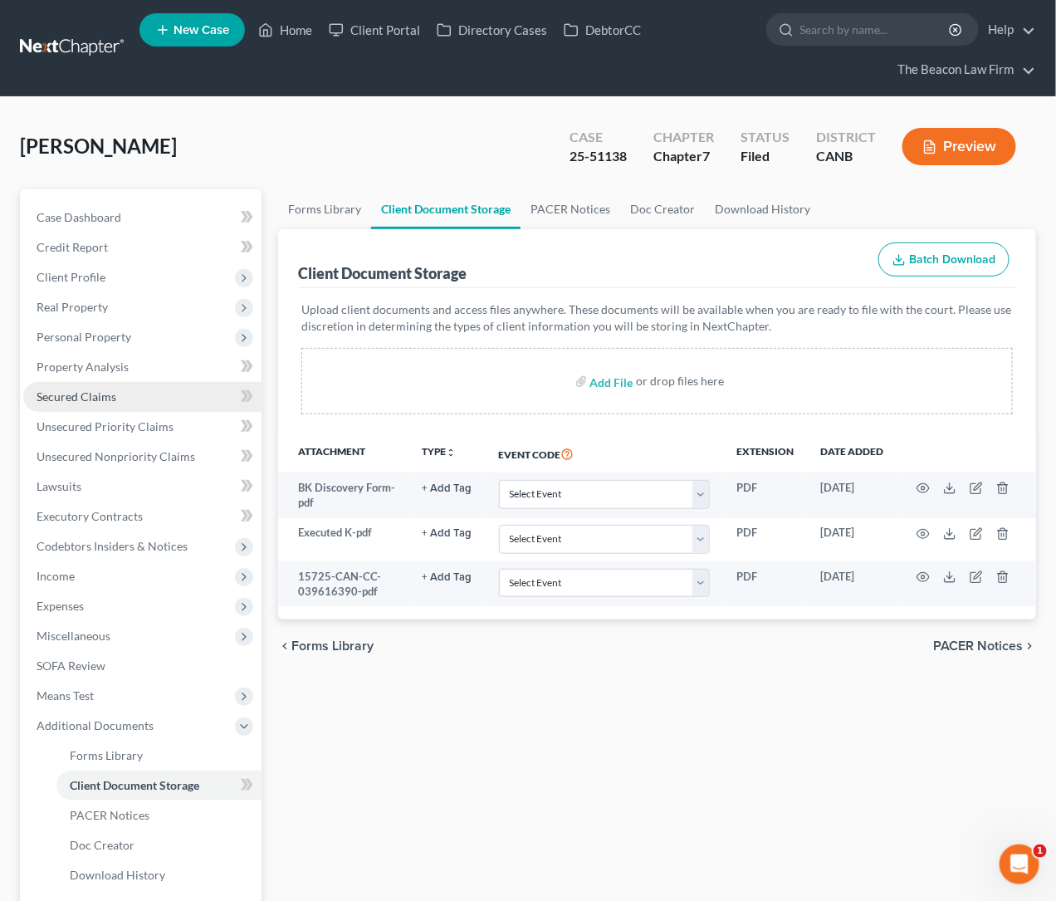
click at [123, 399] on link "Secured Claims" at bounding box center [142, 397] width 238 height 30
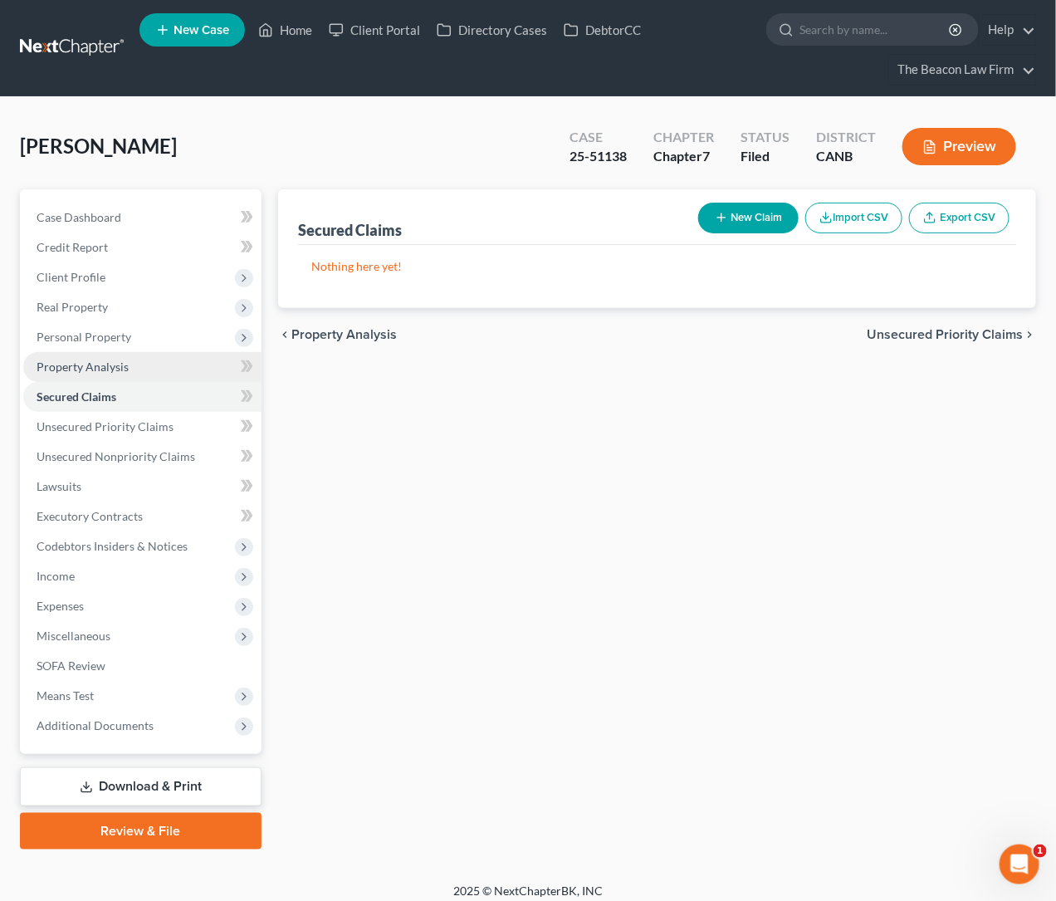
click at [105, 372] on span "Property Analysis" at bounding box center [83, 367] width 92 height 14
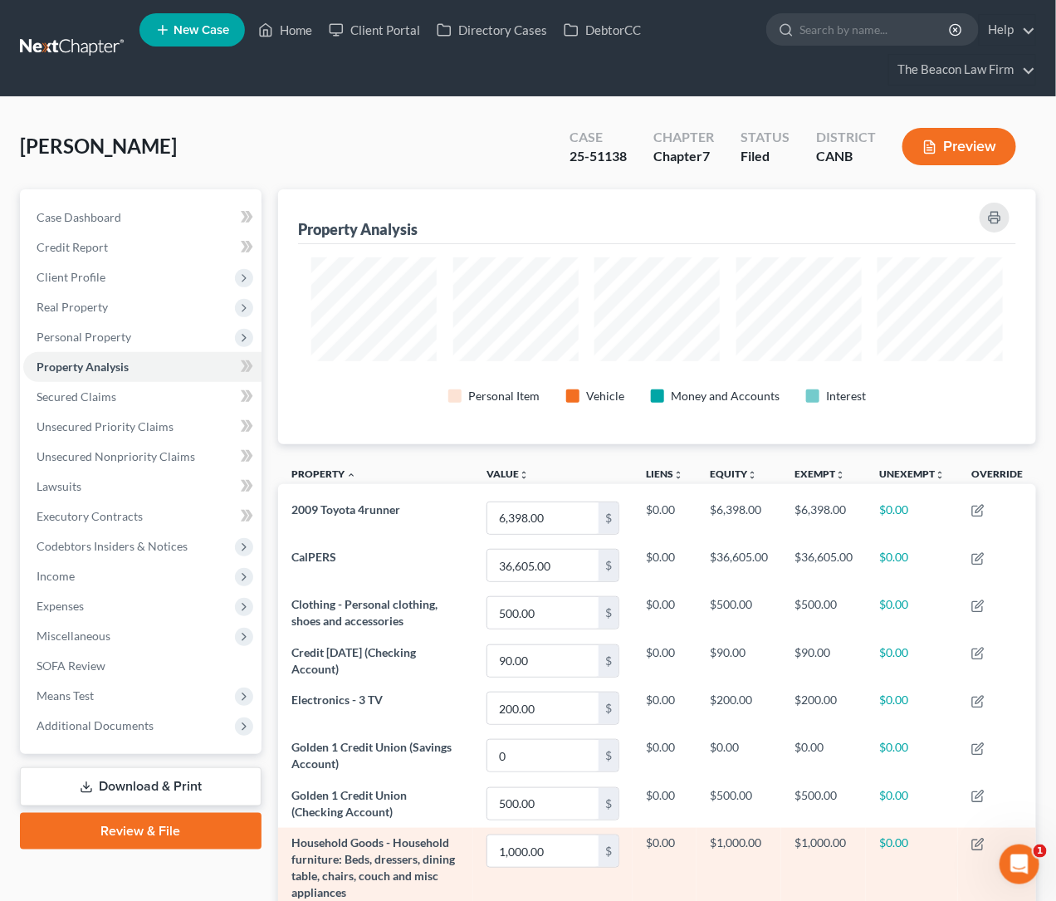
scroll to position [172, 0]
